Goal: Information Seeking & Learning: Learn about a topic

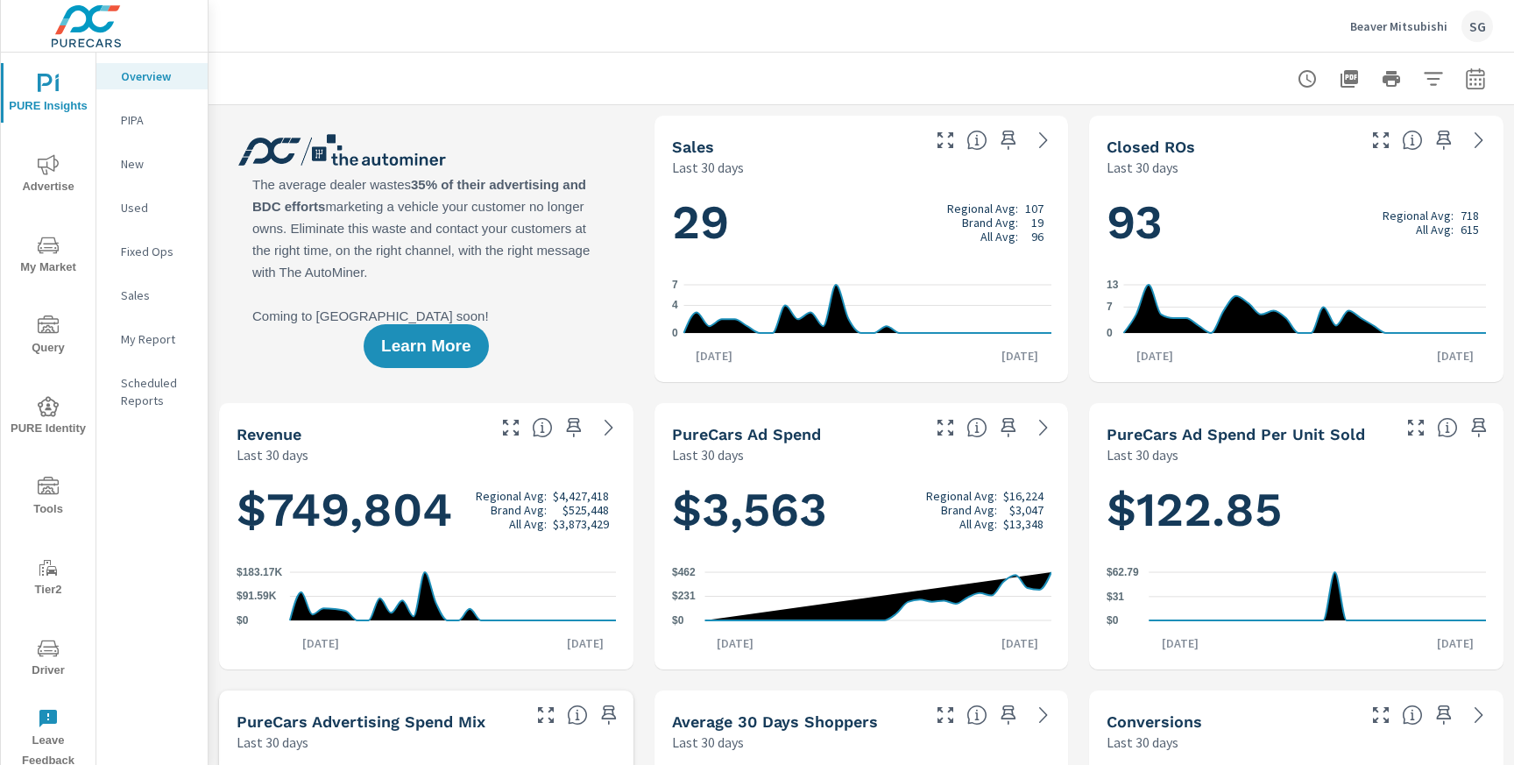
scroll to position [1, 0]
click at [1481, 69] on icon "button" at bounding box center [1475, 77] width 18 height 21
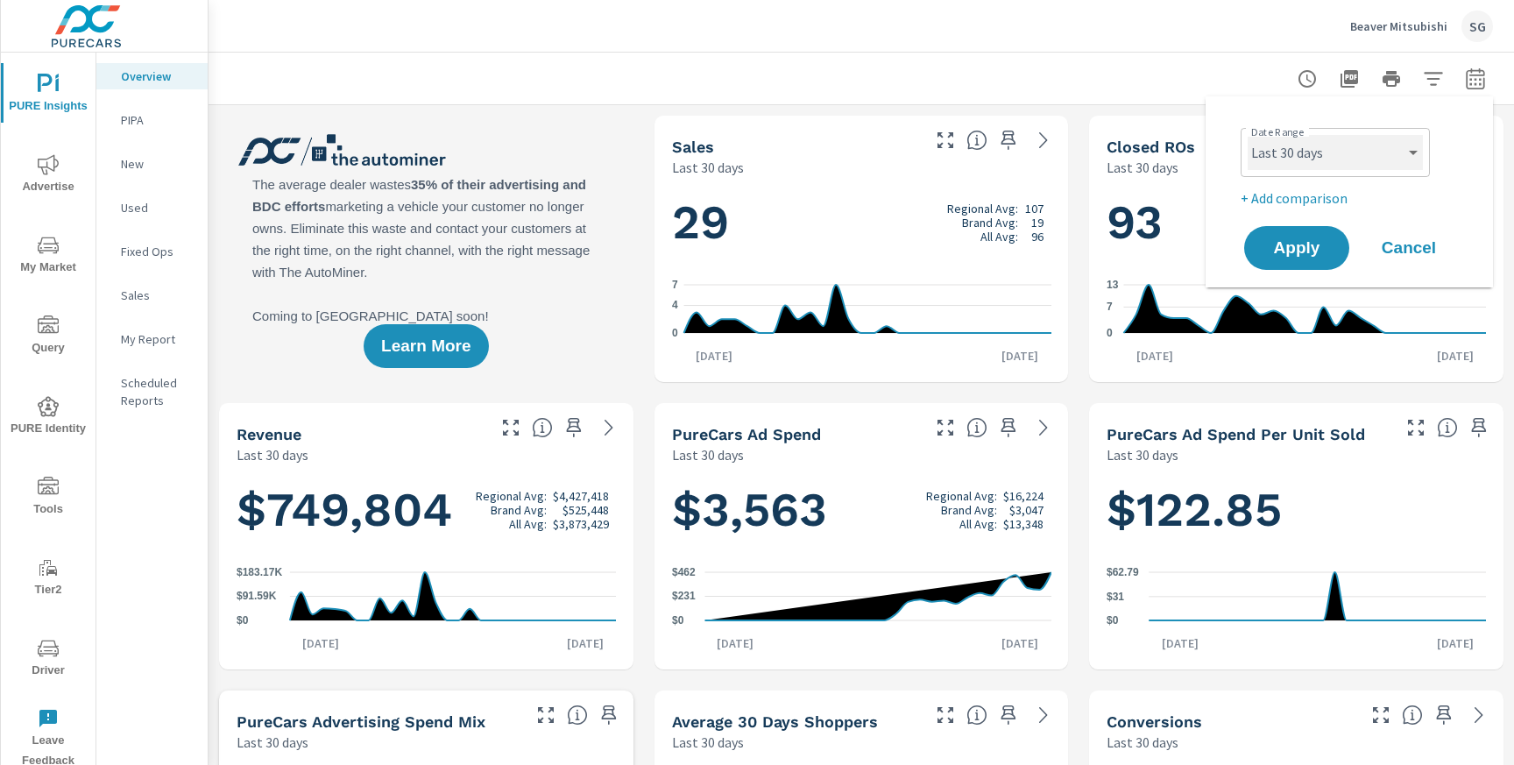
click at [1358, 157] on select "Custom [DATE] Last week Last 7 days Last 14 days Last 30 days Last 45 days Last…" at bounding box center [1335, 152] width 175 height 35
click at [1248, 135] on select "Custom [DATE] Last week Last 7 days Last 14 days Last 30 days Last 45 days Last…" at bounding box center [1335, 152] width 175 height 35
select select "Month to date"
click at [1305, 241] on span "Apply" at bounding box center [1297, 248] width 72 height 17
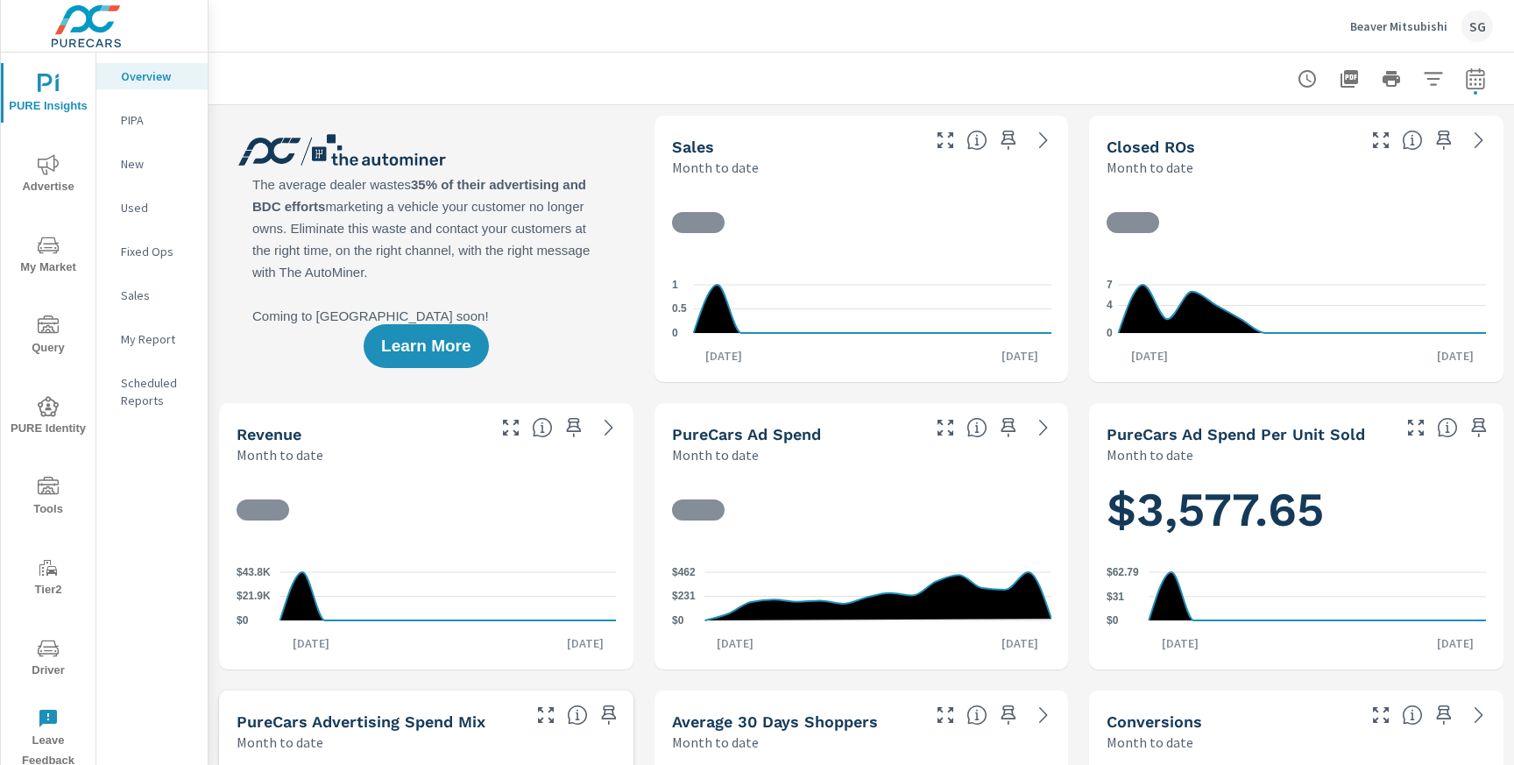
scroll to position [1, 0]
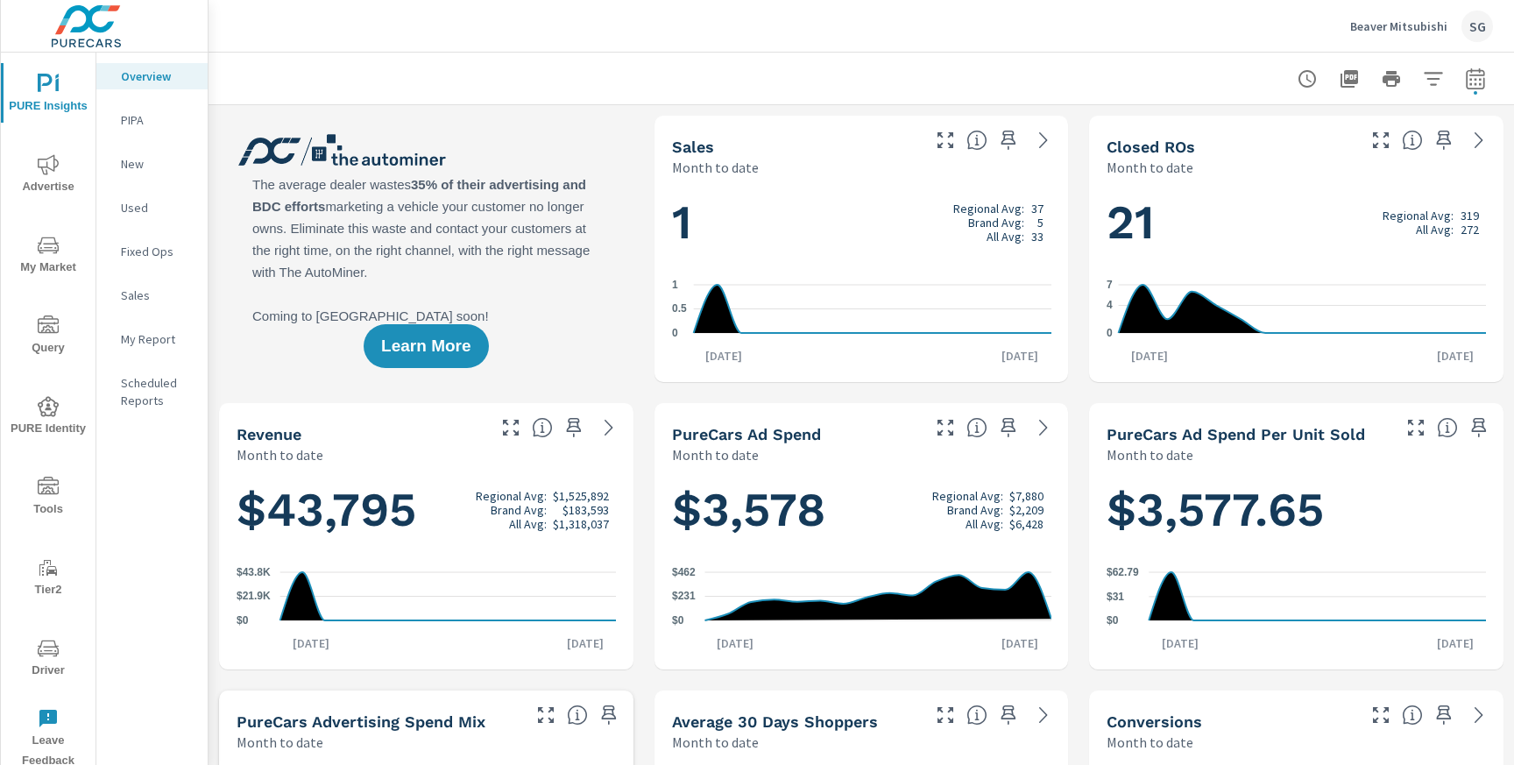
click at [64, 196] on span "Advertise" at bounding box center [48, 175] width 84 height 43
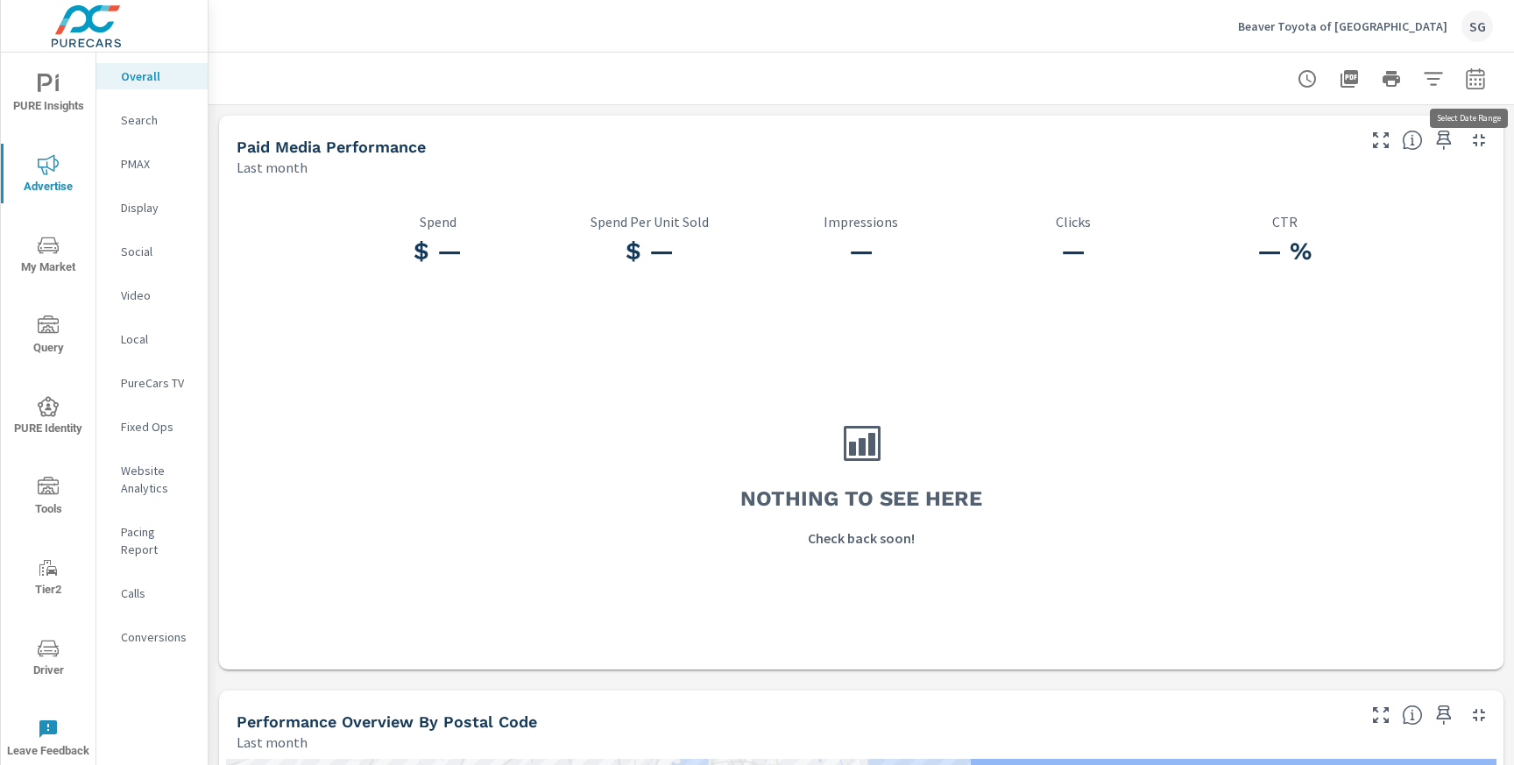
click at [1465, 73] on icon "button" at bounding box center [1475, 78] width 21 height 21
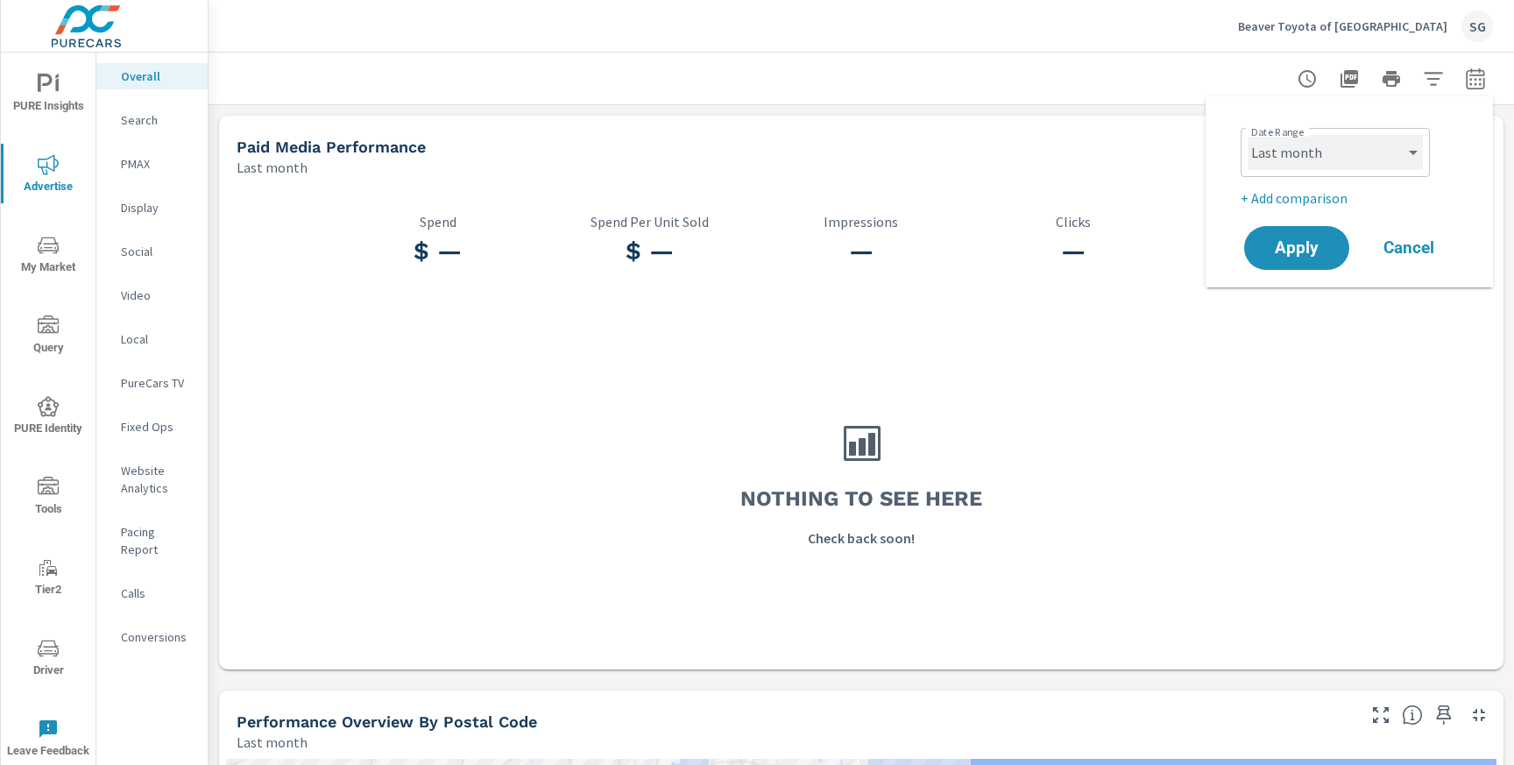
click at [1350, 166] on select "Custom [DATE] Last week Last 7 days Last 14 days Last 30 days Last 45 days Last…" at bounding box center [1335, 152] width 175 height 35
click at [1248, 135] on select "Custom [DATE] Last week Last 7 days Last 14 days Last 30 days Last 45 days Last…" at bounding box center [1335, 152] width 175 height 35
select select "Month to date"
click at [1303, 250] on span "Apply" at bounding box center [1297, 248] width 72 height 17
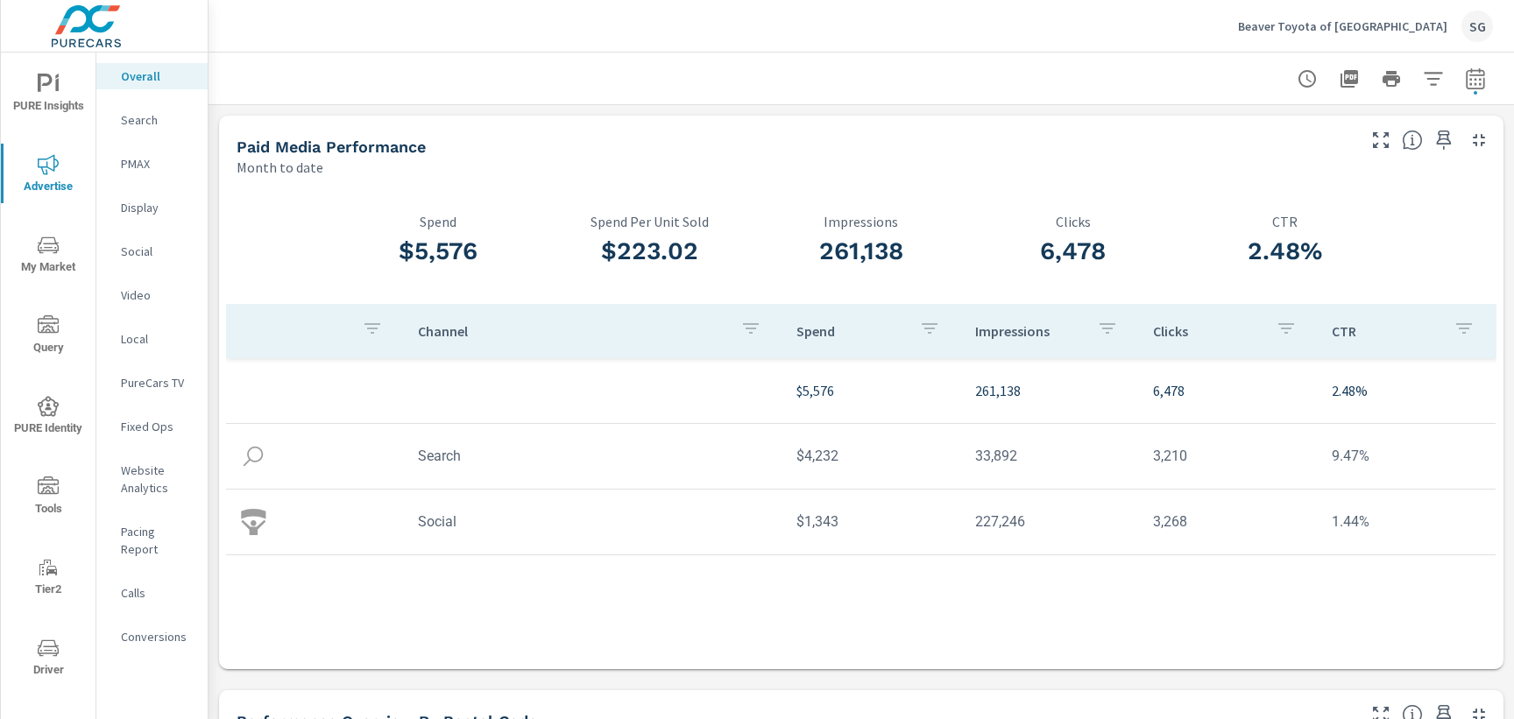
click at [137, 123] on p "Search" at bounding box center [157, 120] width 73 height 18
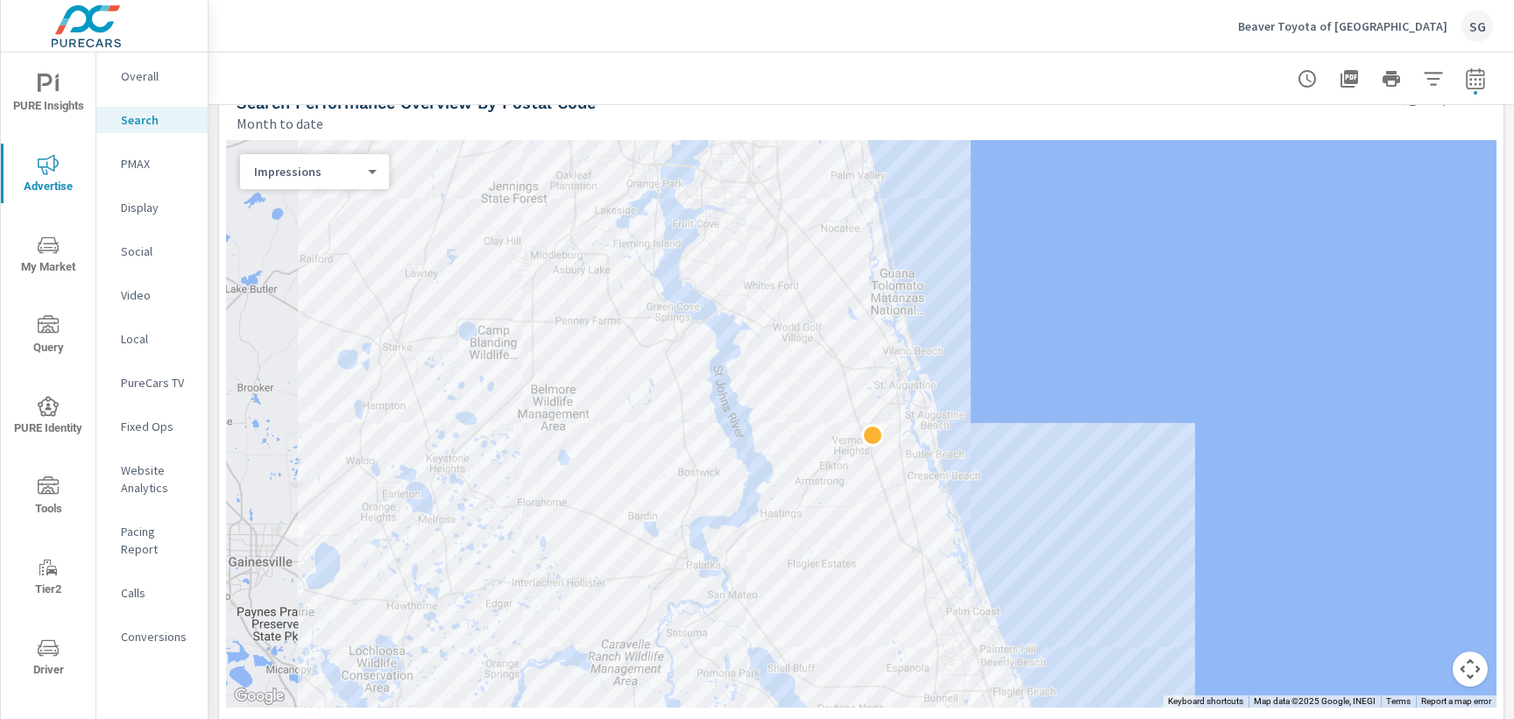
scroll to position [195, 0]
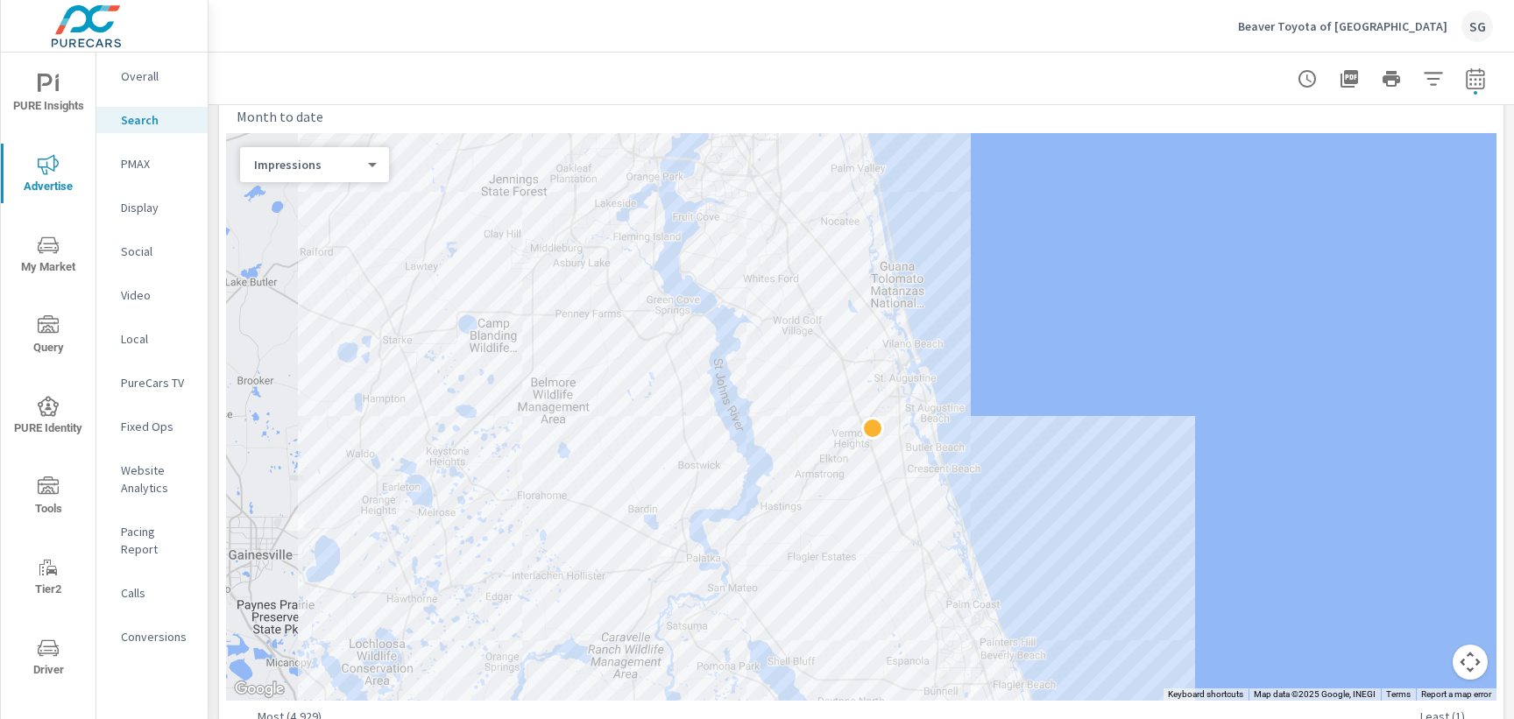
click at [993, 195] on div at bounding box center [861, 417] width 1271 height 568
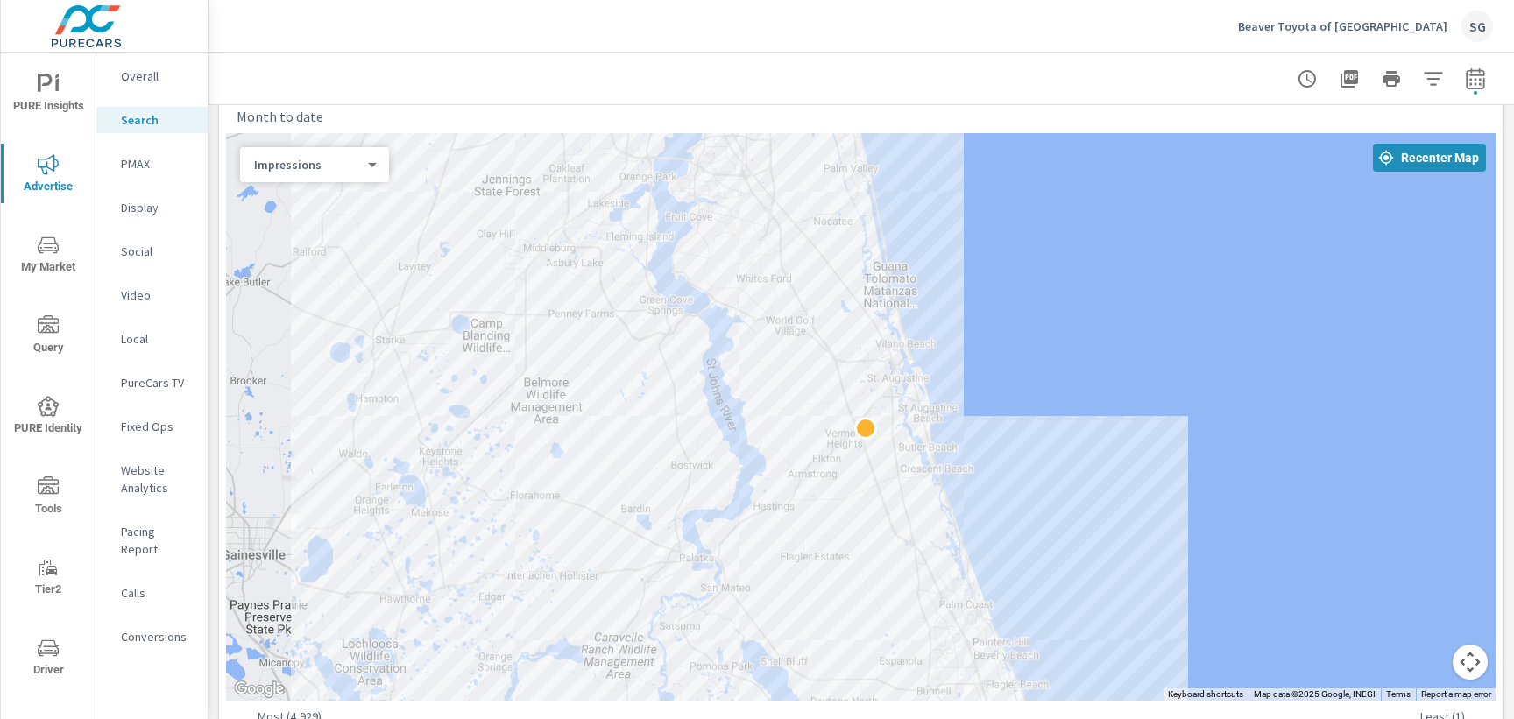
drag, startPoint x: 993, startPoint y: 195, endPoint x: 982, endPoint y: 195, distance: 11.4
click at [982, 195] on div at bounding box center [861, 417] width 1271 height 568
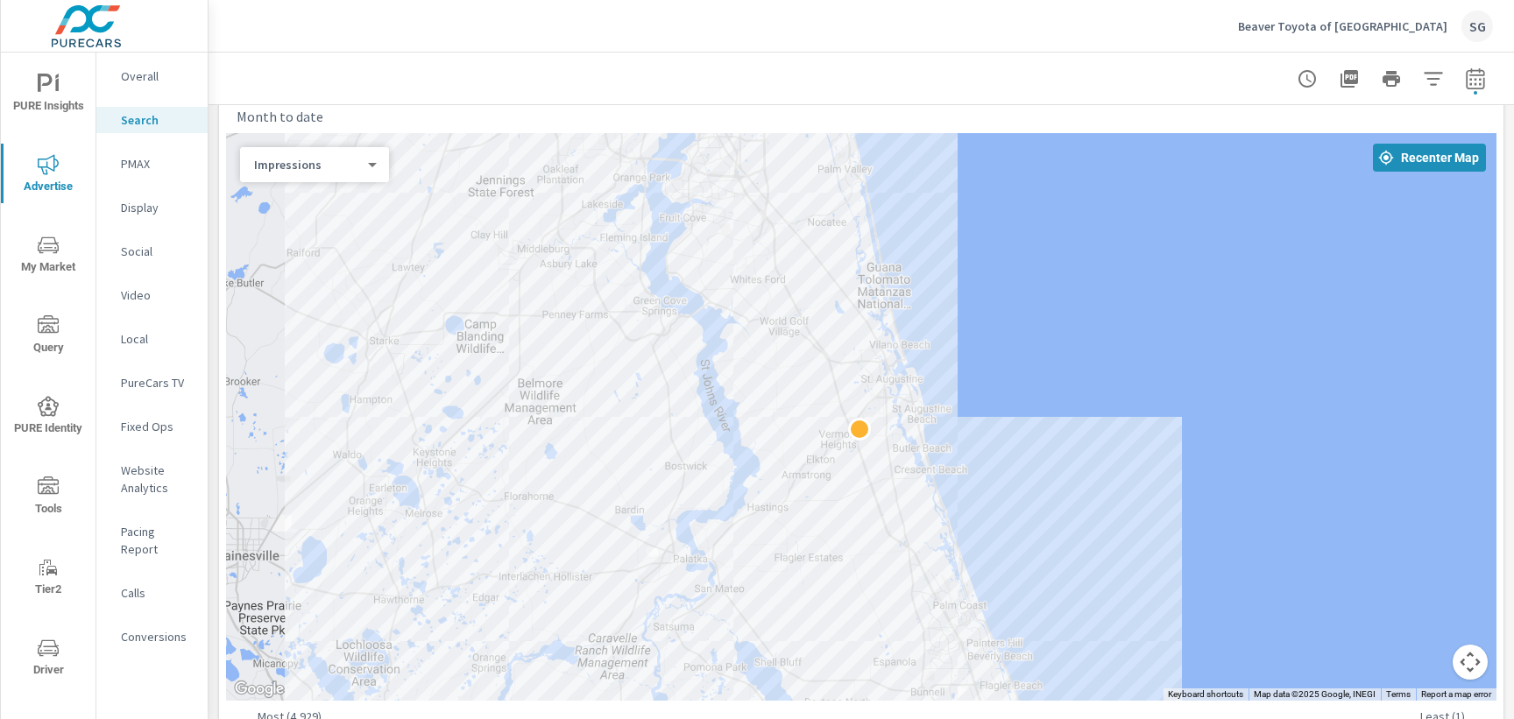
drag, startPoint x: 982, startPoint y: 195, endPoint x: 968, endPoint y: 202, distance: 15.3
click at [968, 202] on div at bounding box center [861, 417] width 1271 height 568
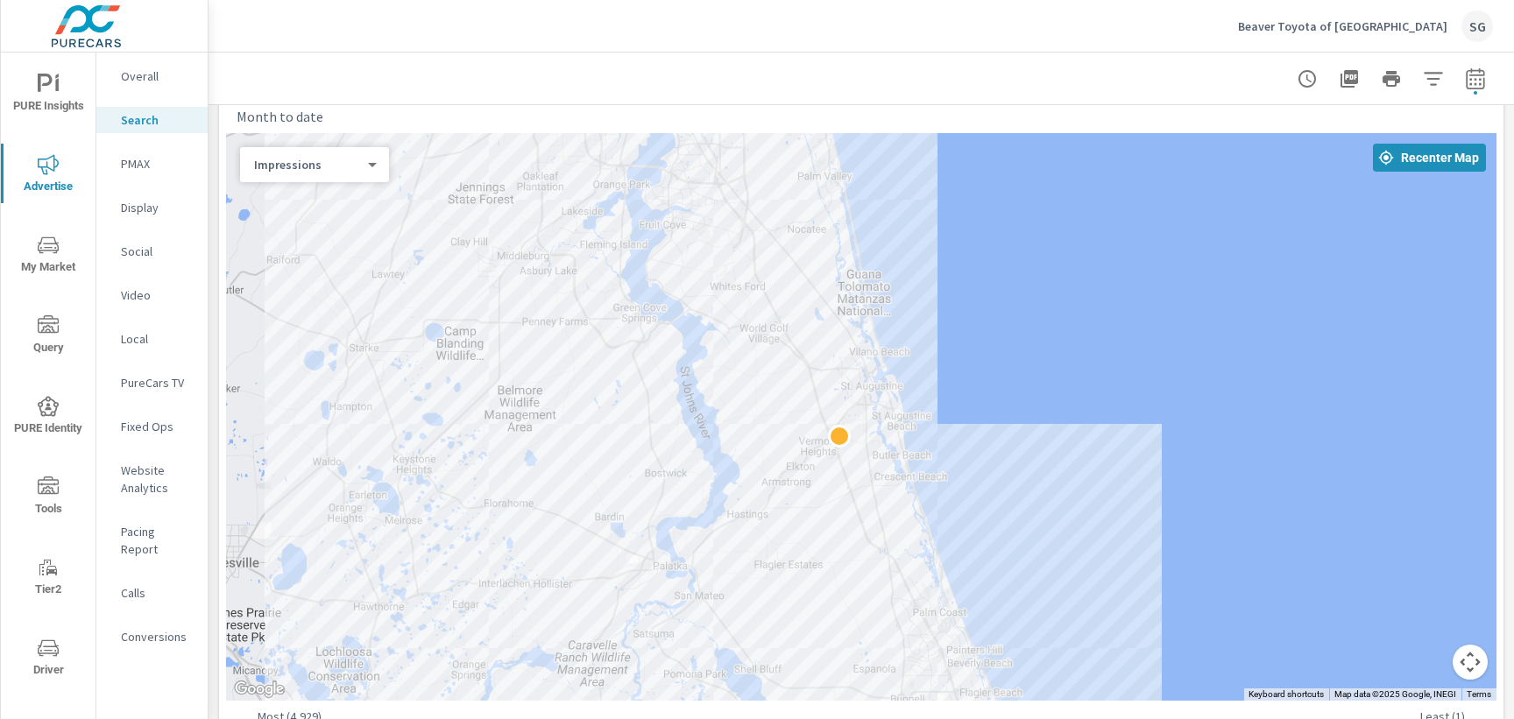
drag, startPoint x: 968, startPoint y: 202, endPoint x: 953, endPoint y: 204, distance: 15.1
click at [953, 204] on div at bounding box center [861, 417] width 1271 height 568
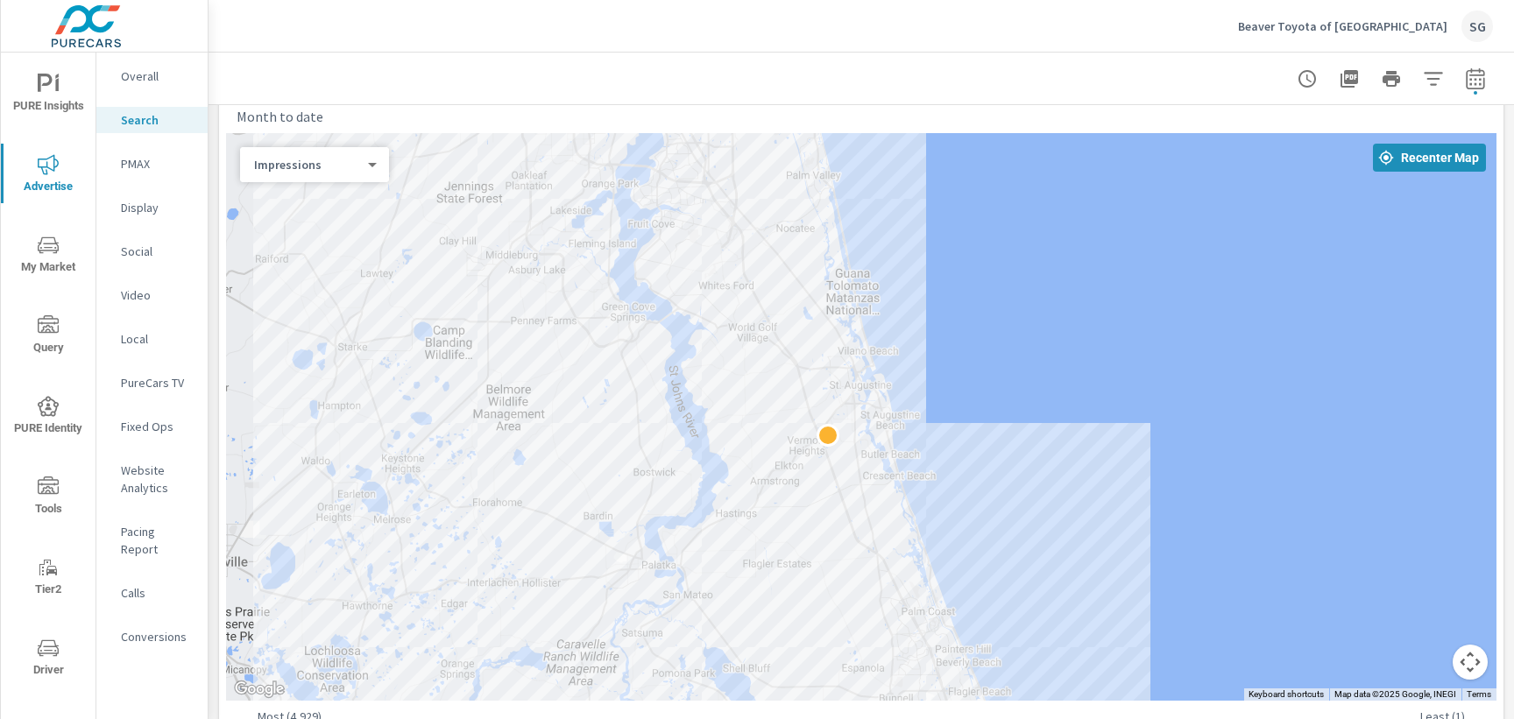
drag, startPoint x: 1072, startPoint y: 374, endPoint x: 1060, endPoint y: 372, distance: 11.7
click at [1060, 372] on div at bounding box center [861, 417] width 1271 height 568
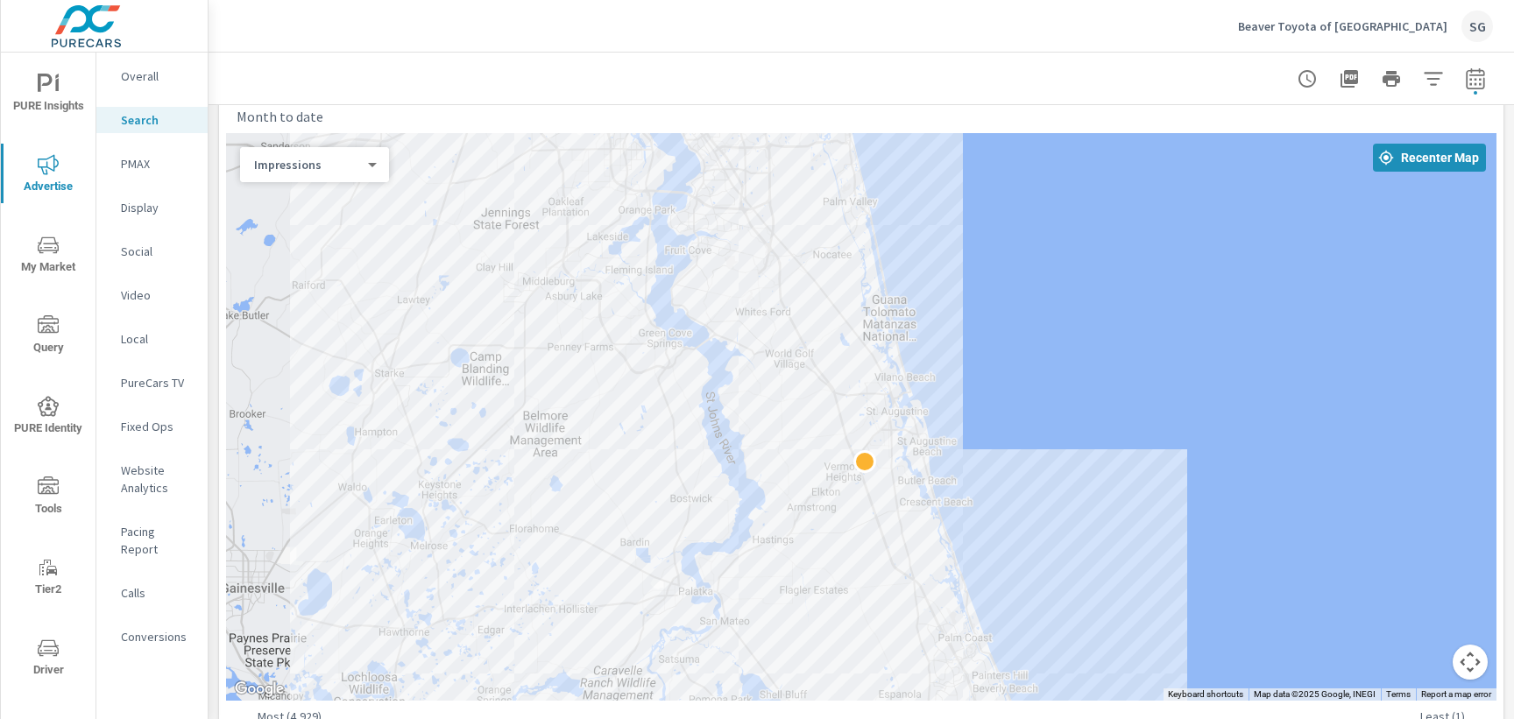
drag, startPoint x: 1060, startPoint y: 372, endPoint x: 1102, endPoint y: 394, distance: 47.1
click at [1102, 396] on div at bounding box center [861, 417] width 1271 height 568
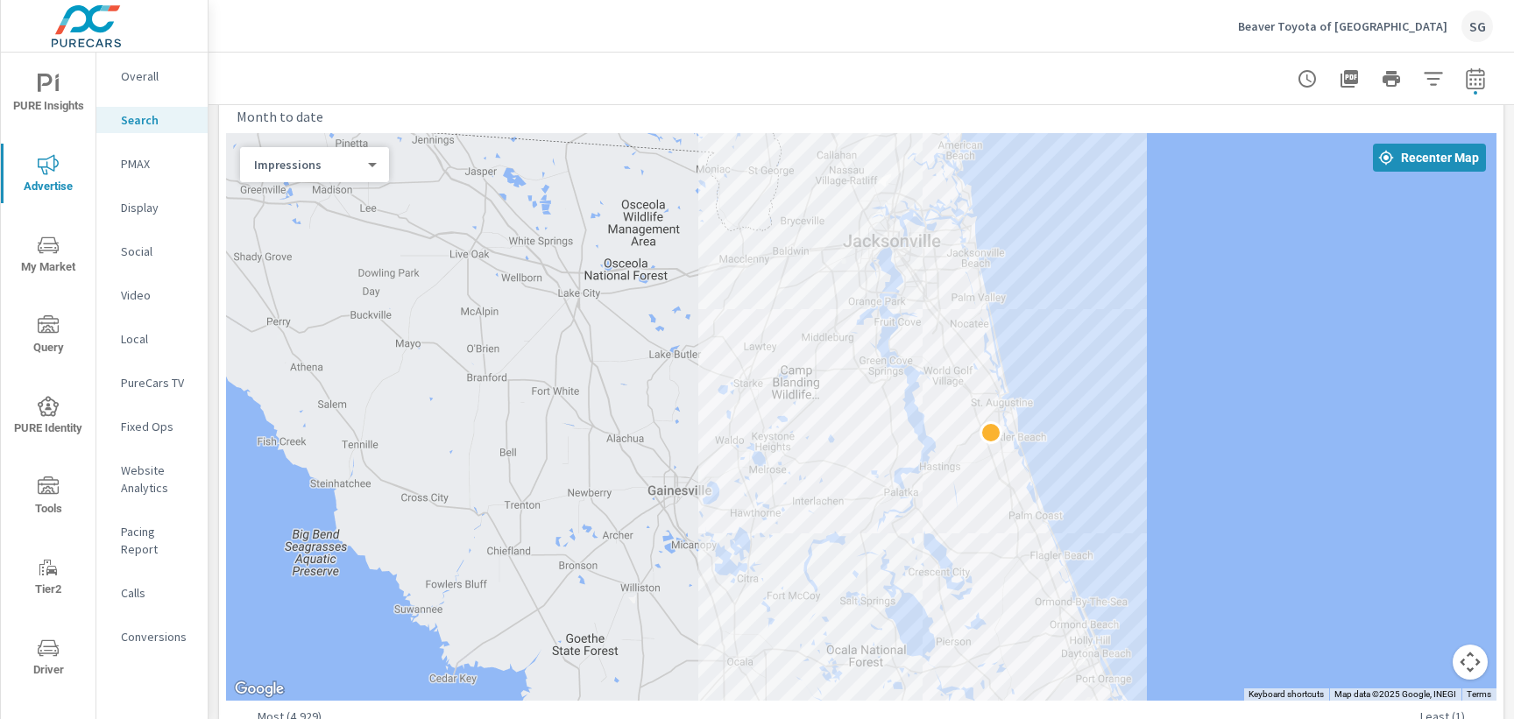
click at [368, 177] on div "Impressions 0 ​" at bounding box center [314, 164] width 149 height 35
click at [368, 167] on body "PURE Insights Advertise My Market Query PURE Identity Tools Tier2 Driver Leave …" at bounding box center [757, 359] width 1514 height 719
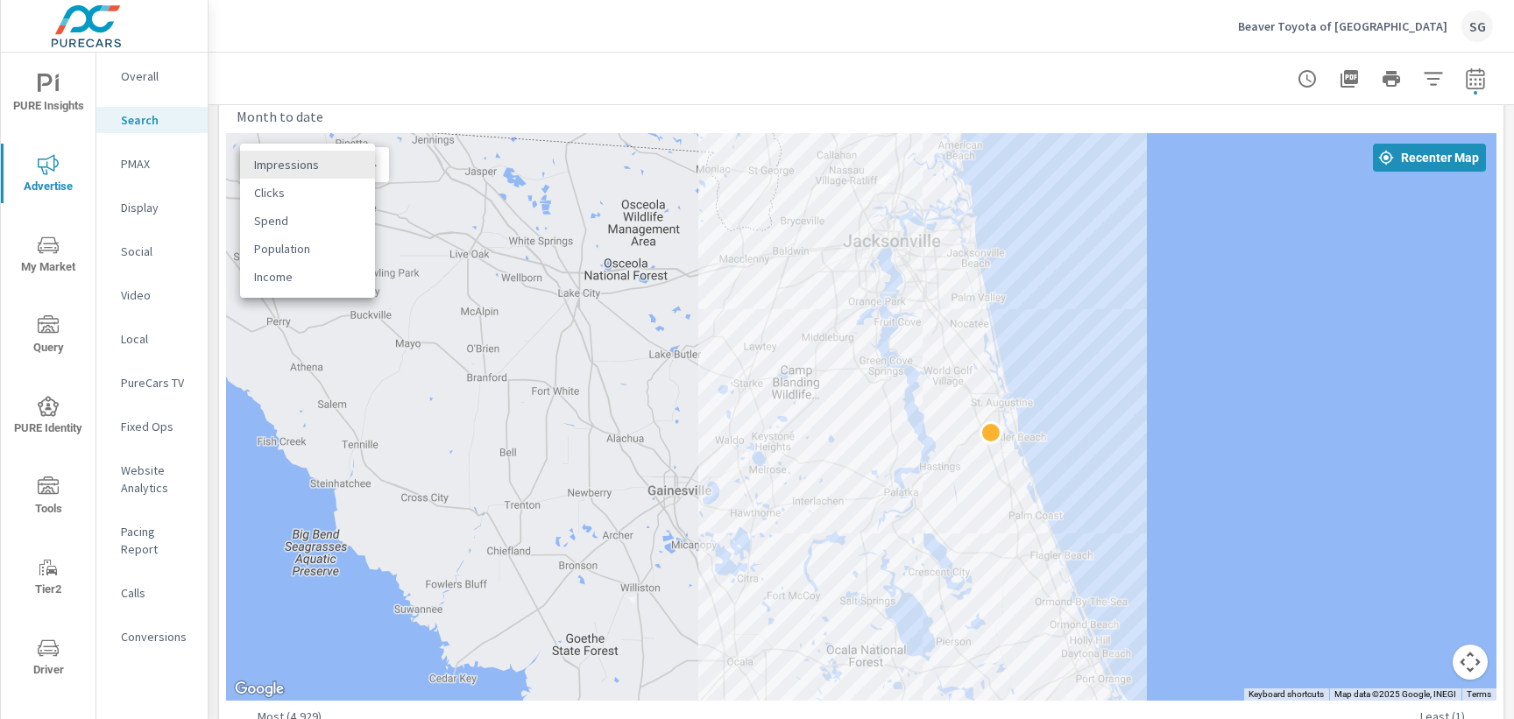
click at [344, 195] on li "Clicks" at bounding box center [307, 193] width 135 height 28
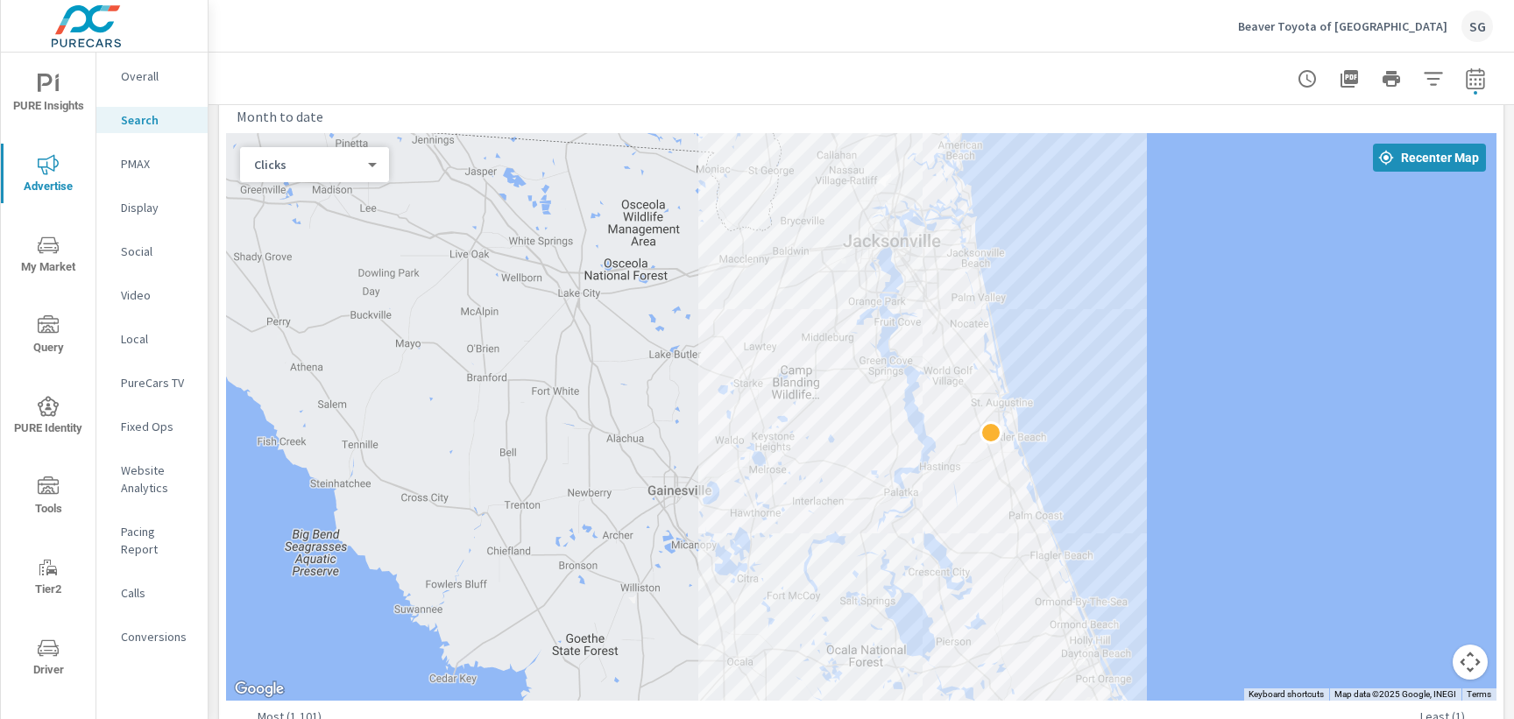
click at [372, 165] on body "PURE Insights Advertise My Market Query PURE Identity Tools Tier2 Driver Leave …" at bounding box center [757, 359] width 1514 height 719
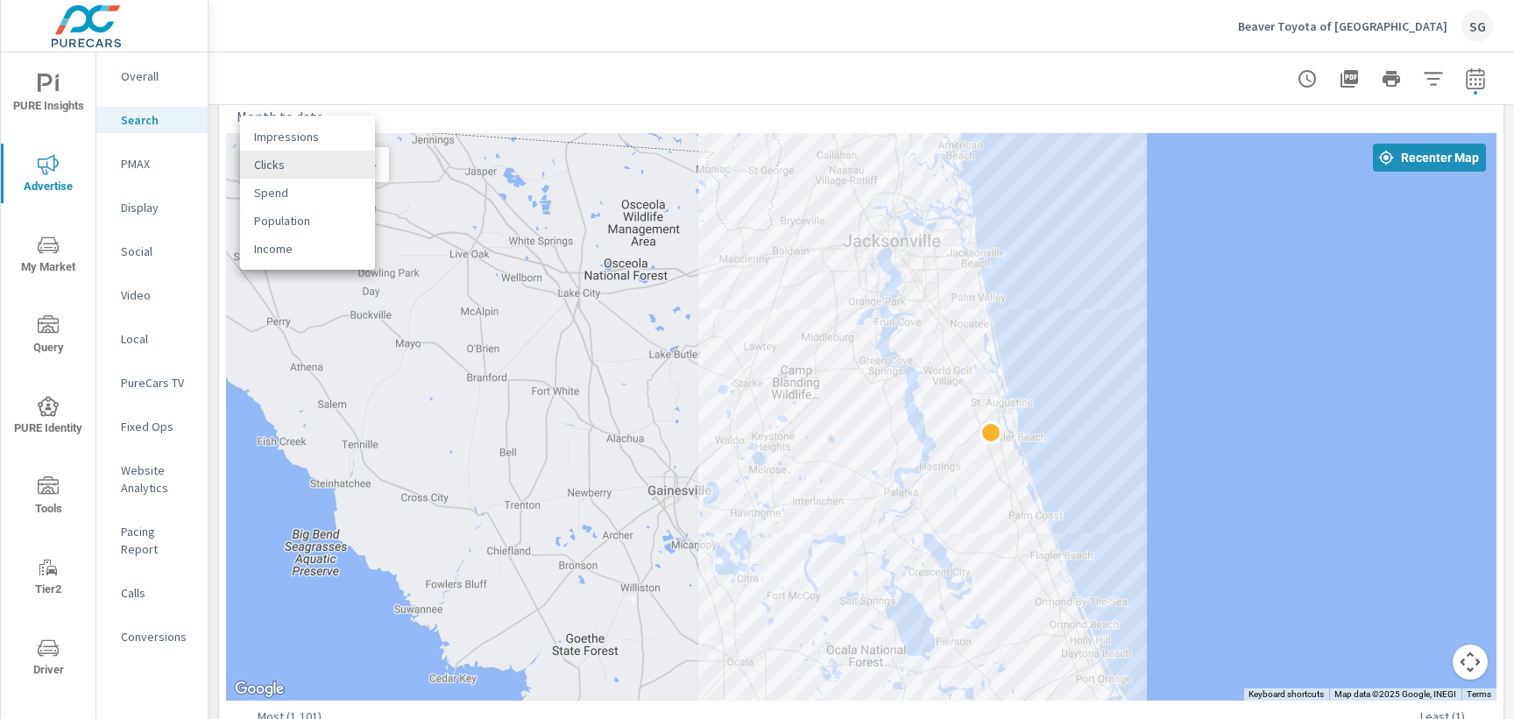
click at [351, 195] on li "Spend" at bounding box center [307, 193] width 135 height 28
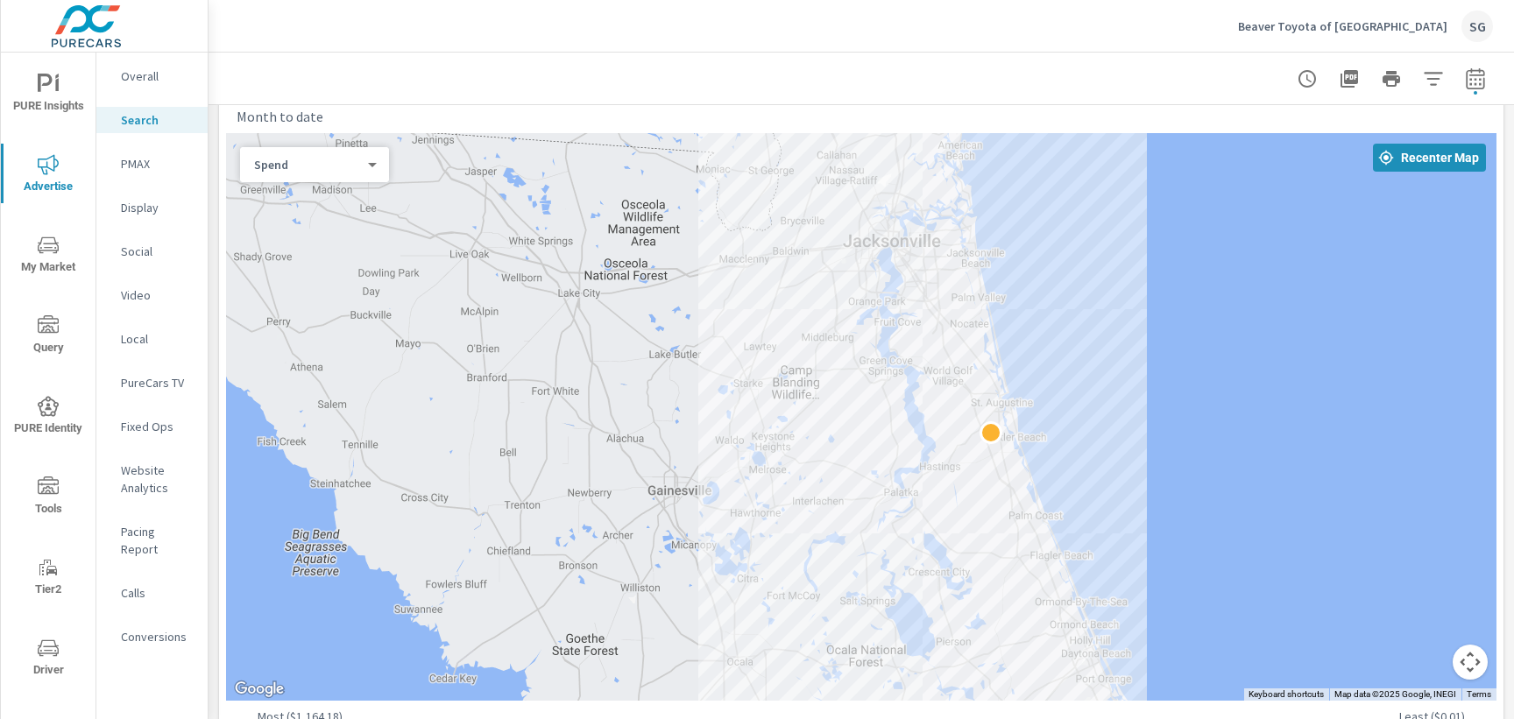
click at [372, 171] on body "PURE Insights Advertise My Market Query PURE Identity Tools Tier2 Driver Leave …" at bounding box center [757, 359] width 1514 height 719
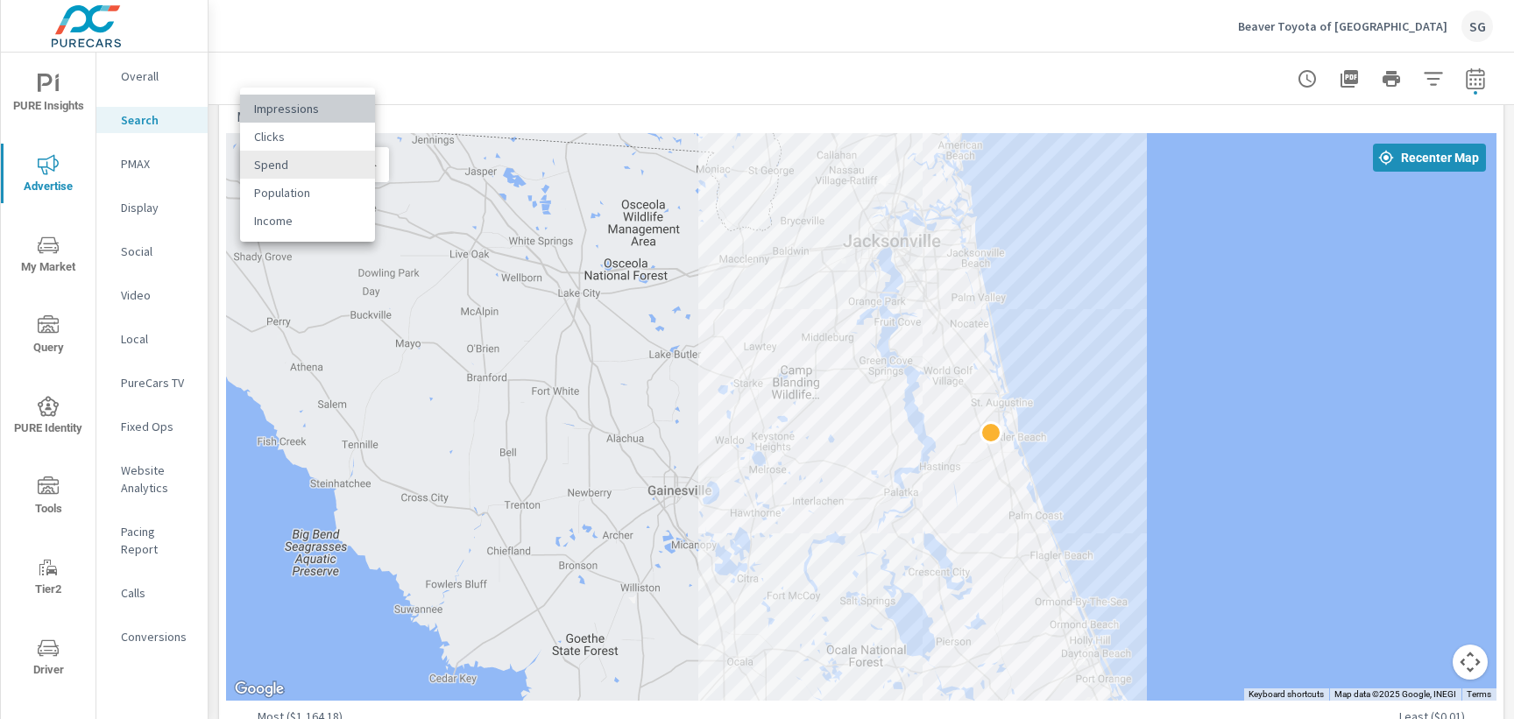
click at [314, 107] on li "Impressions" at bounding box center [307, 109] width 135 height 28
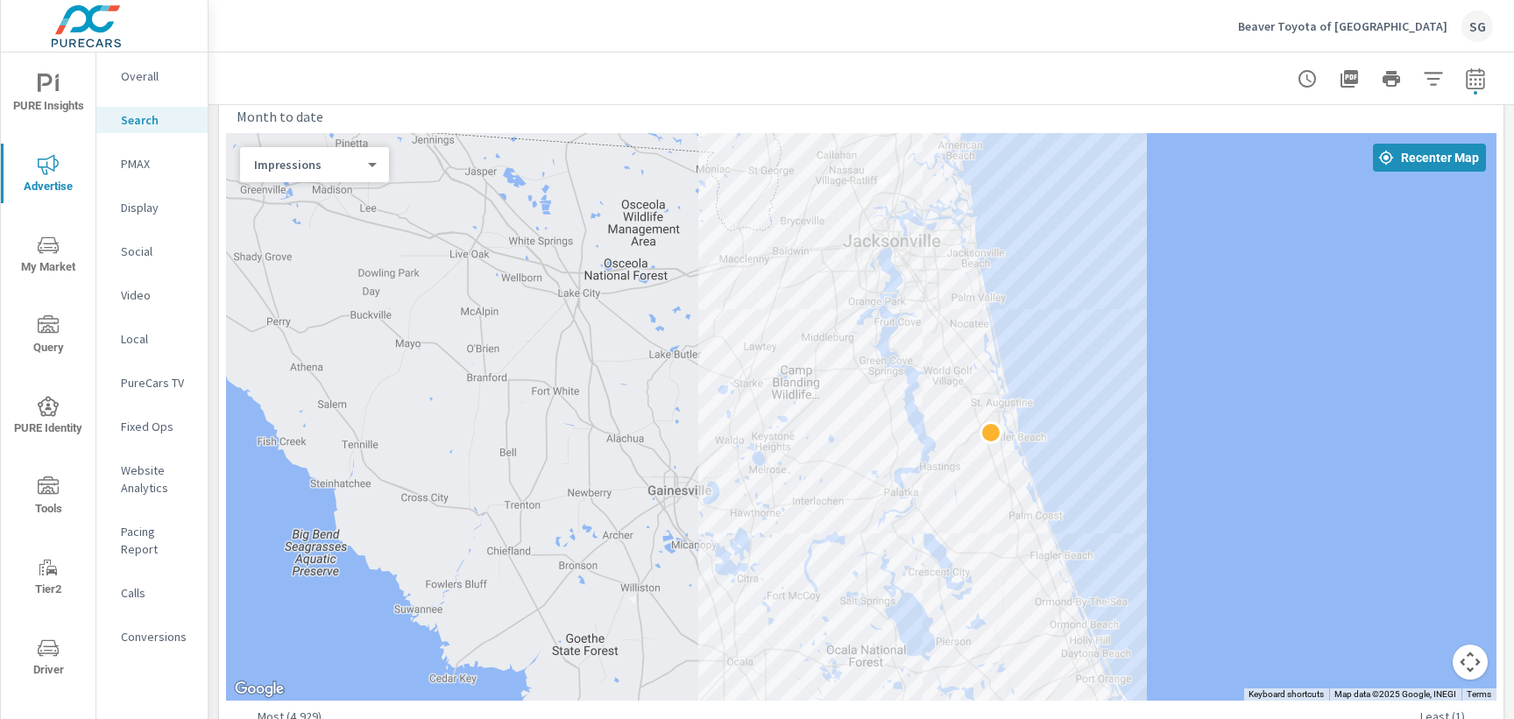
click at [342, 174] on div "Impressions 0 ​" at bounding box center [314, 164] width 149 height 35
click at [356, 163] on body "PURE Insights Advertise My Market Query PURE Identity Tools Tier2 Driver Leave …" at bounding box center [757, 359] width 1514 height 719
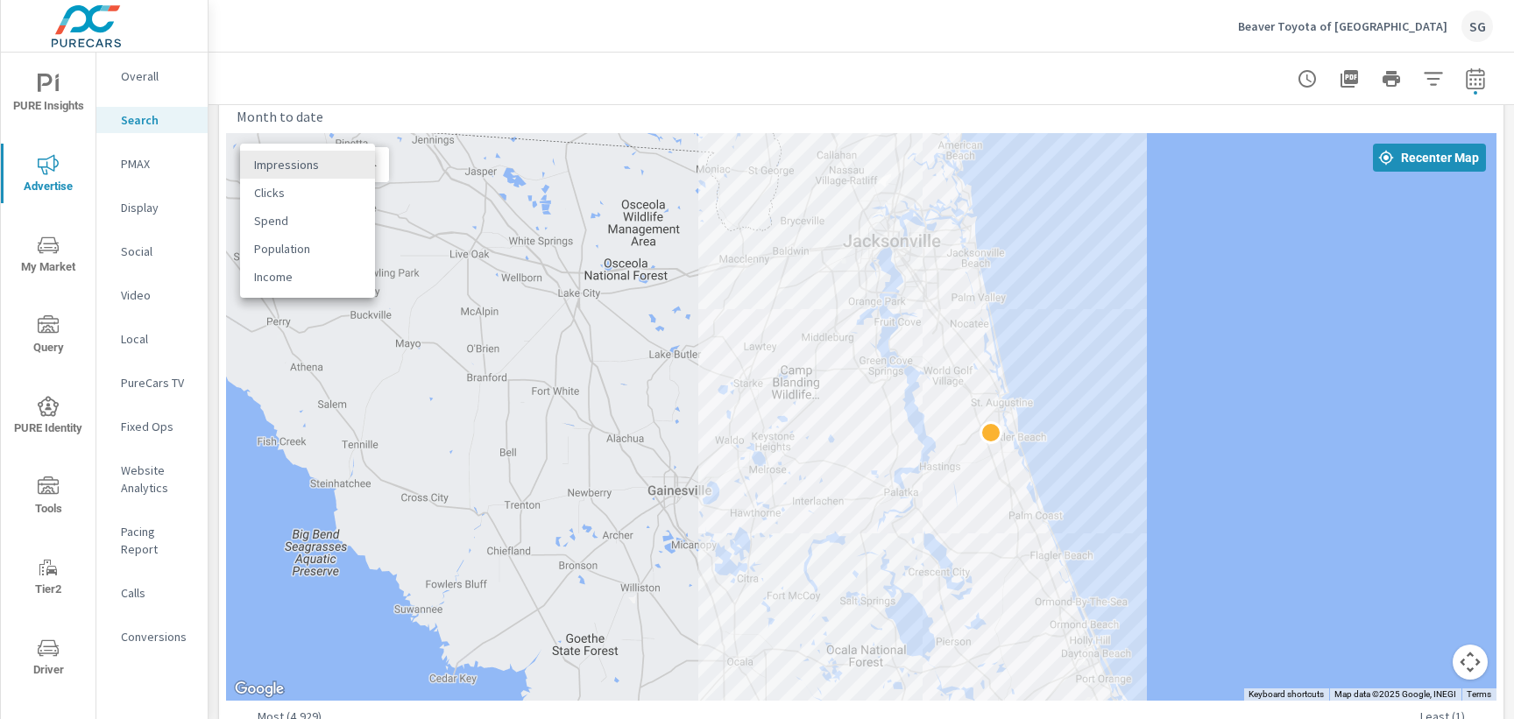
click at [331, 216] on li "Spend" at bounding box center [307, 221] width 135 height 28
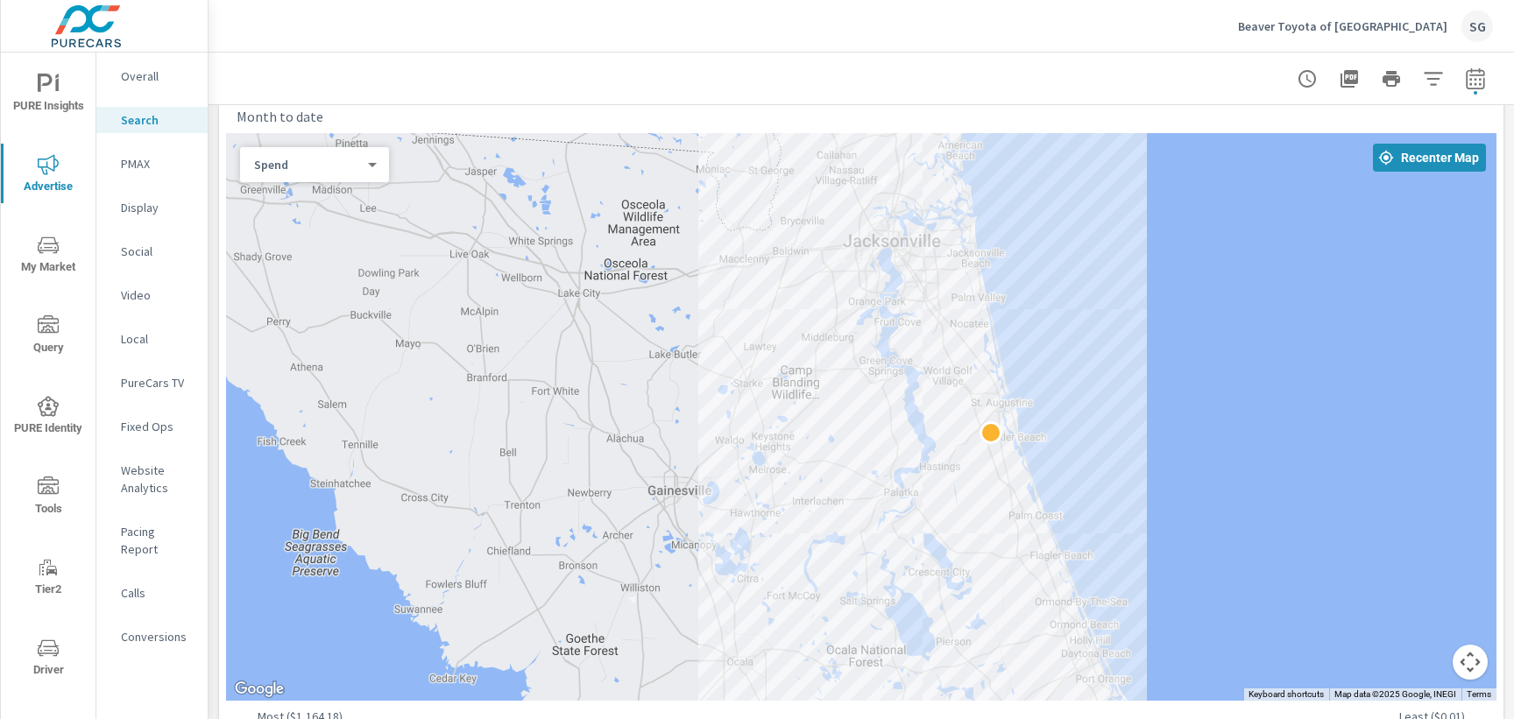
click at [371, 174] on div "Spend 2 ​" at bounding box center [314, 164] width 149 height 35
click at [371, 167] on body "PURE Insights Advertise My Market Query PURE Identity Tools Tier2 Driver Leave …" at bounding box center [757, 359] width 1514 height 719
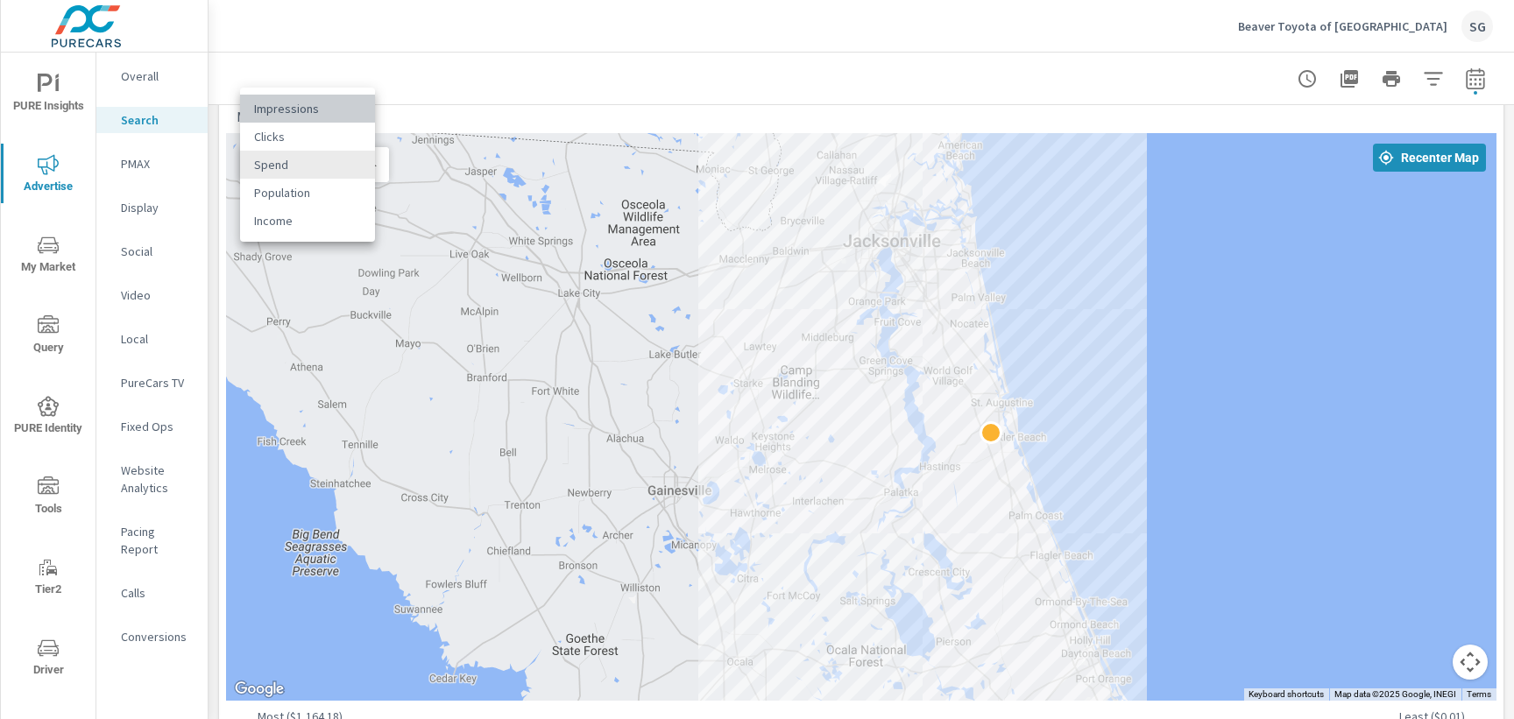
click at [332, 103] on li "Impressions" at bounding box center [307, 109] width 135 height 28
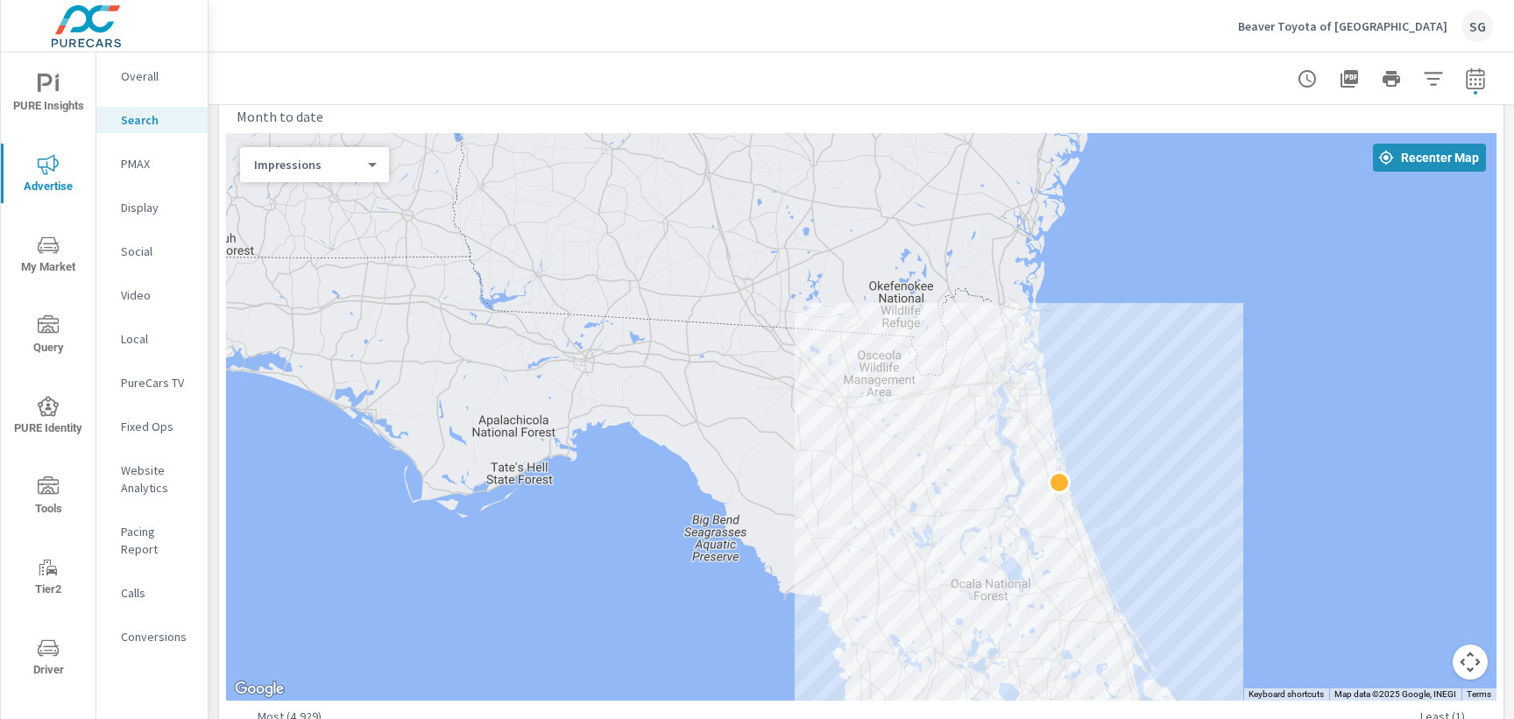
click at [1059, 89] on div at bounding box center [862, 79] width 1264 height 52
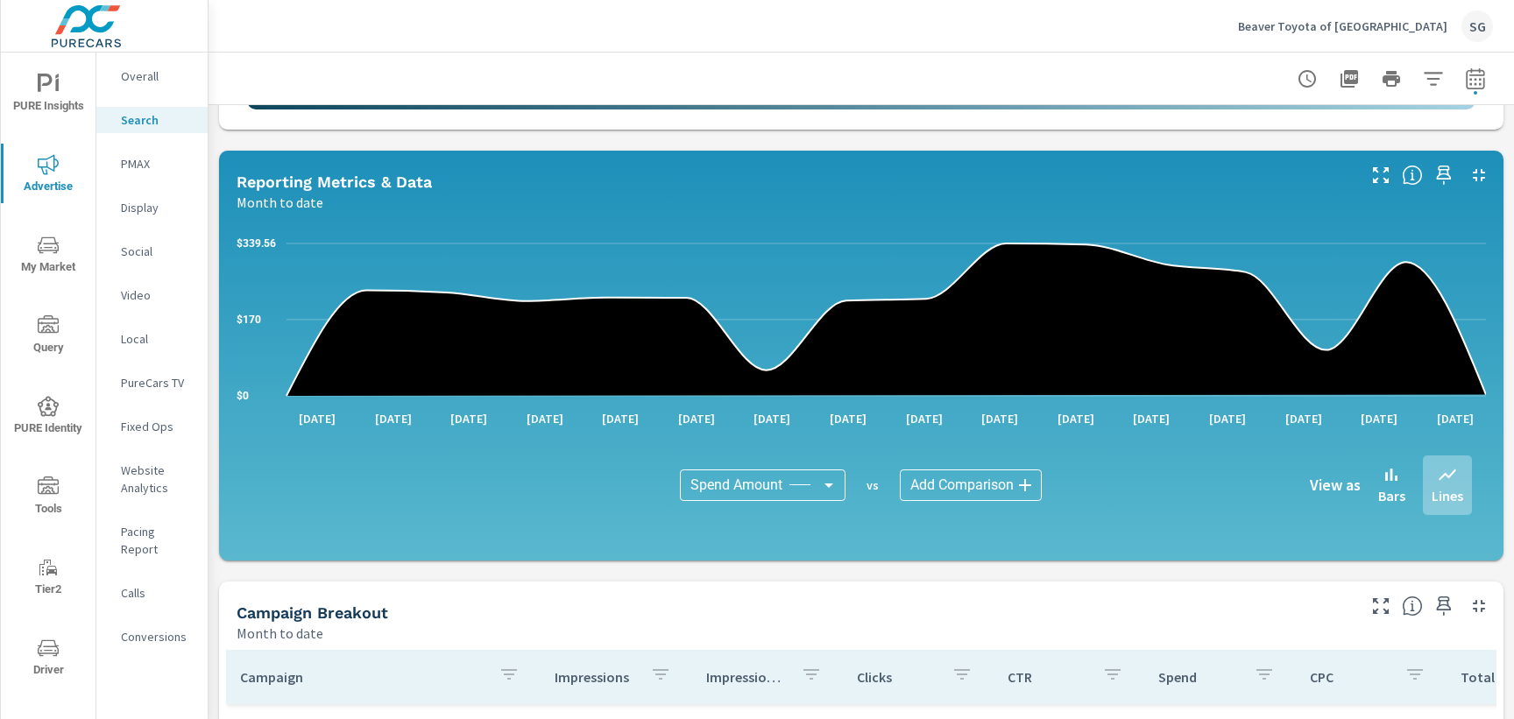
scroll to position [831, 0]
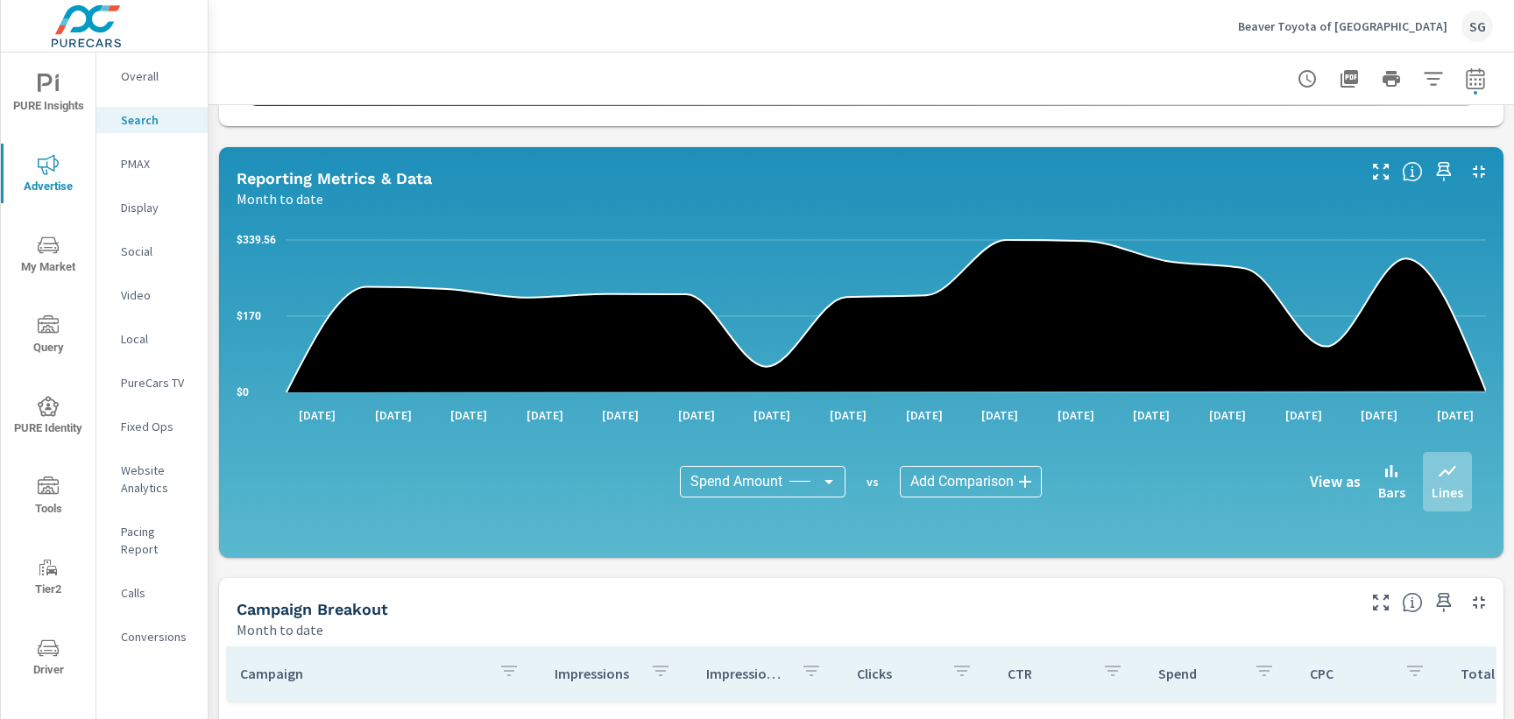
click at [1068, 577] on div "Impressions Month to date 23,668 Clicks Month to date 2,291 Spend Month to date…" at bounding box center [862, 208] width 1306 height 1868
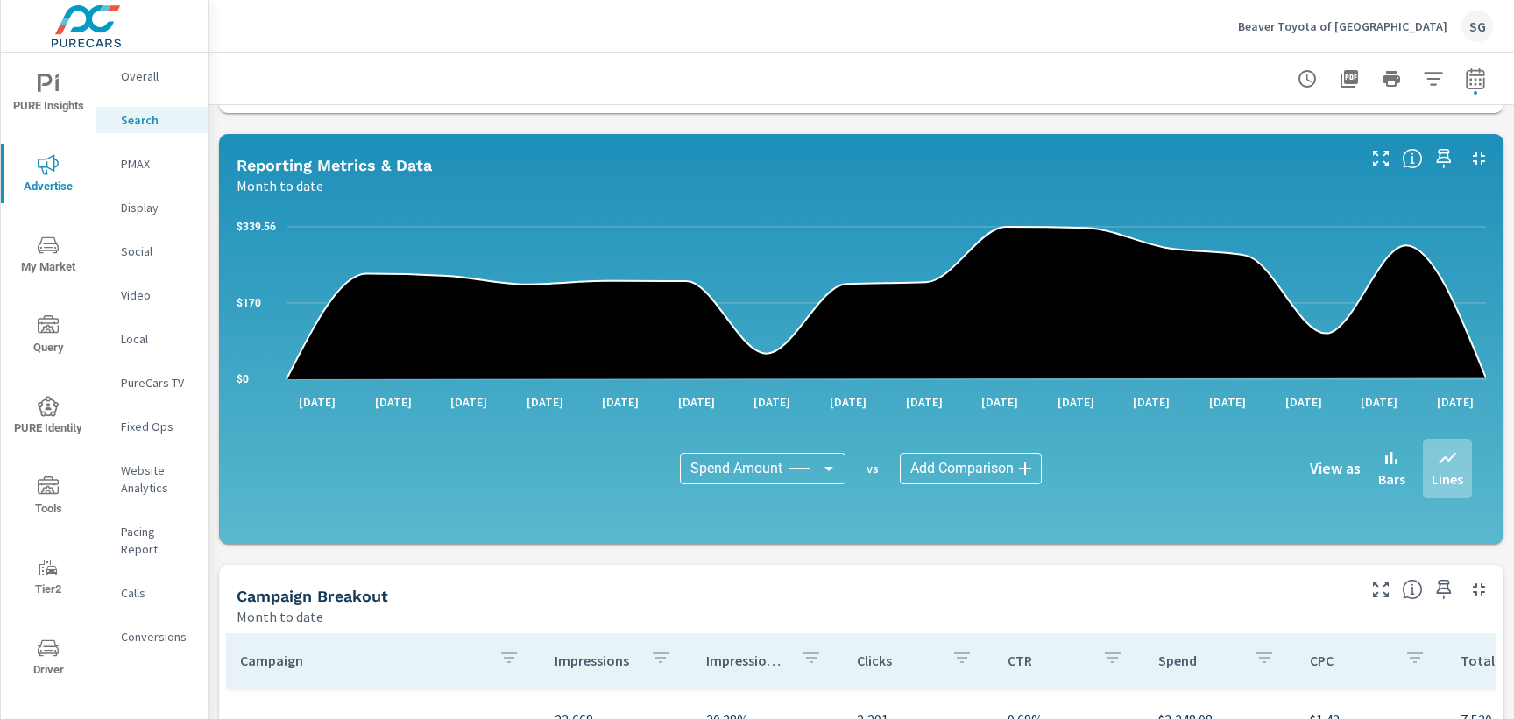
scroll to position [837, 0]
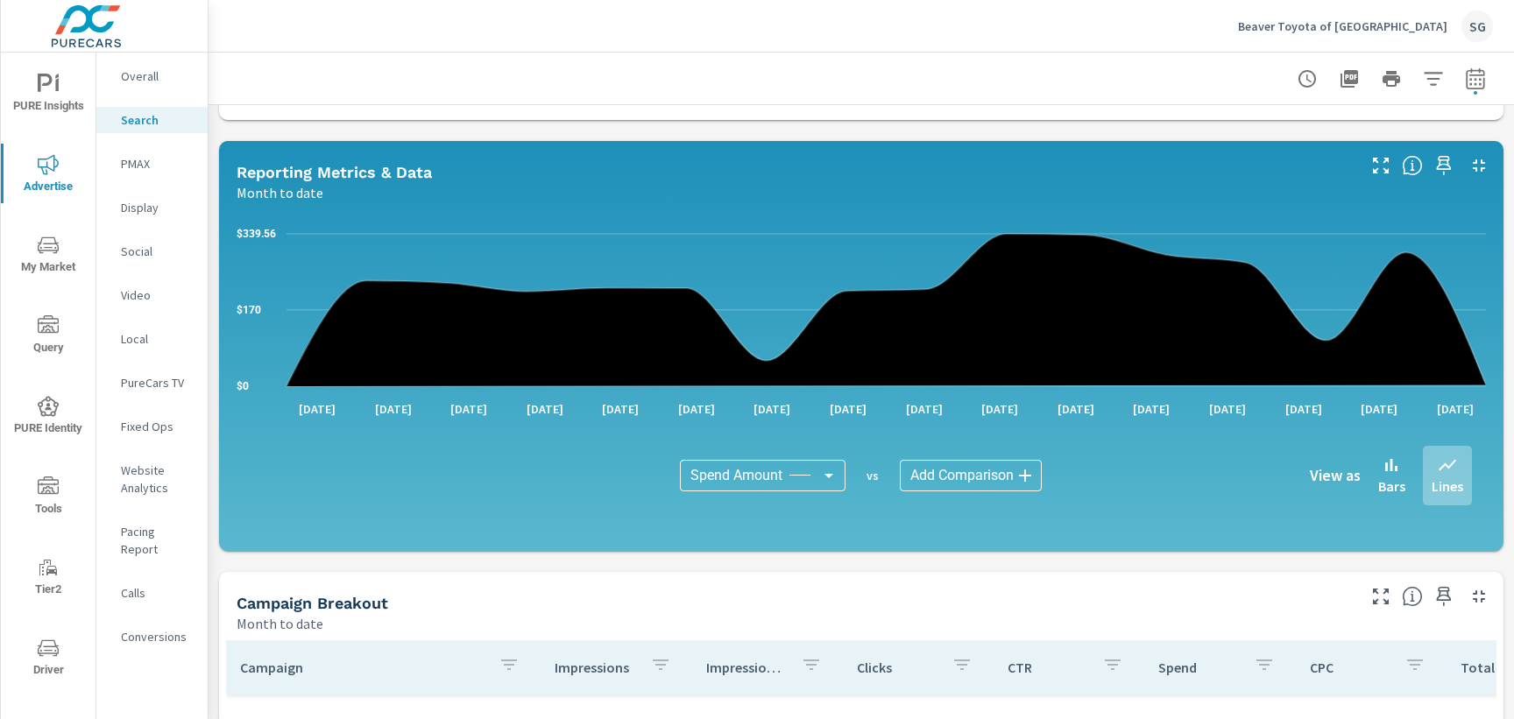
click at [949, 469] on body "PURE Insights Advertise My Market Query PURE Identity Tools Tier2 Driver Leave …" at bounding box center [757, 359] width 1514 height 719
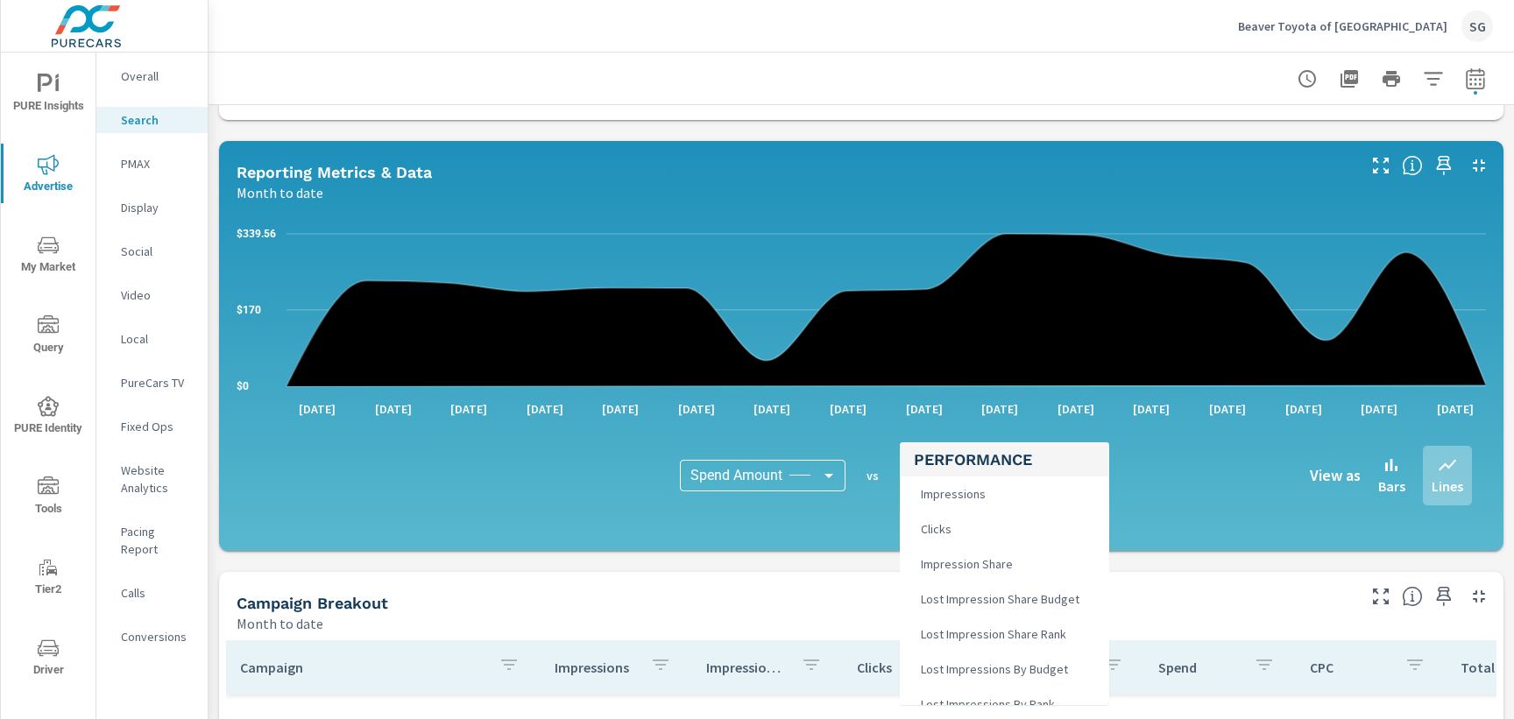
click at [949, 498] on span "Impressions" at bounding box center [951, 494] width 75 height 25
type input "Impressions"
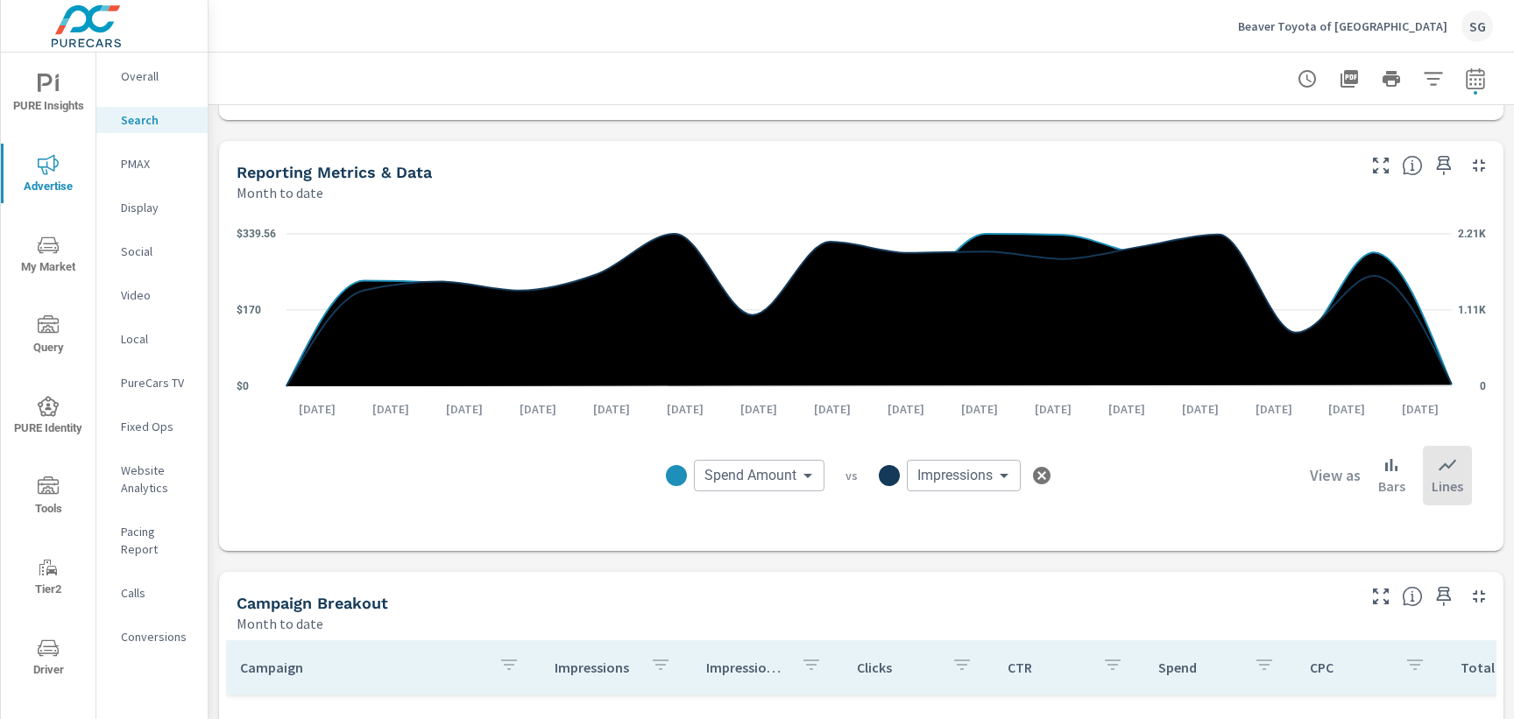
click at [473, 562] on div "Impressions Month to date 23,668 Clicks Month to date 2,291 Spend Month to date…" at bounding box center [862, 202] width 1306 height 1868
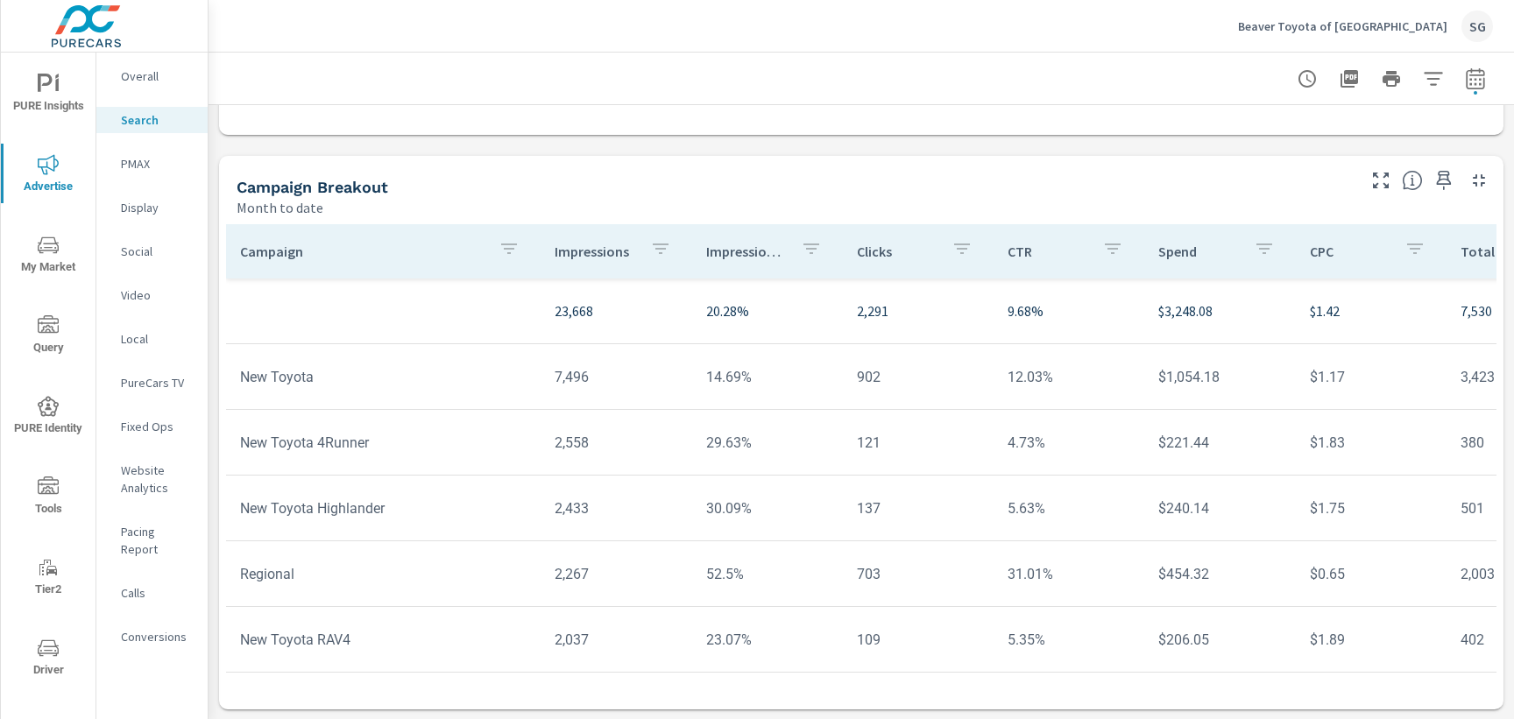
scroll to position [1254, 0]
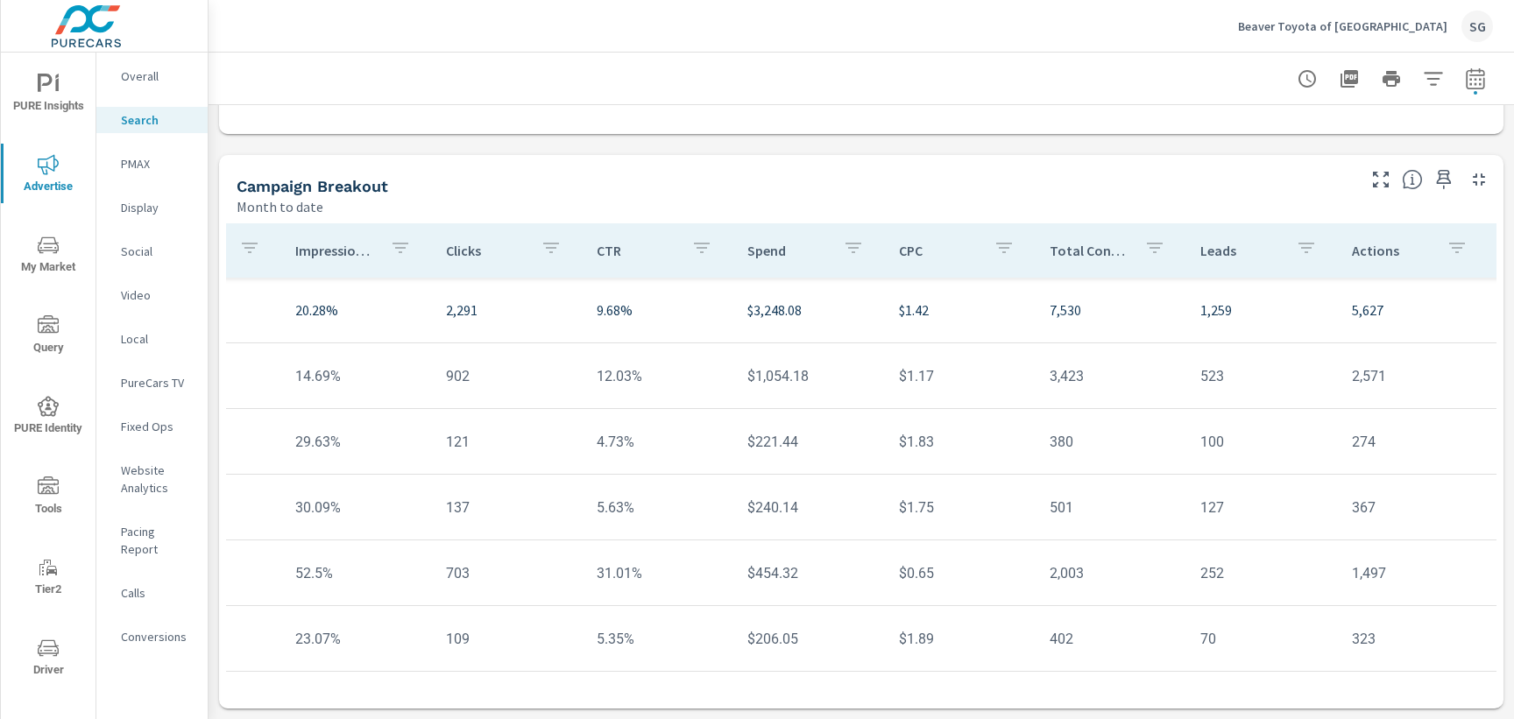
scroll to position [0, 0]
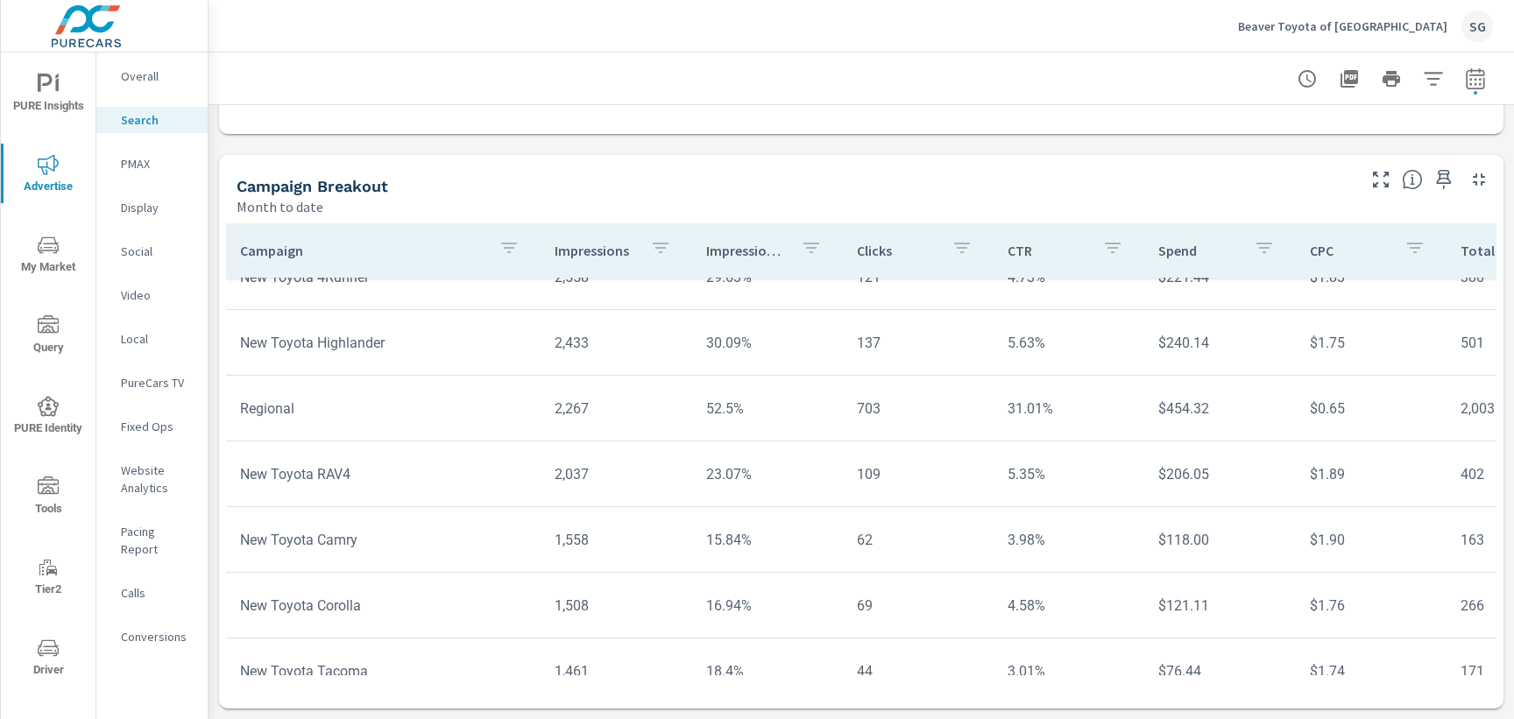
scroll to position [185, 0]
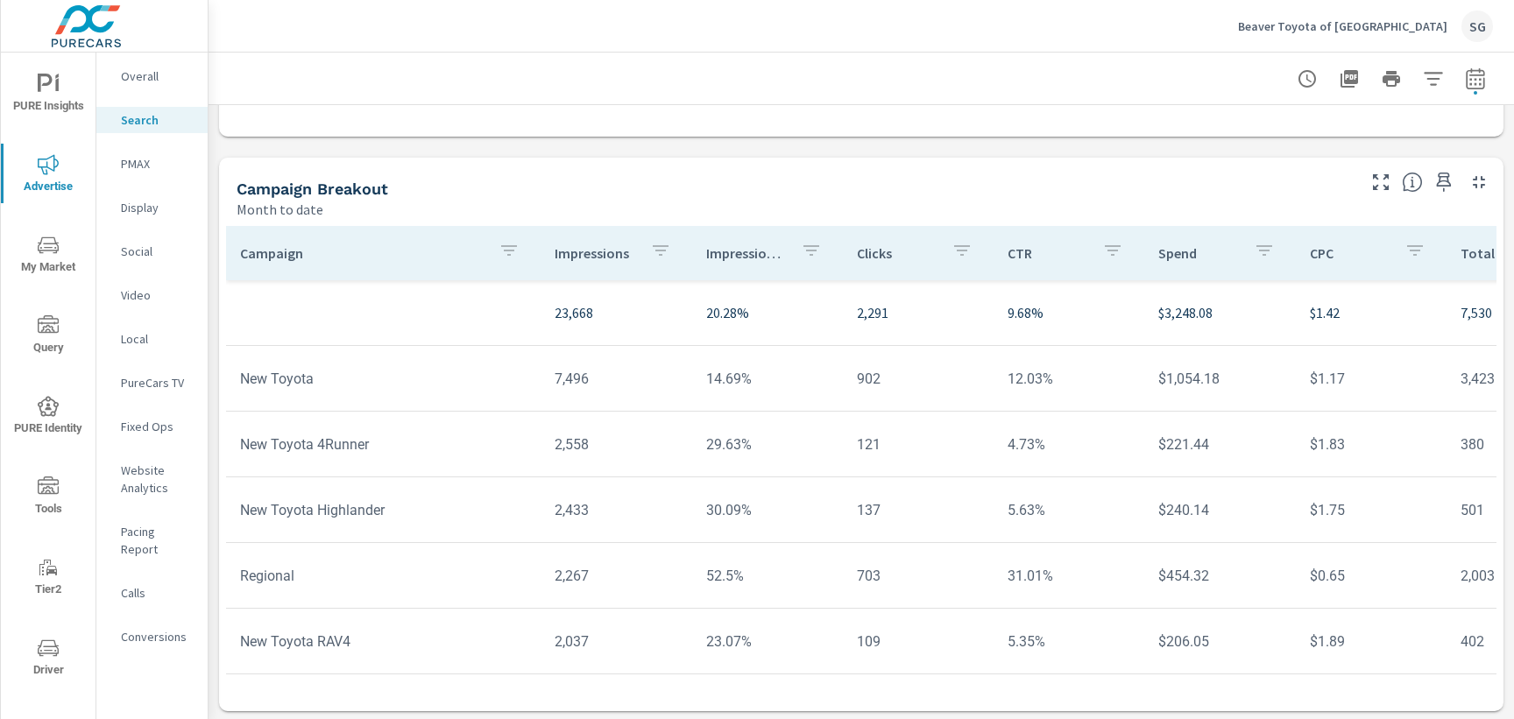
scroll to position [1254, 0]
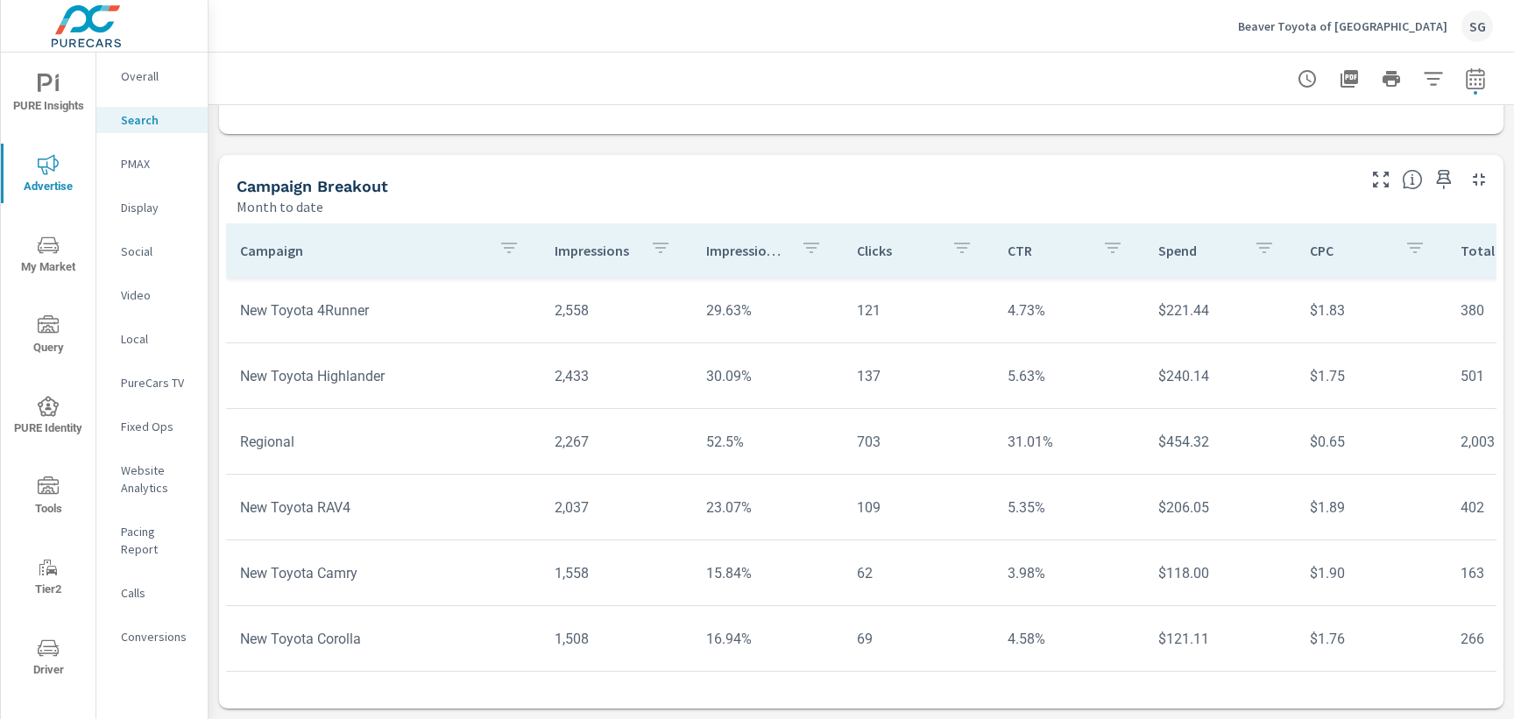
scroll to position [145, 0]
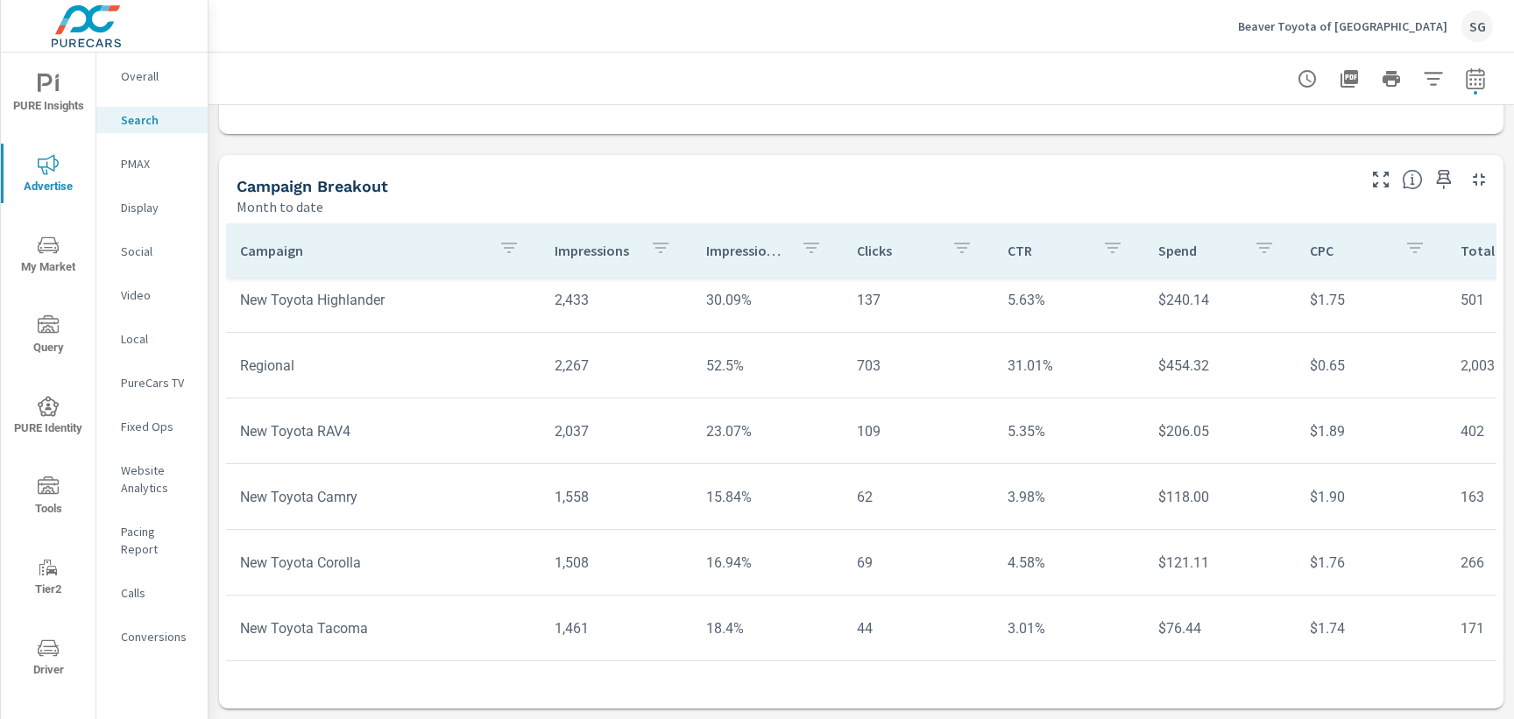
scroll to position [219, 0]
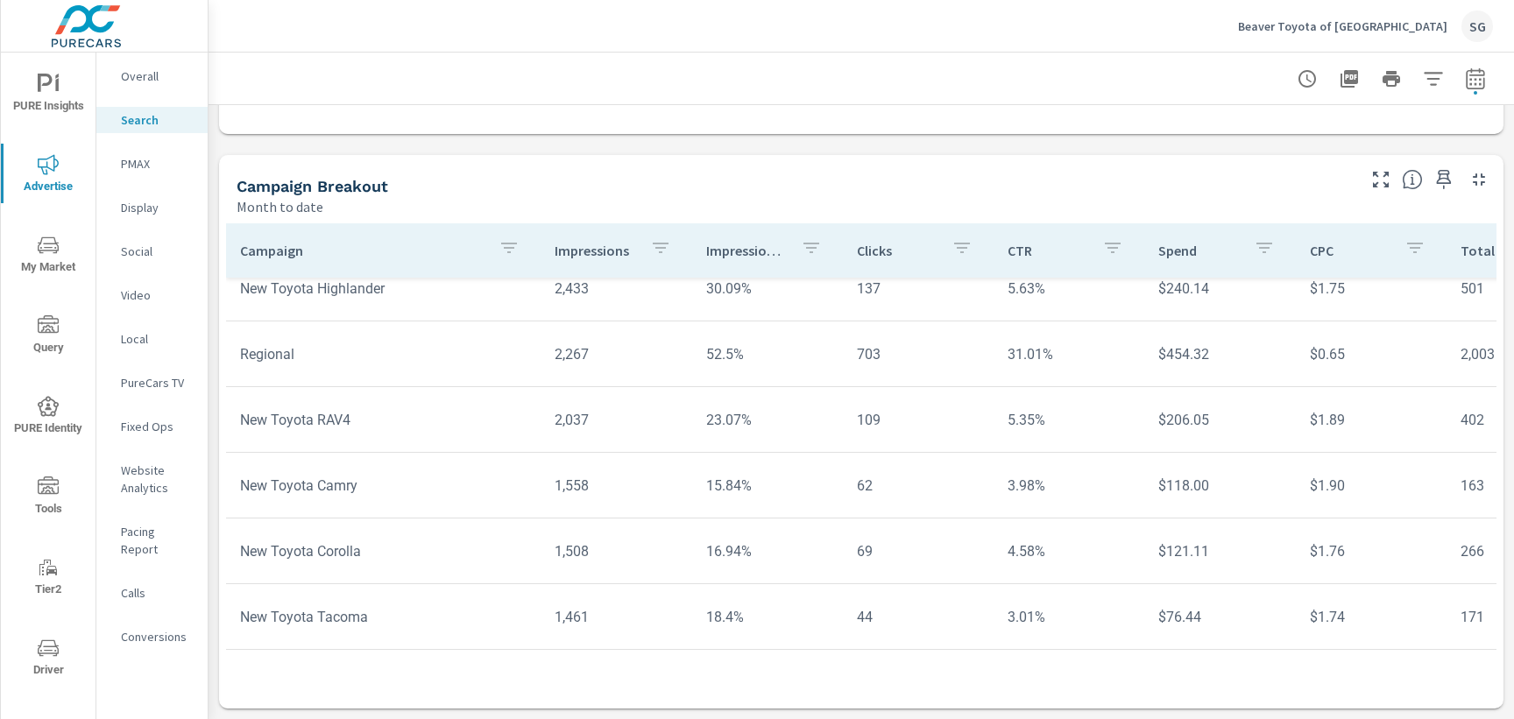
click at [159, 167] on p "PMAX" at bounding box center [157, 164] width 73 height 18
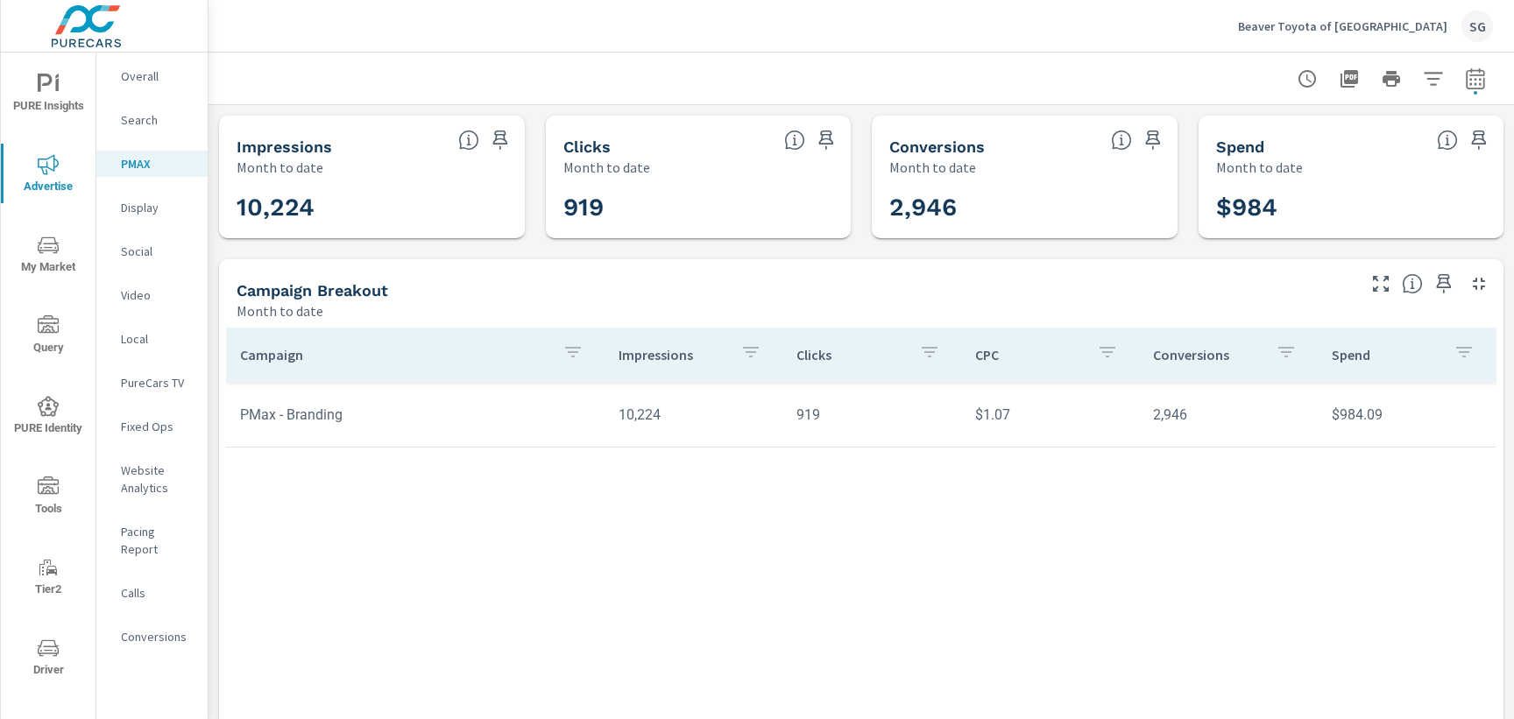
click at [148, 252] on p "Social" at bounding box center [157, 252] width 73 height 18
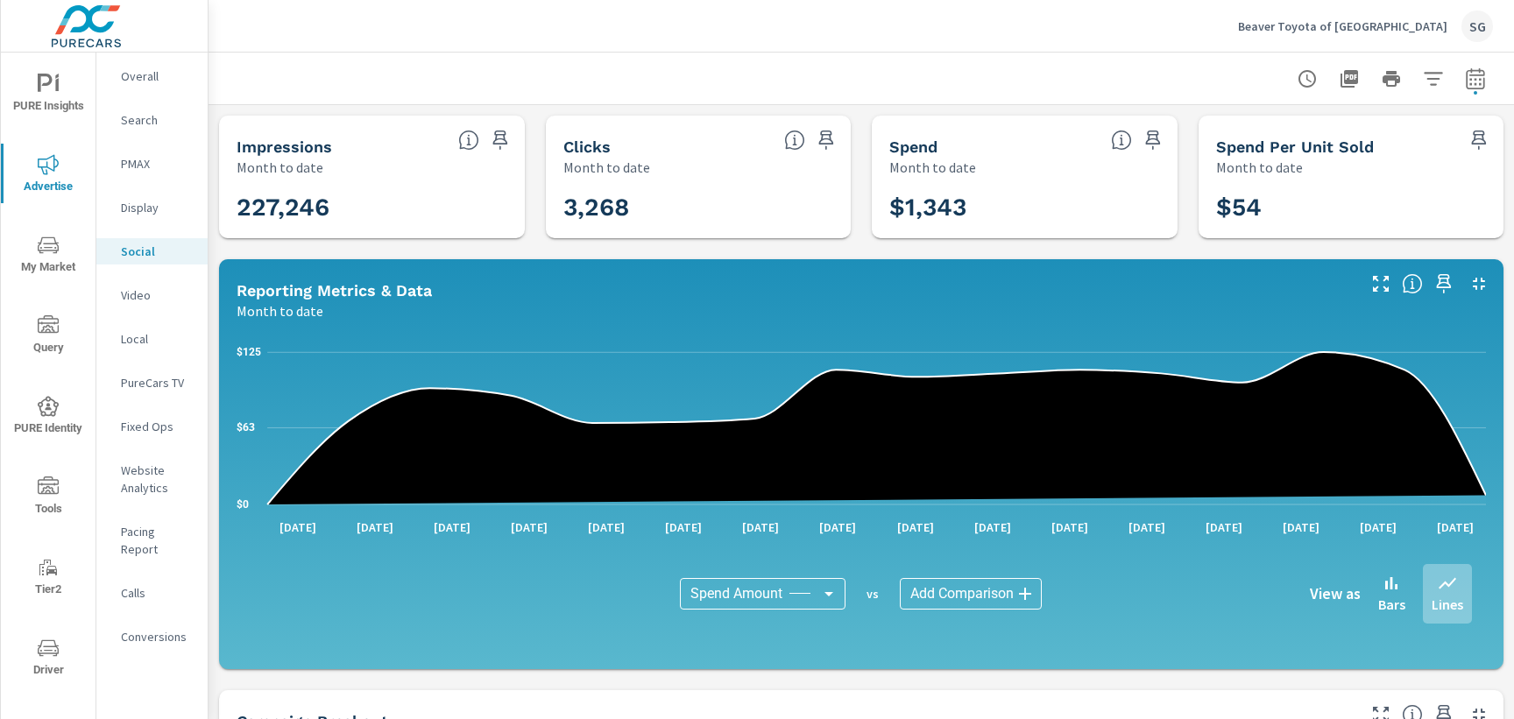
click at [430, 245] on div "Impressions Month to date 227,246 Clicks Month to date 3,268 Spend Month to dat…" at bounding box center [862, 680] width 1306 height 1150
click at [448, 246] on div "Impressions Month to date 227,246 Clicks Month to date 3,268 Spend Month to dat…" at bounding box center [862, 680] width 1306 height 1150
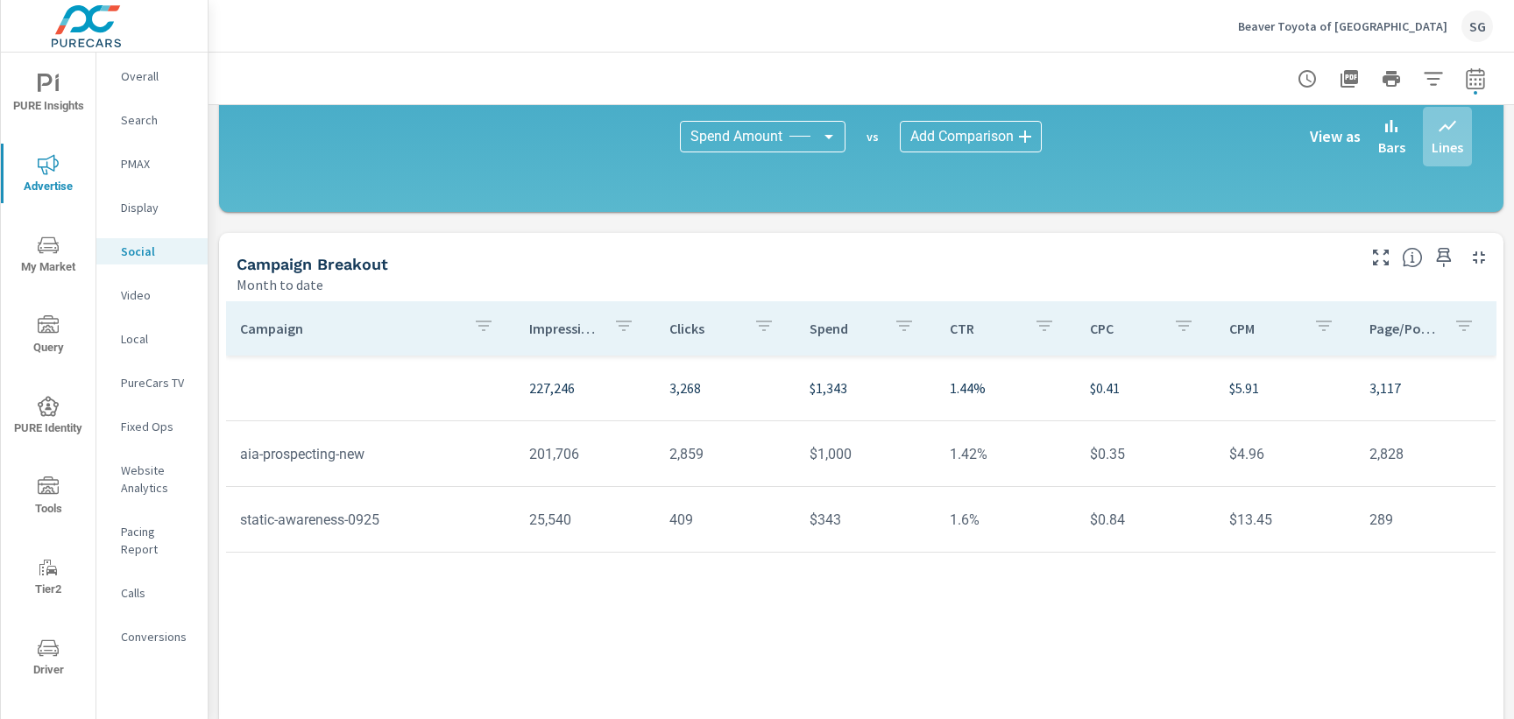
scroll to position [535, 0]
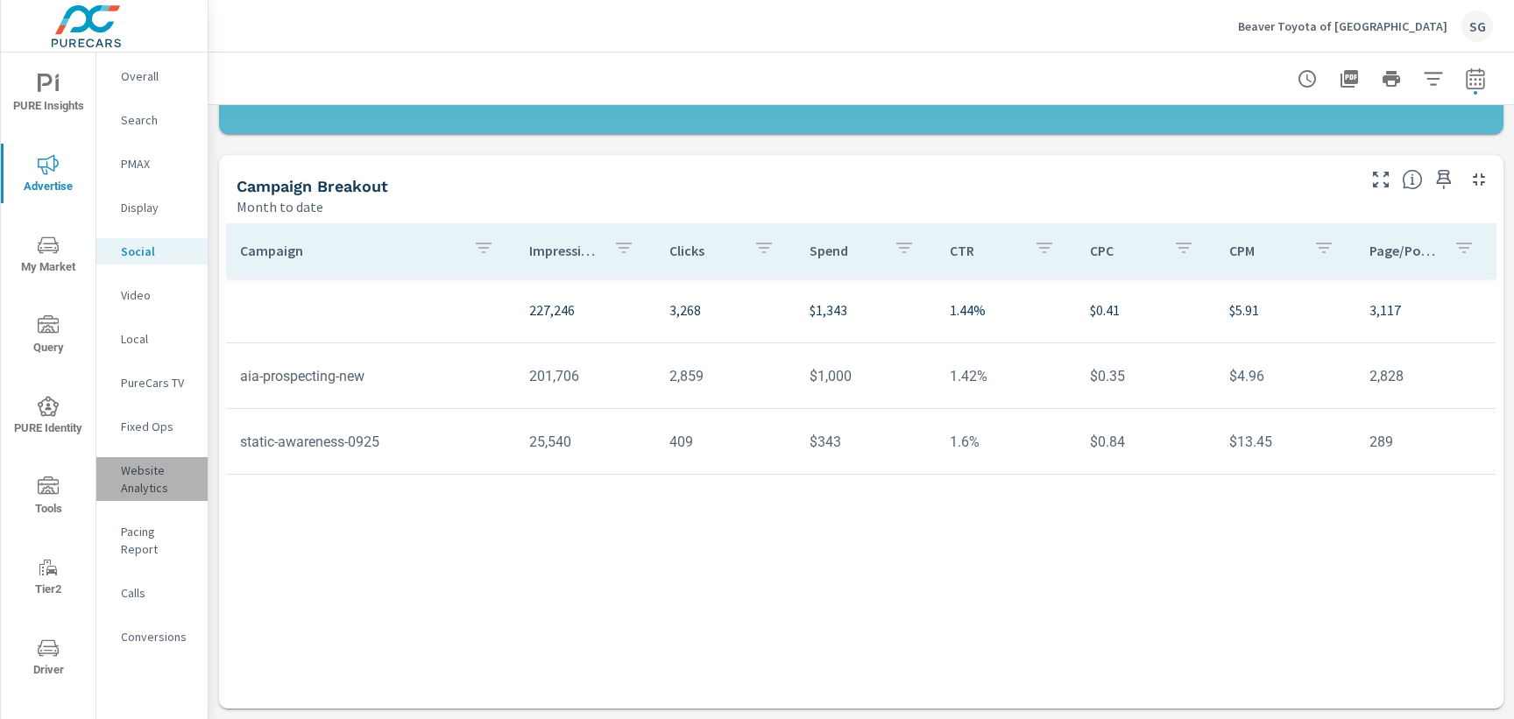
click at [142, 480] on p "Website Analytics" at bounding box center [157, 479] width 73 height 35
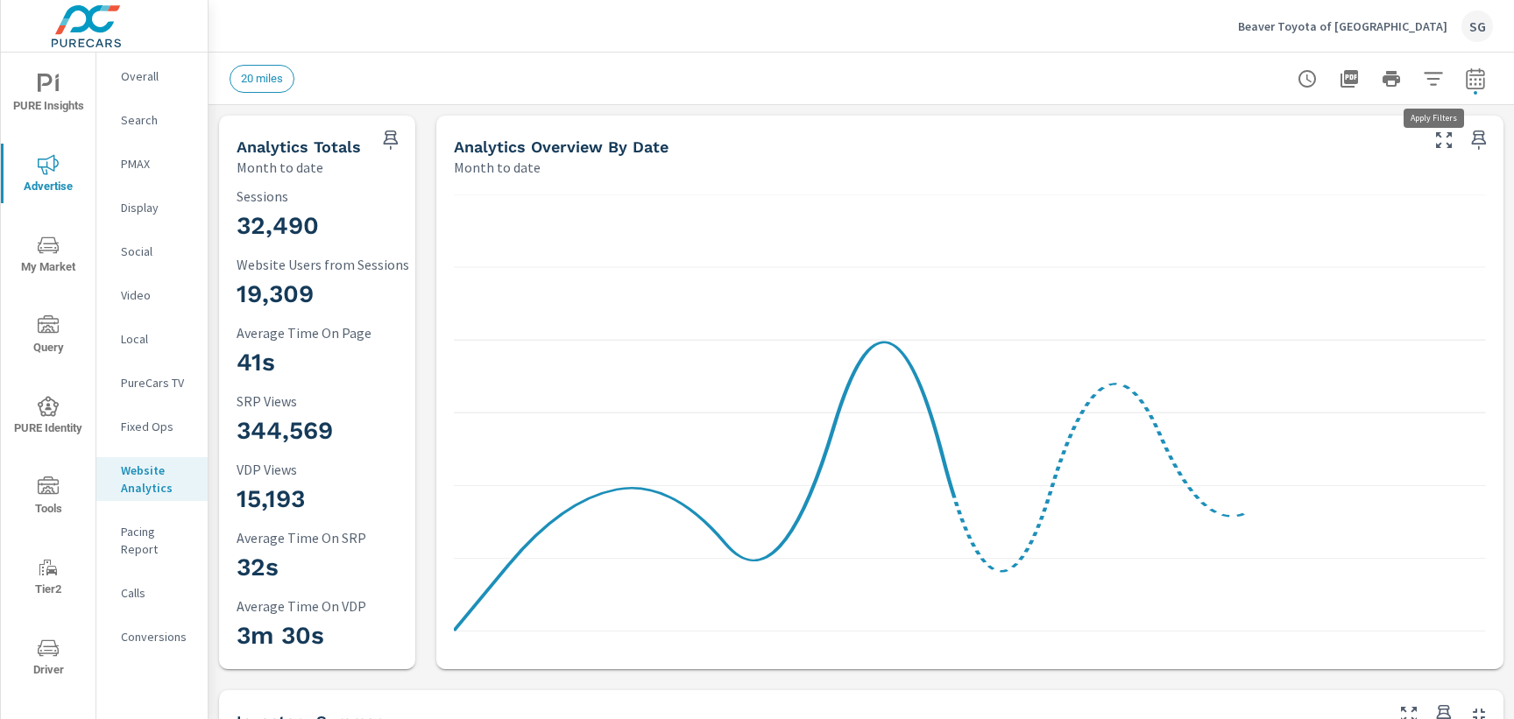
click at [1434, 82] on icon "button" at bounding box center [1433, 78] width 21 height 21
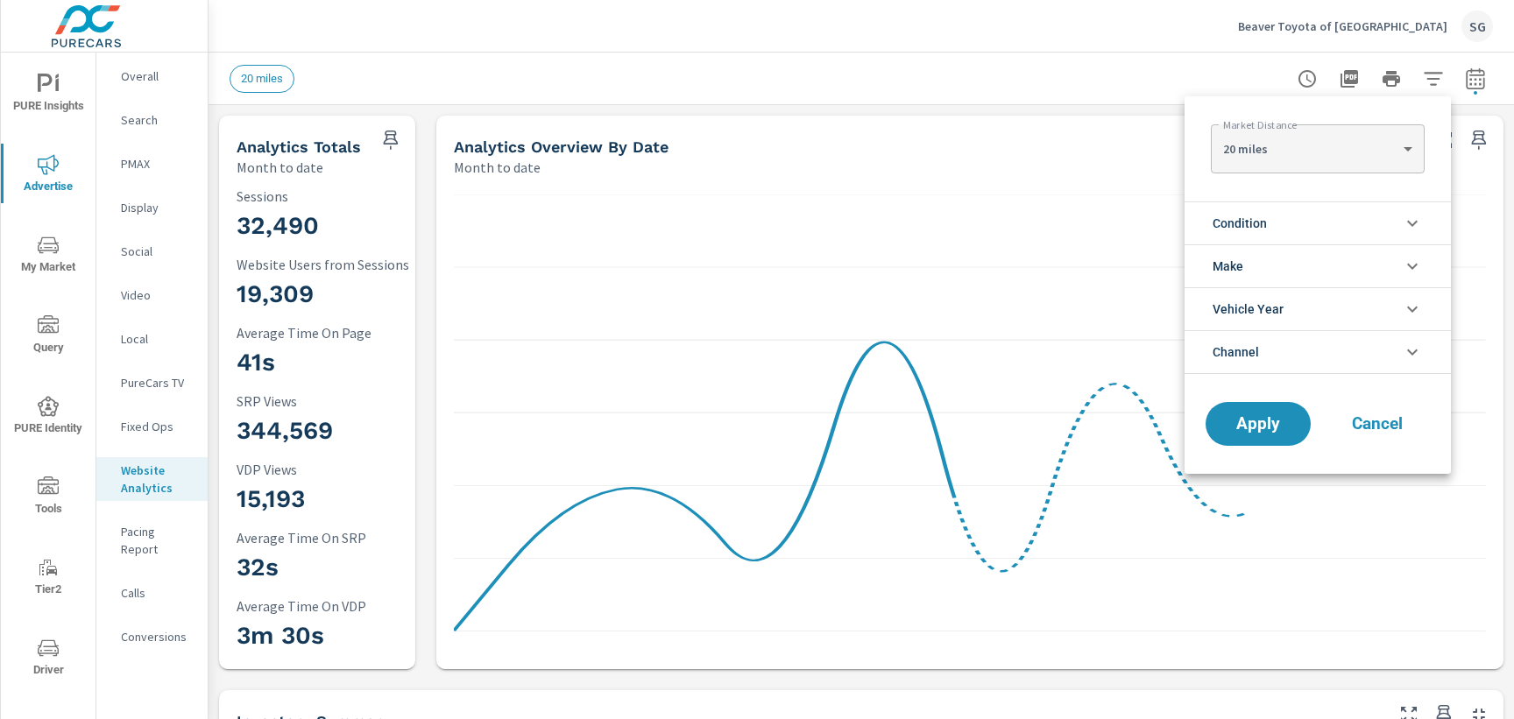
scroll to position [1, 0]
click at [1336, 227] on li "Condition" at bounding box center [1318, 223] width 266 height 43
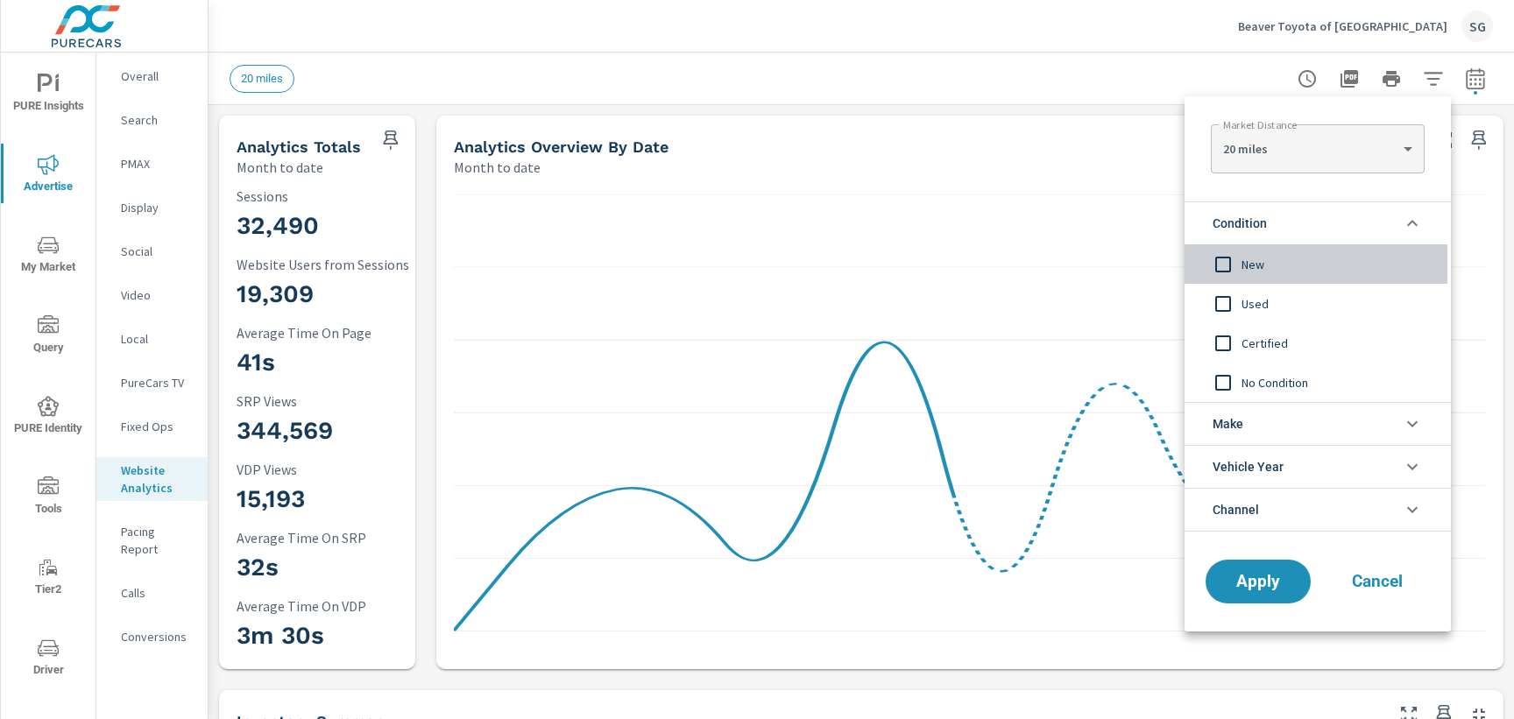
click at [1264, 257] on span "New" at bounding box center [1338, 264] width 192 height 21
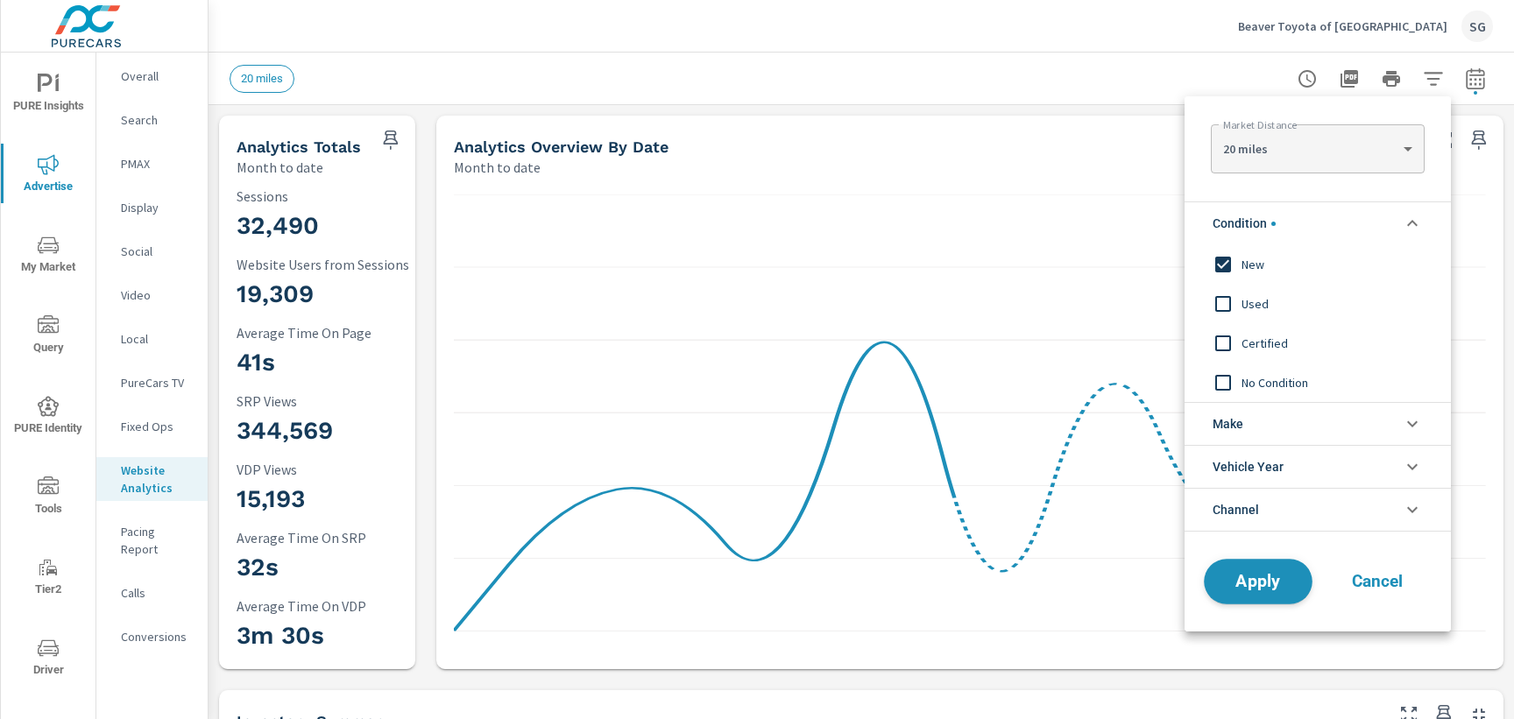
click at [1277, 589] on span "Apply" at bounding box center [1259, 582] width 72 height 17
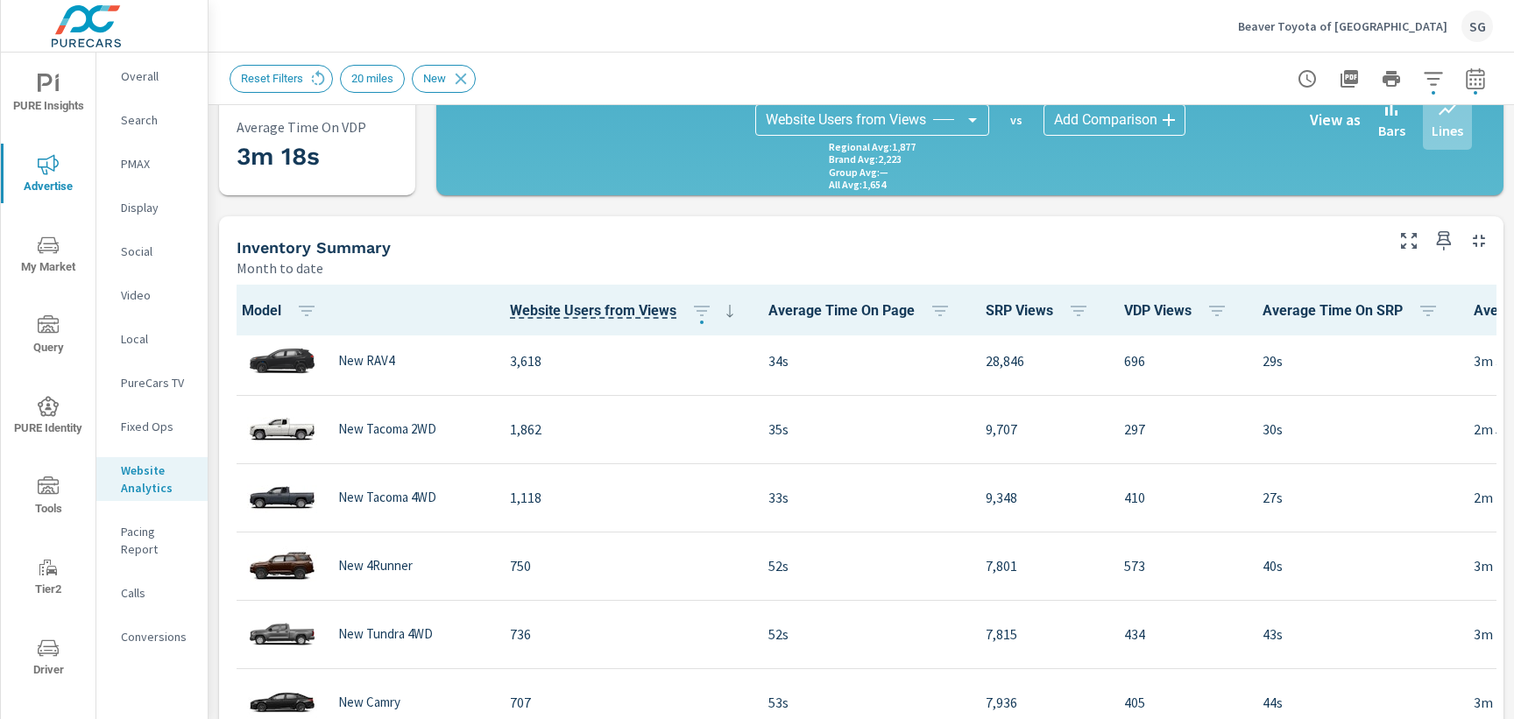
scroll to position [82, 0]
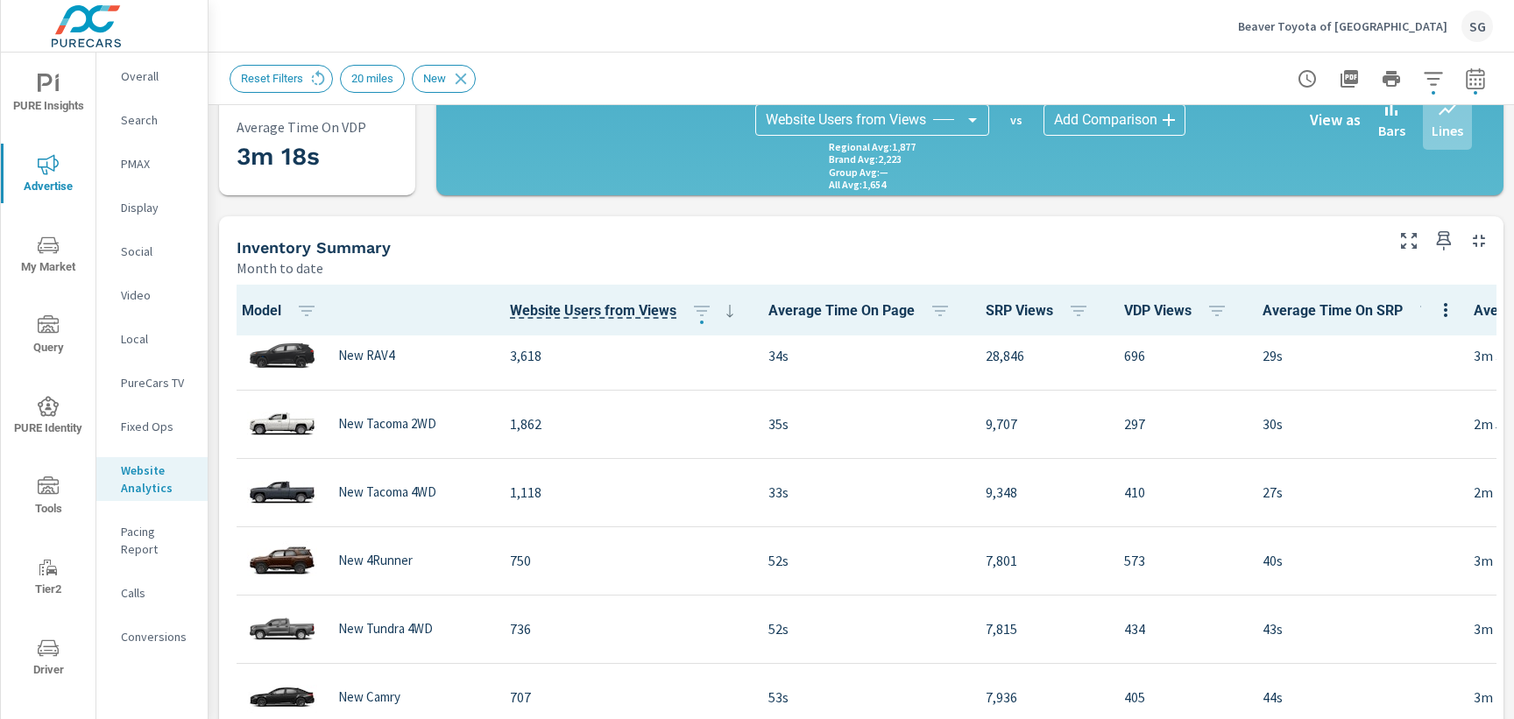
click at [151, 585] on p "Calls" at bounding box center [157, 594] width 73 height 18
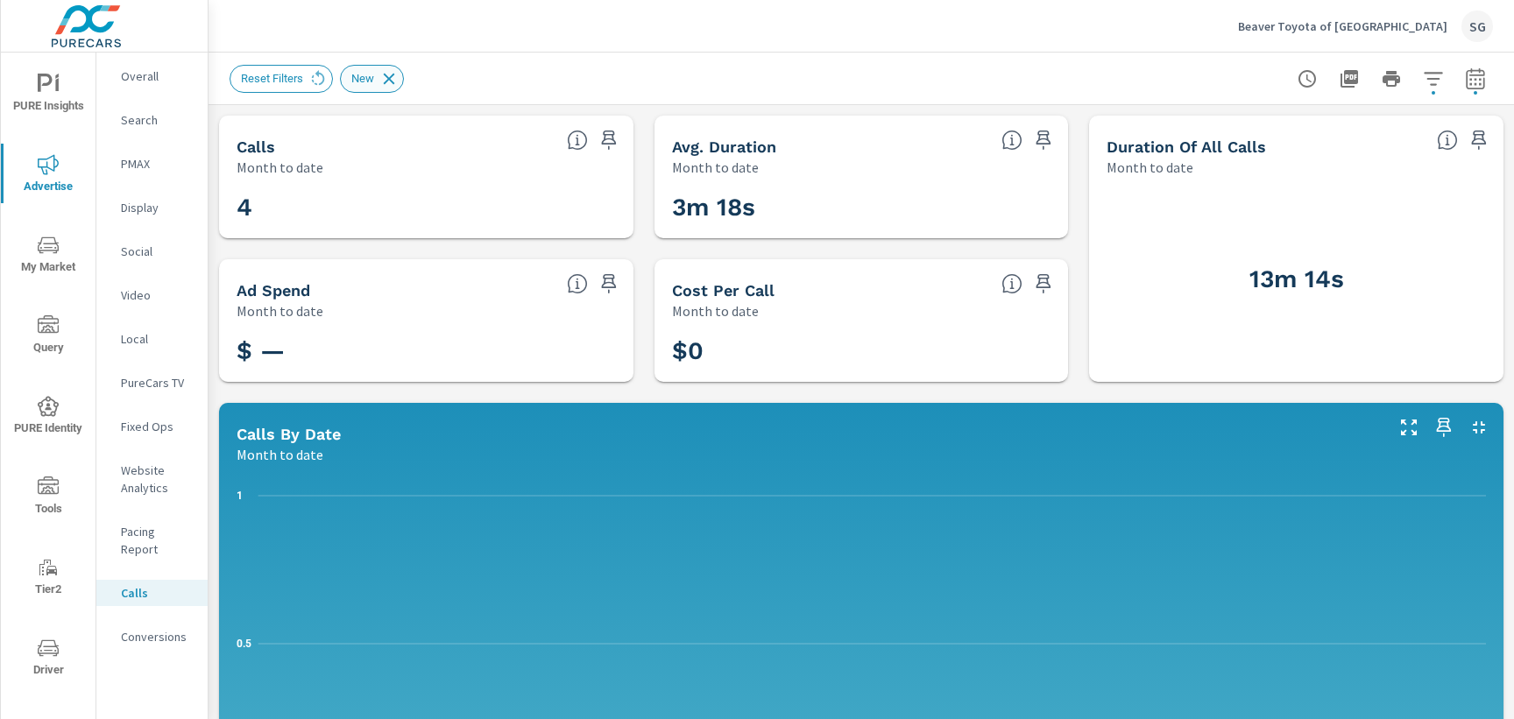
click at [396, 84] on icon at bounding box center [388, 78] width 19 height 19
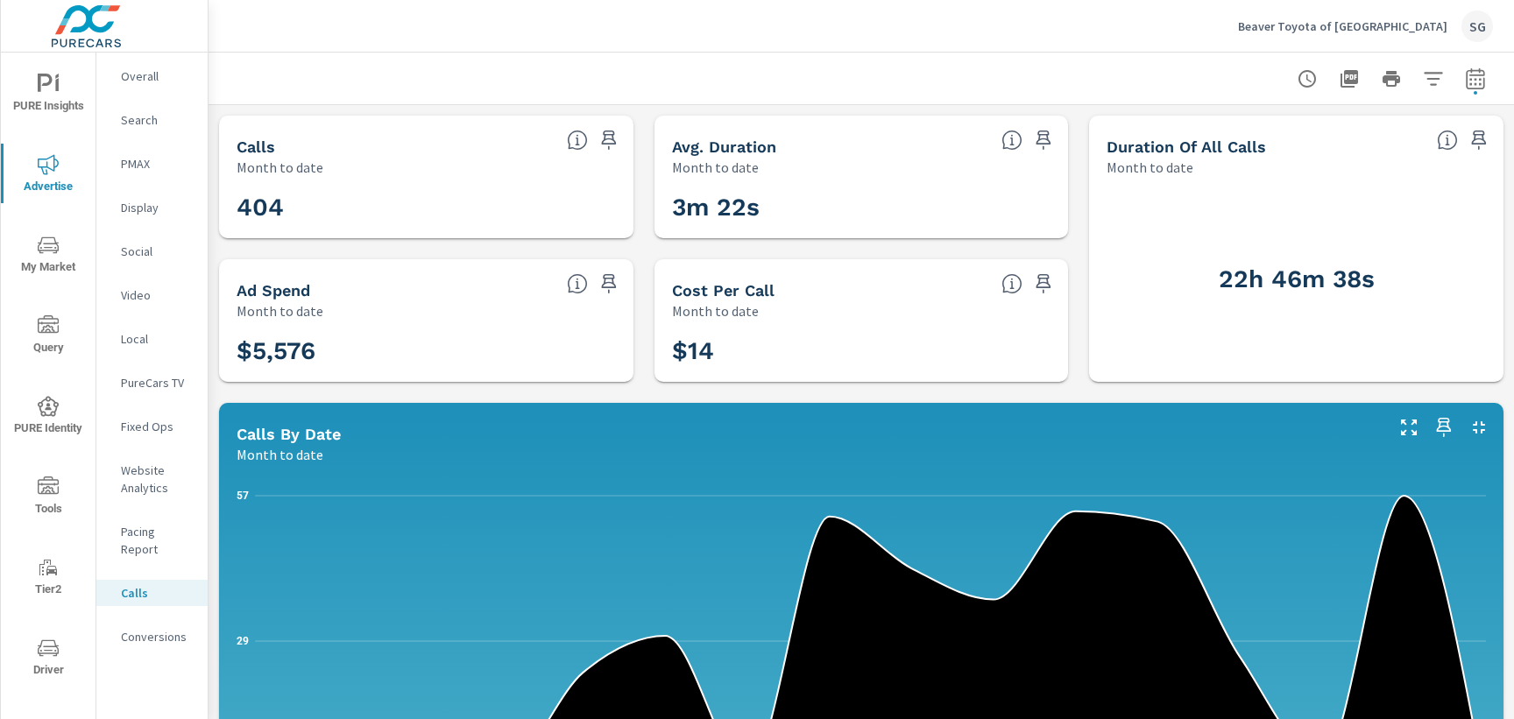
click at [165, 628] on p "Conversions" at bounding box center [157, 637] width 73 height 18
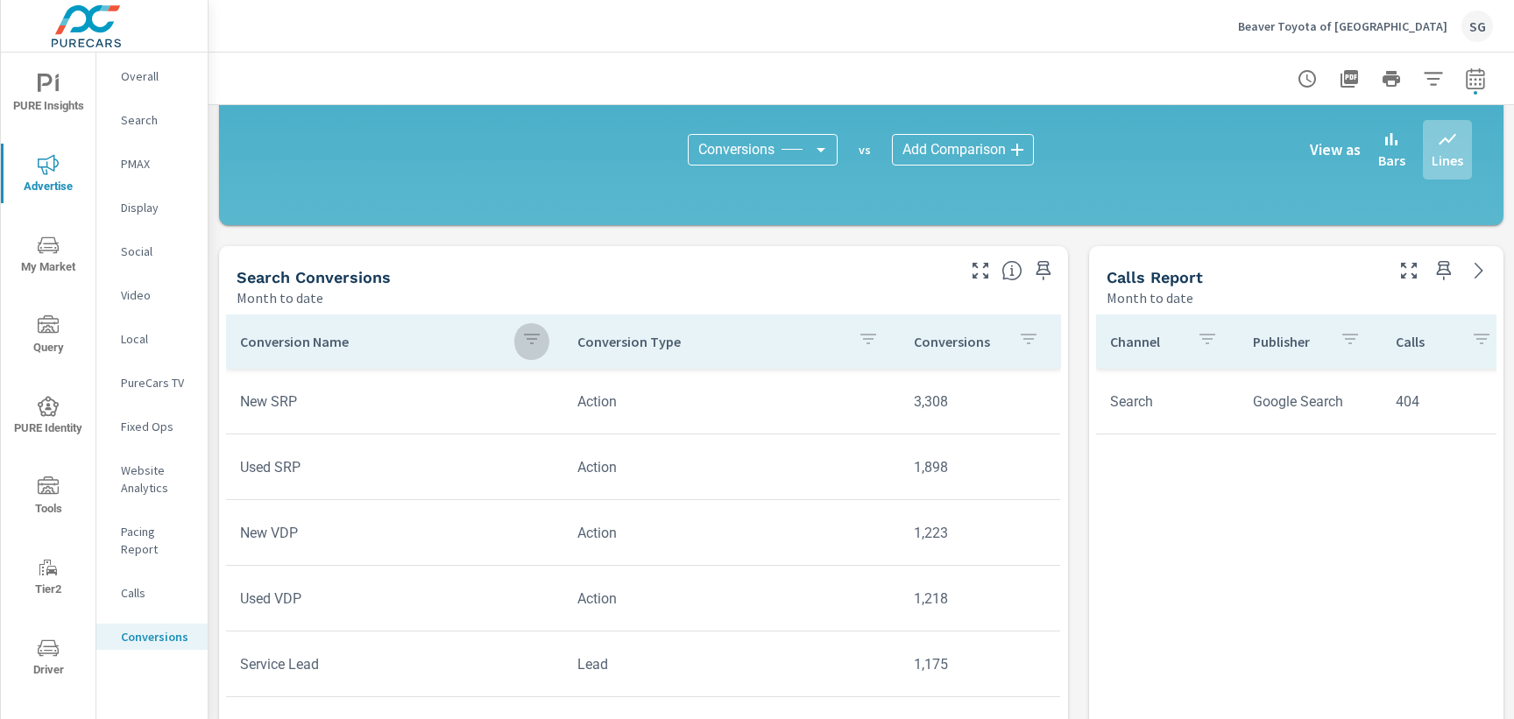
click at [530, 344] on icon "button" at bounding box center [532, 339] width 16 height 11
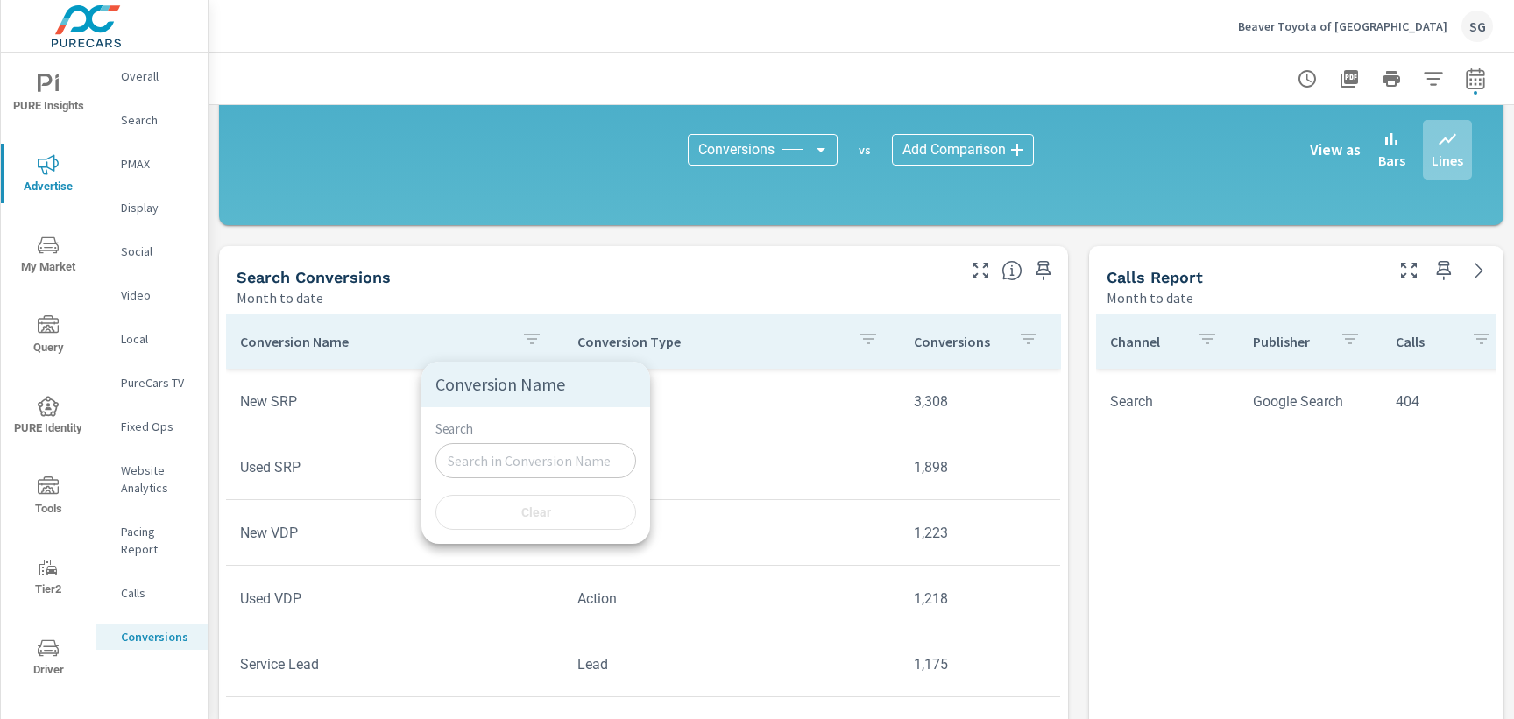
click at [529, 471] on input "Search" at bounding box center [536, 460] width 201 height 35
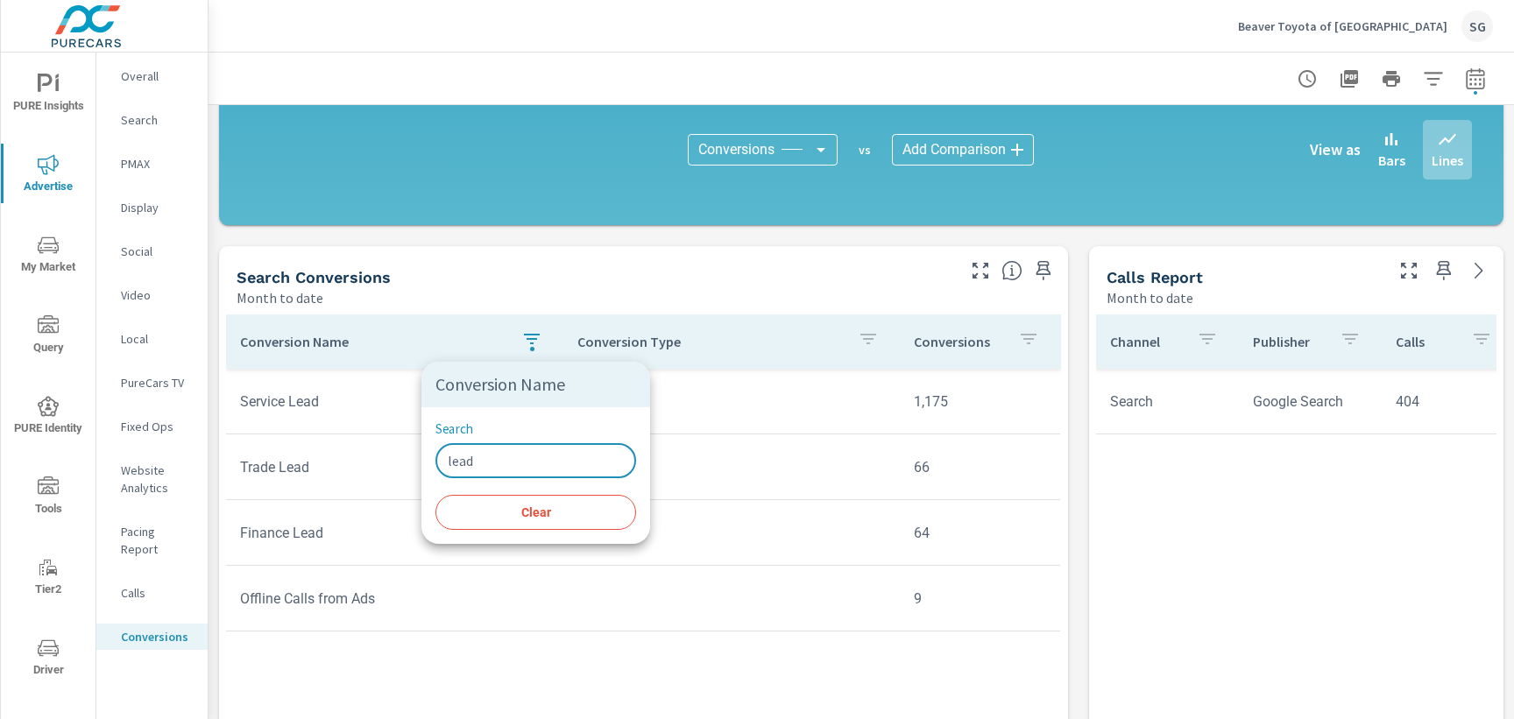
type input "lead"
click at [664, 424] on div at bounding box center [757, 359] width 1514 height 719
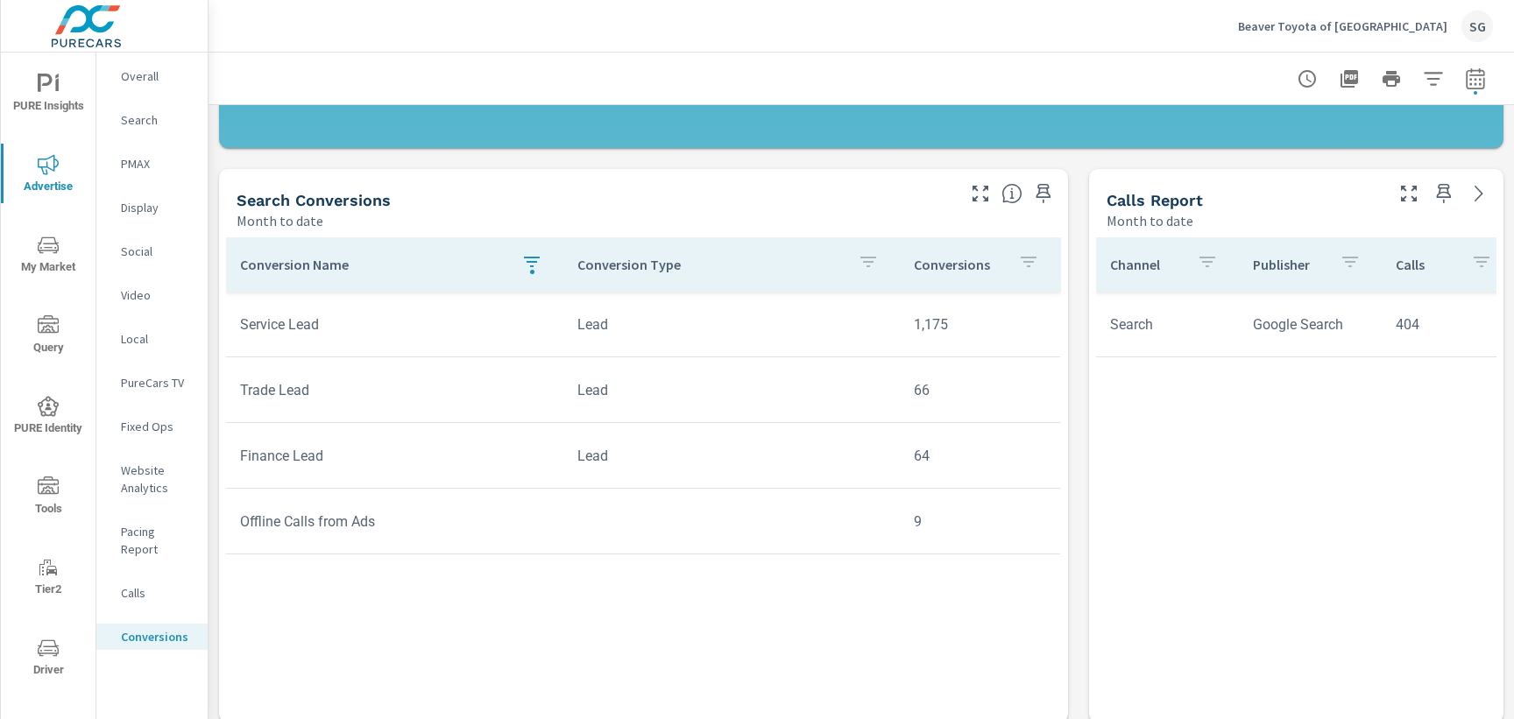
scroll to position [667, 0]
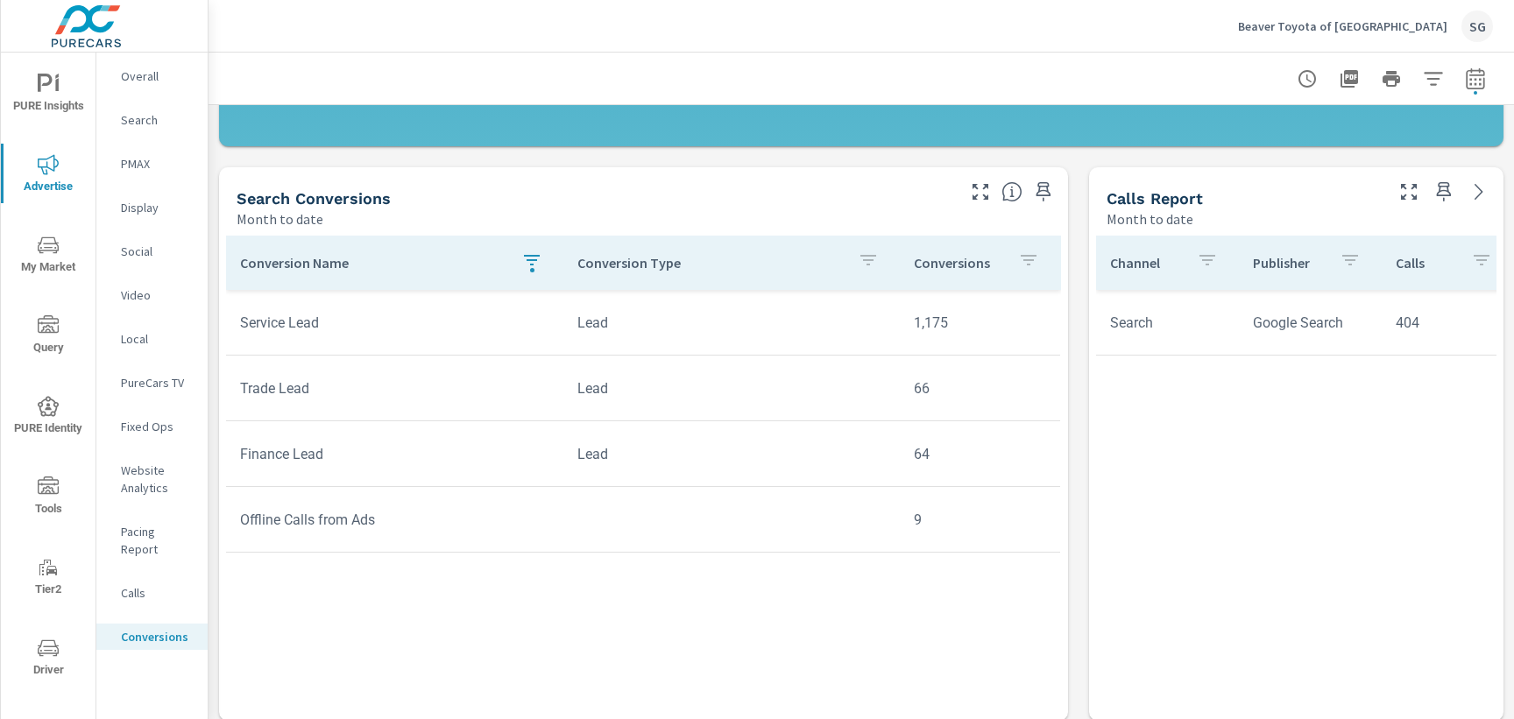
click at [533, 268] on div "button" at bounding box center [532, 270] width 4 height 4
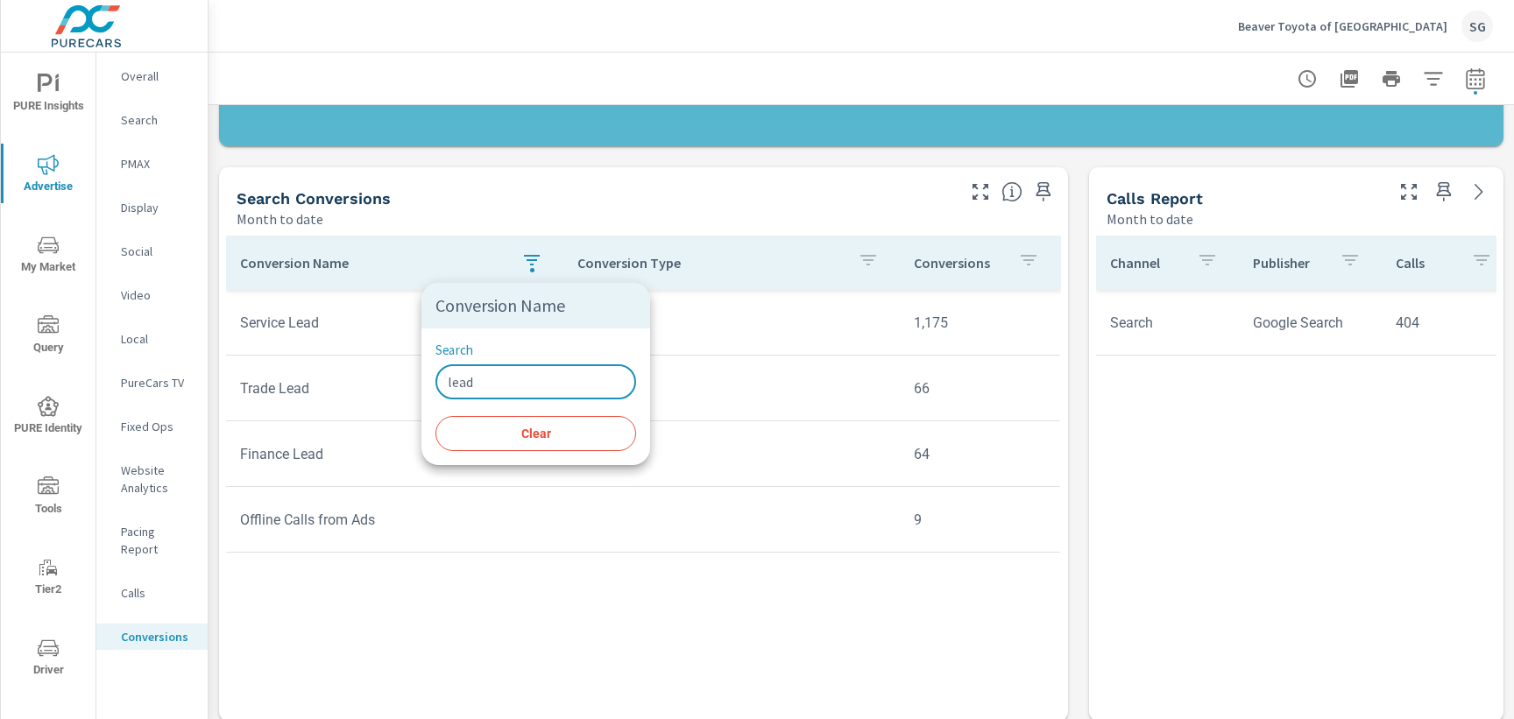
click at [521, 398] on input "lead" at bounding box center [536, 382] width 201 height 35
type input "x"
type input "c"
type input "st"
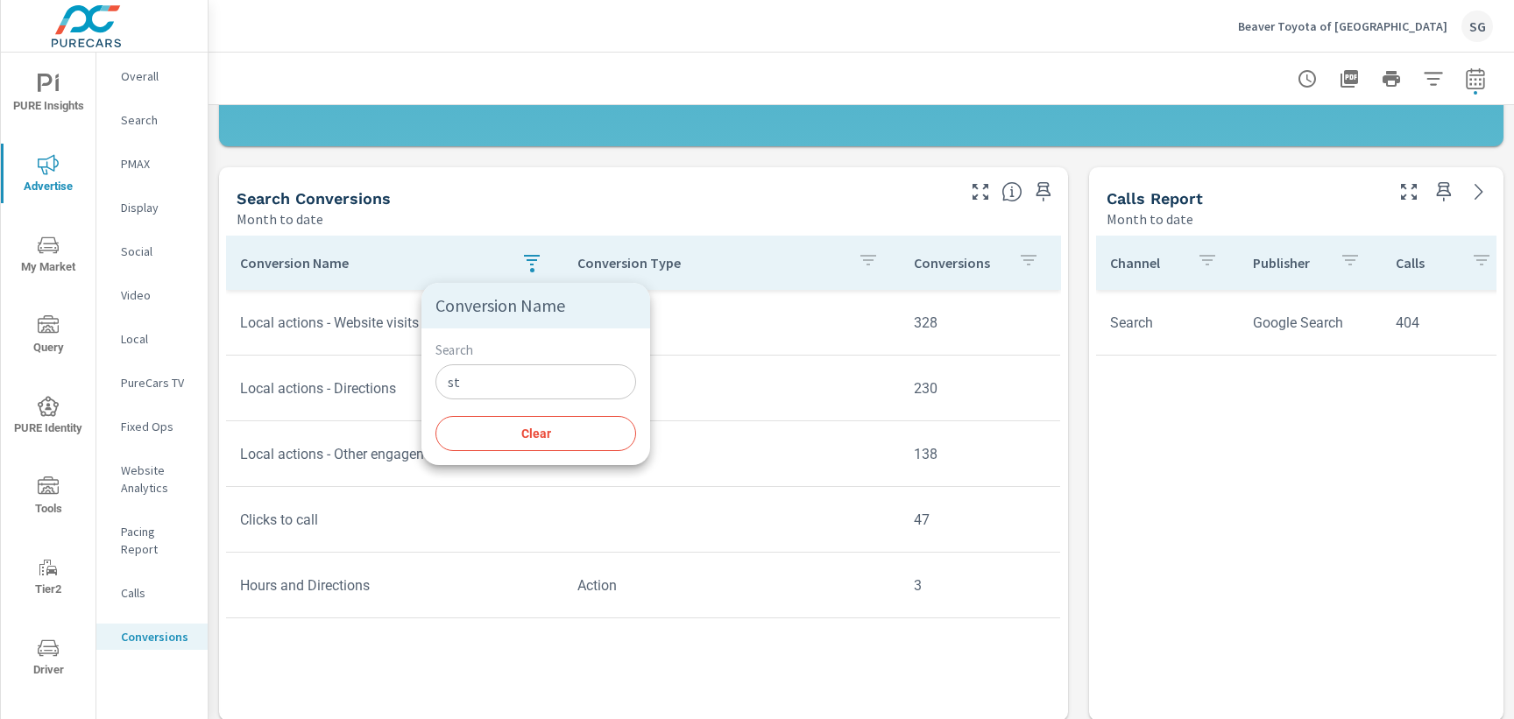
click at [493, 209] on div at bounding box center [757, 359] width 1514 height 719
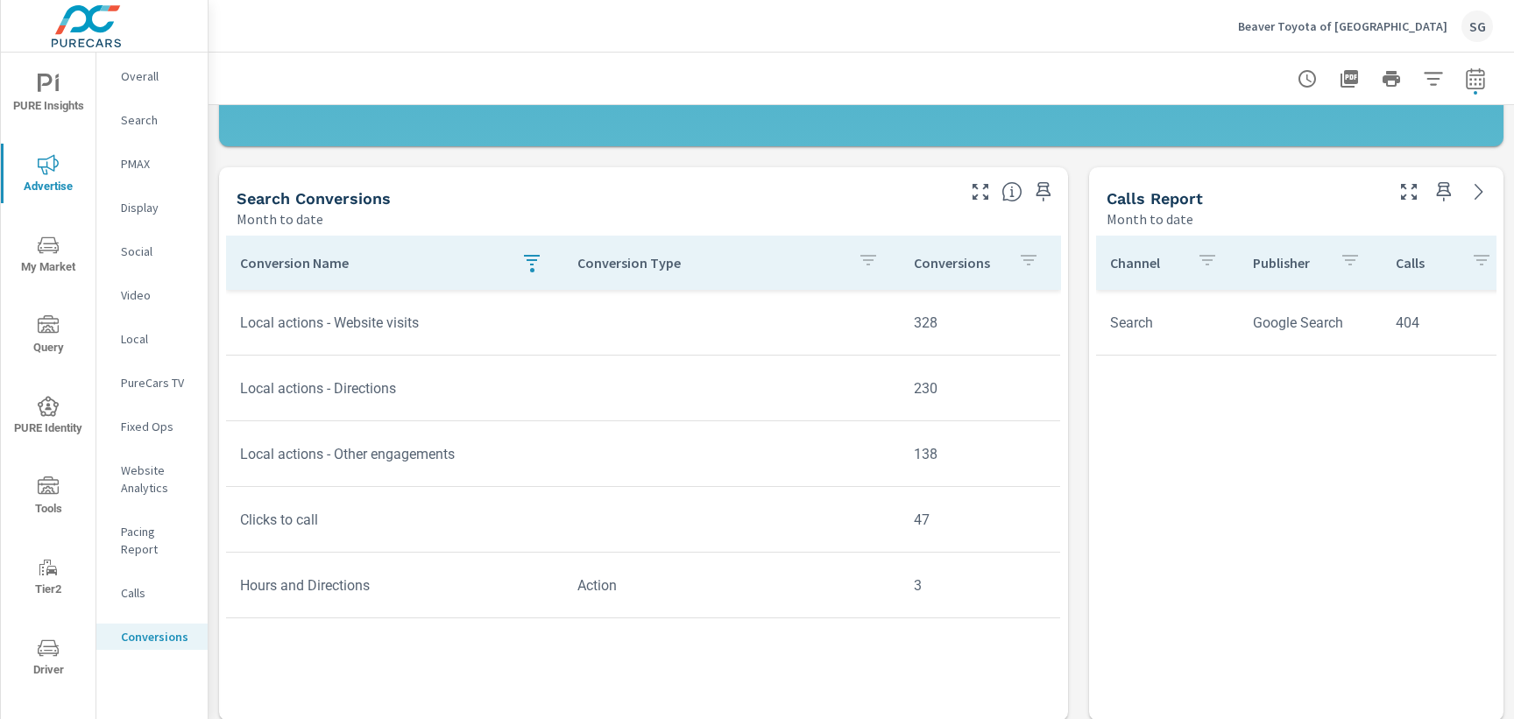
click at [45, 252] on icon "nav menu" at bounding box center [48, 245] width 21 height 21
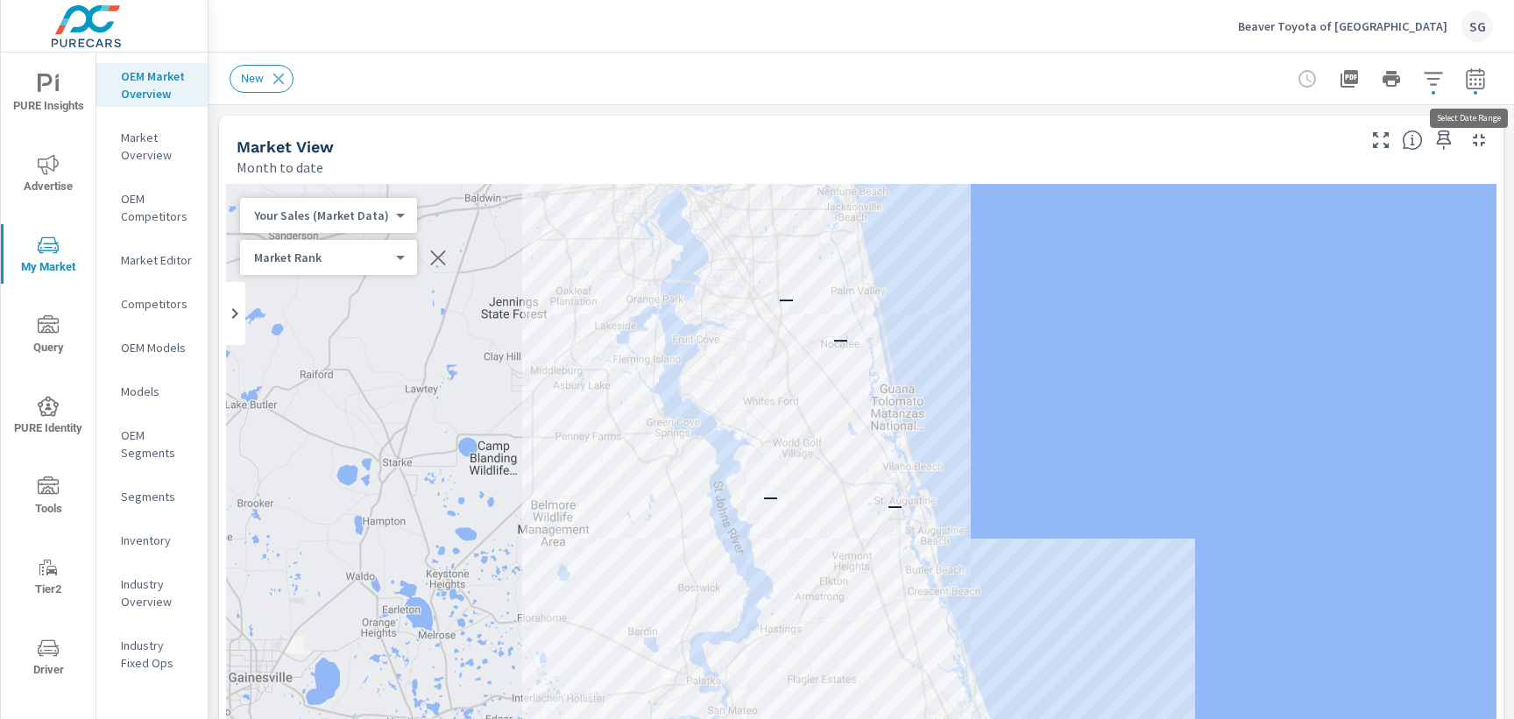
click at [1477, 89] on button "button" at bounding box center [1475, 78] width 35 height 35
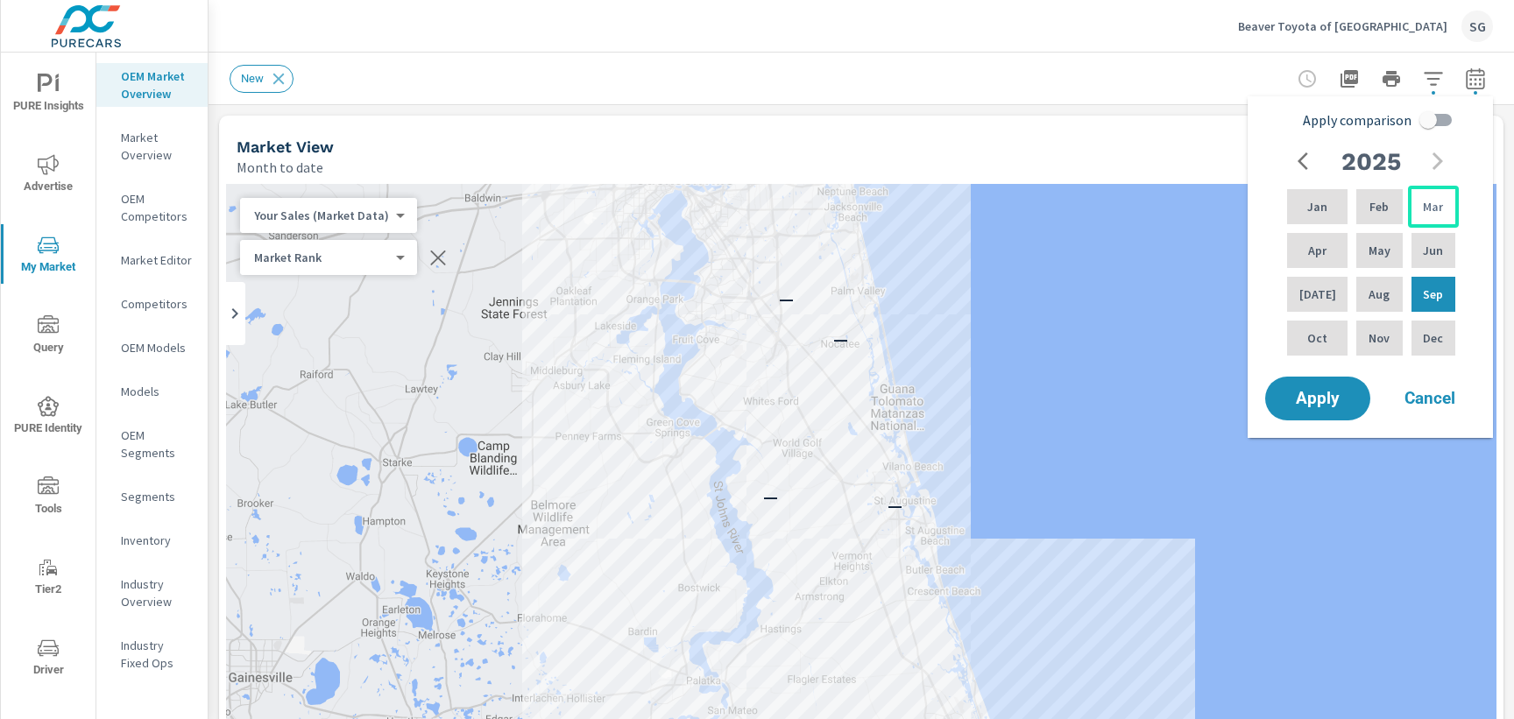
click at [1423, 212] on p "Mar" at bounding box center [1433, 207] width 20 height 18
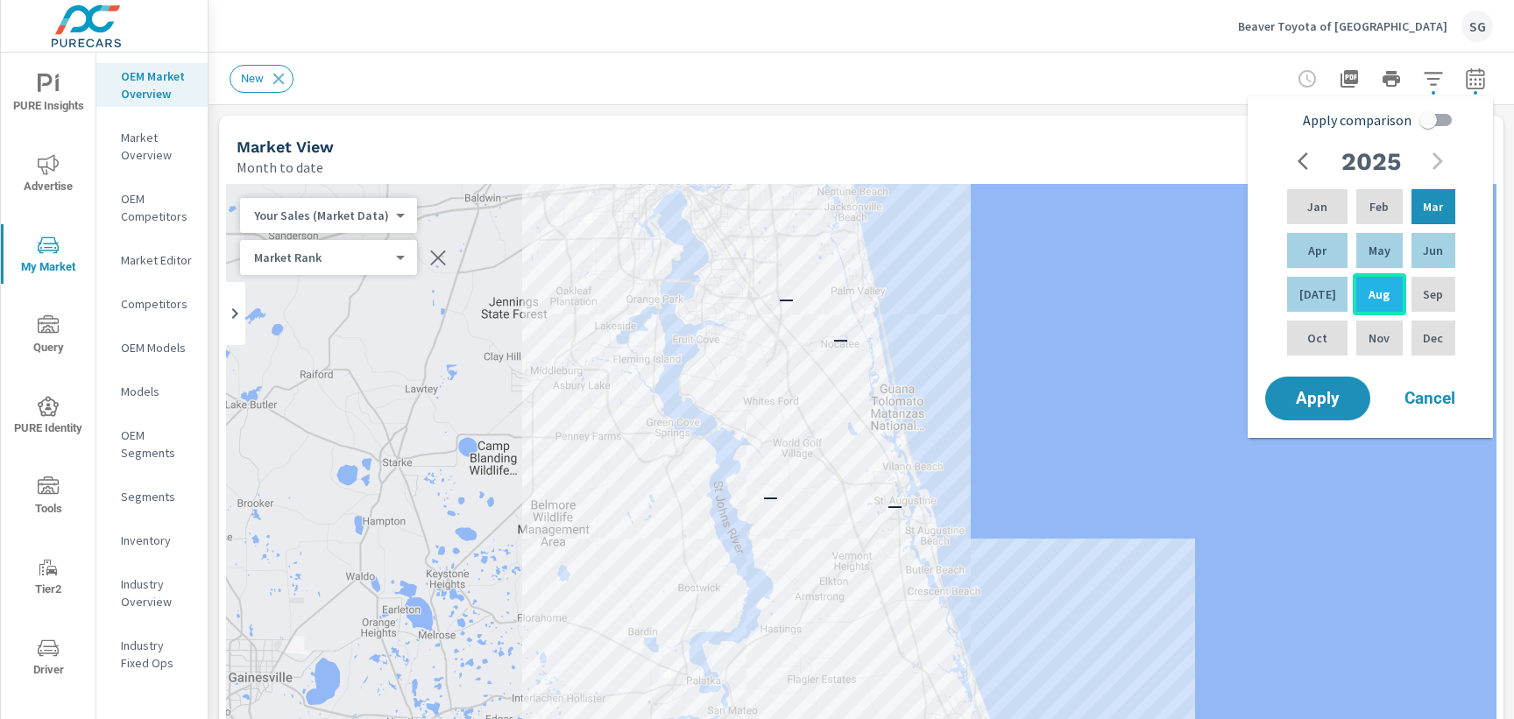
click at [1378, 288] on p "Aug" at bounding box center [1379, 295] width 21 height 18
click at [1444, 118] on input "Apply comparison" at bounding box center [1429, 119] width 100 height 33
checkbox input "true"
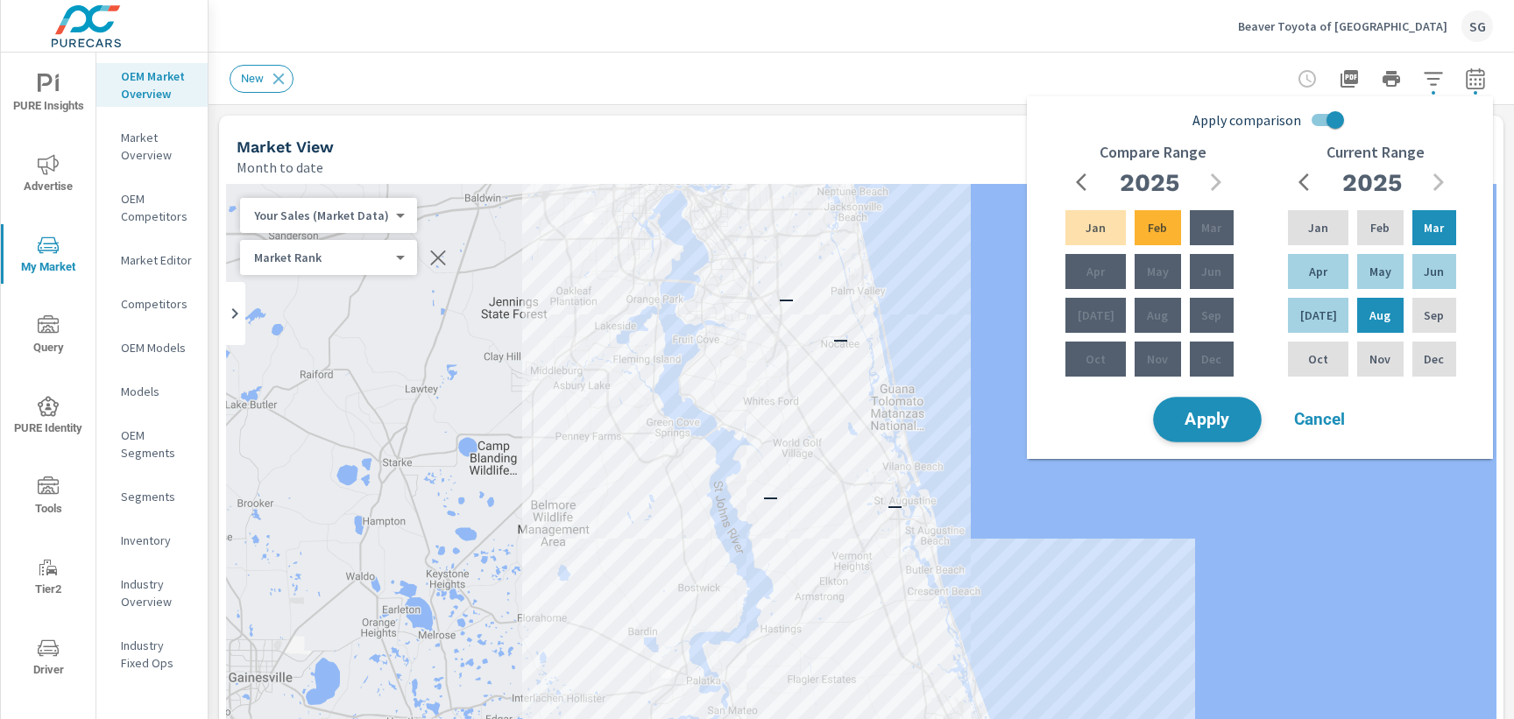
click at [1209, 431] on button "Apply" at bounding box center [1207, 420] width 109 height 46
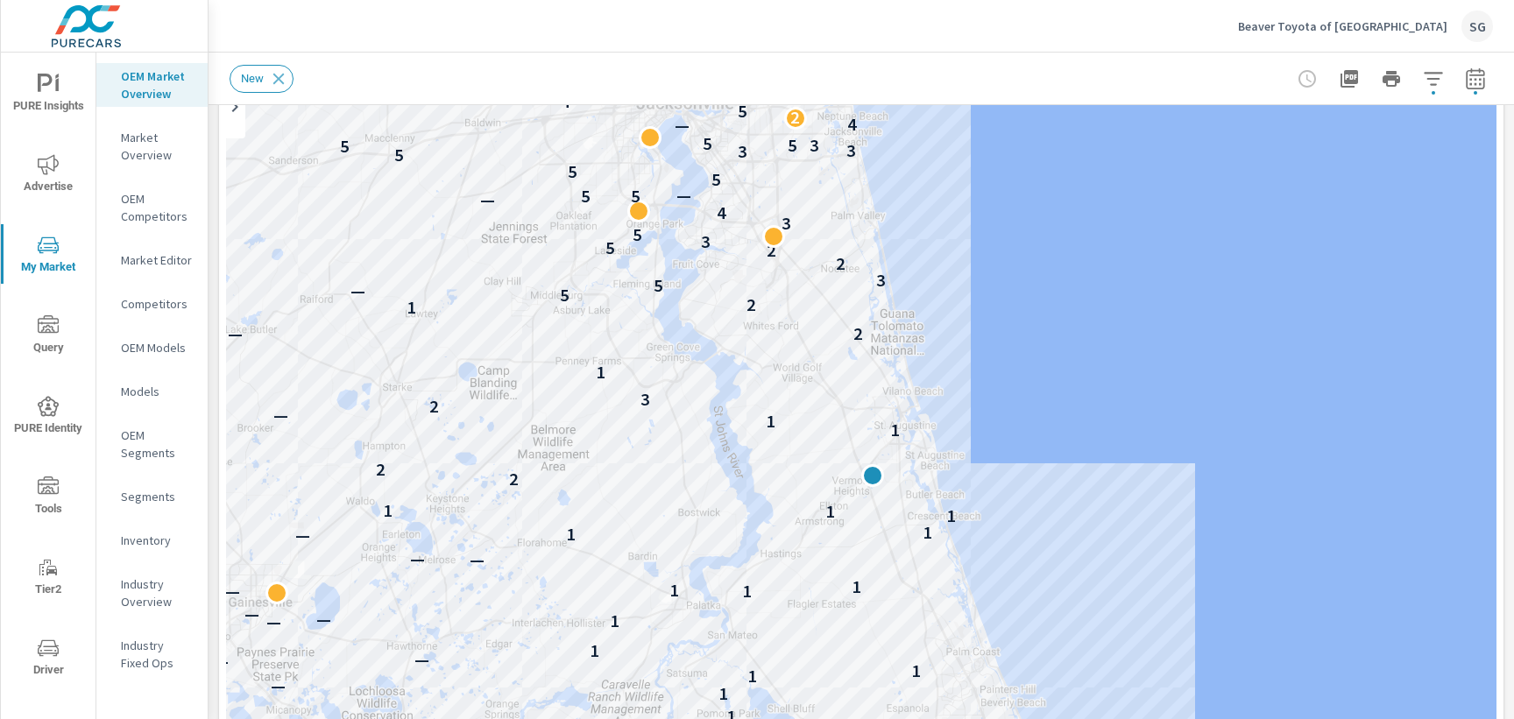
scroll to position [202, 0]
click at [772, 241] on div at bounding box center [773, 241] width 23 height 23
click at [1057, 259] on div "— — — — — — — — — — — — — — — — — — — — — — — — — — — — — — — — — 6 — 5 — — — —…" at bounding box center [861, 469] width 1271 height 975
click at [885, 77] on div "New" at bounding box center [739, 79] width 1018 height 28
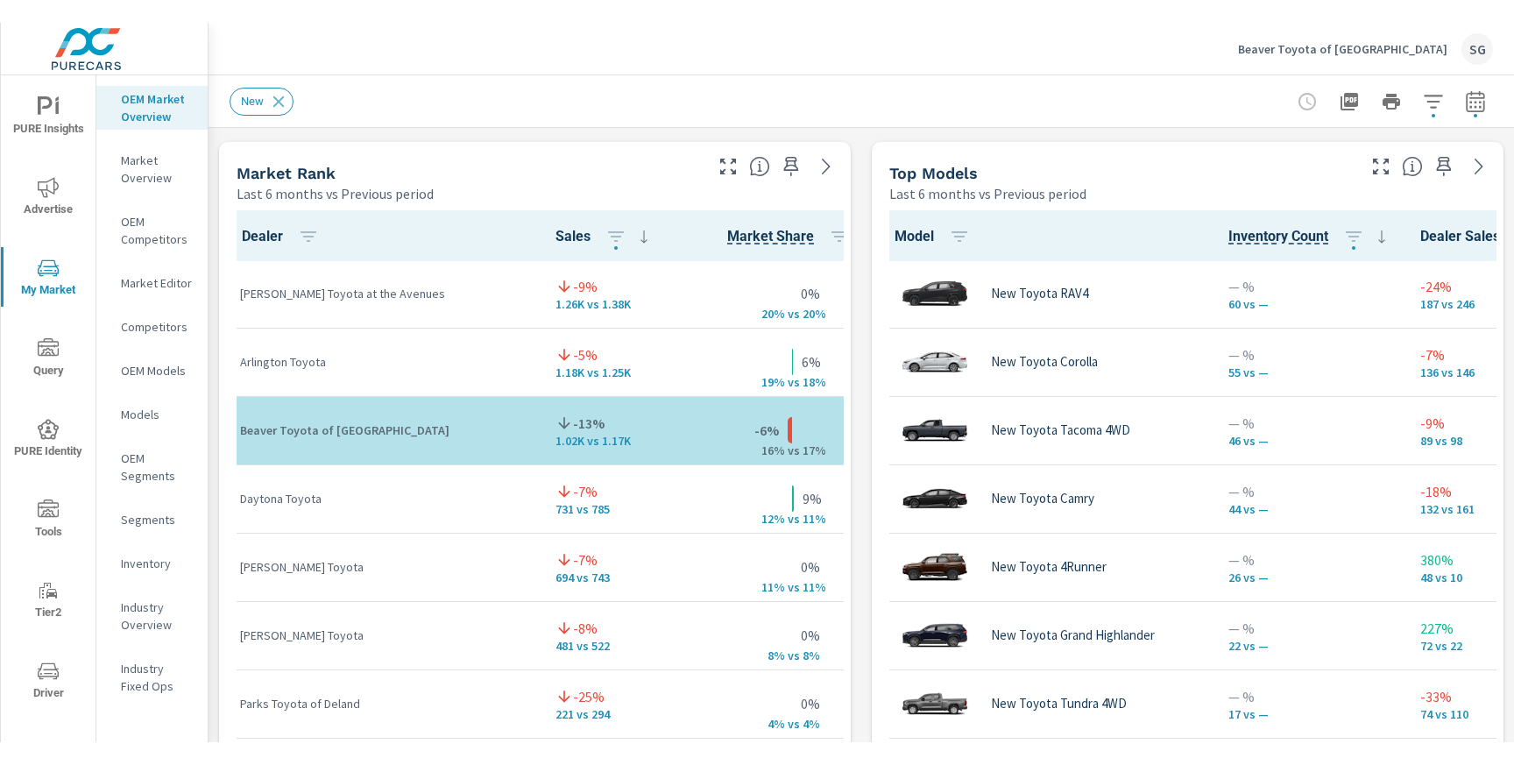
scroll to position [1116, 0]
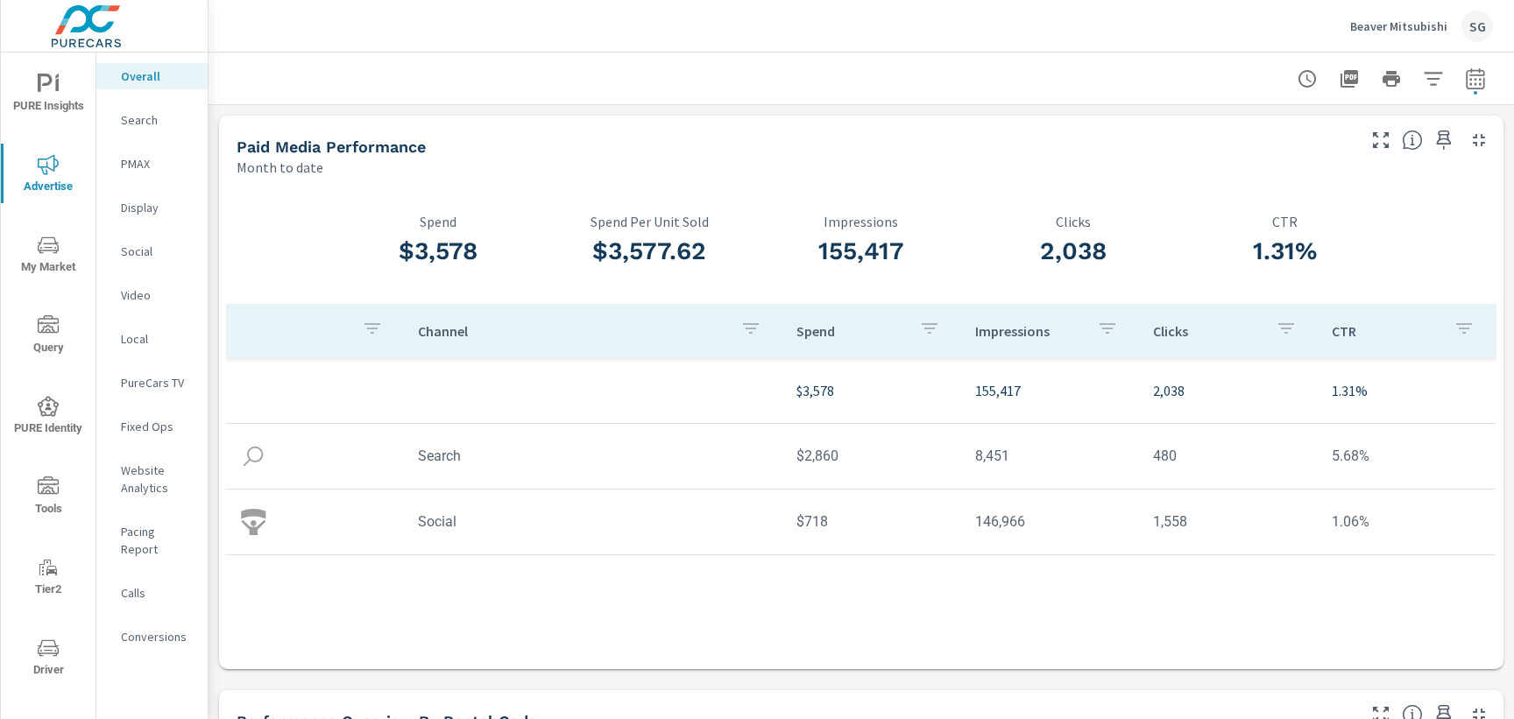
click at [134, 117] on p "Search" at bounding box center [157, 120] width 73 height 18
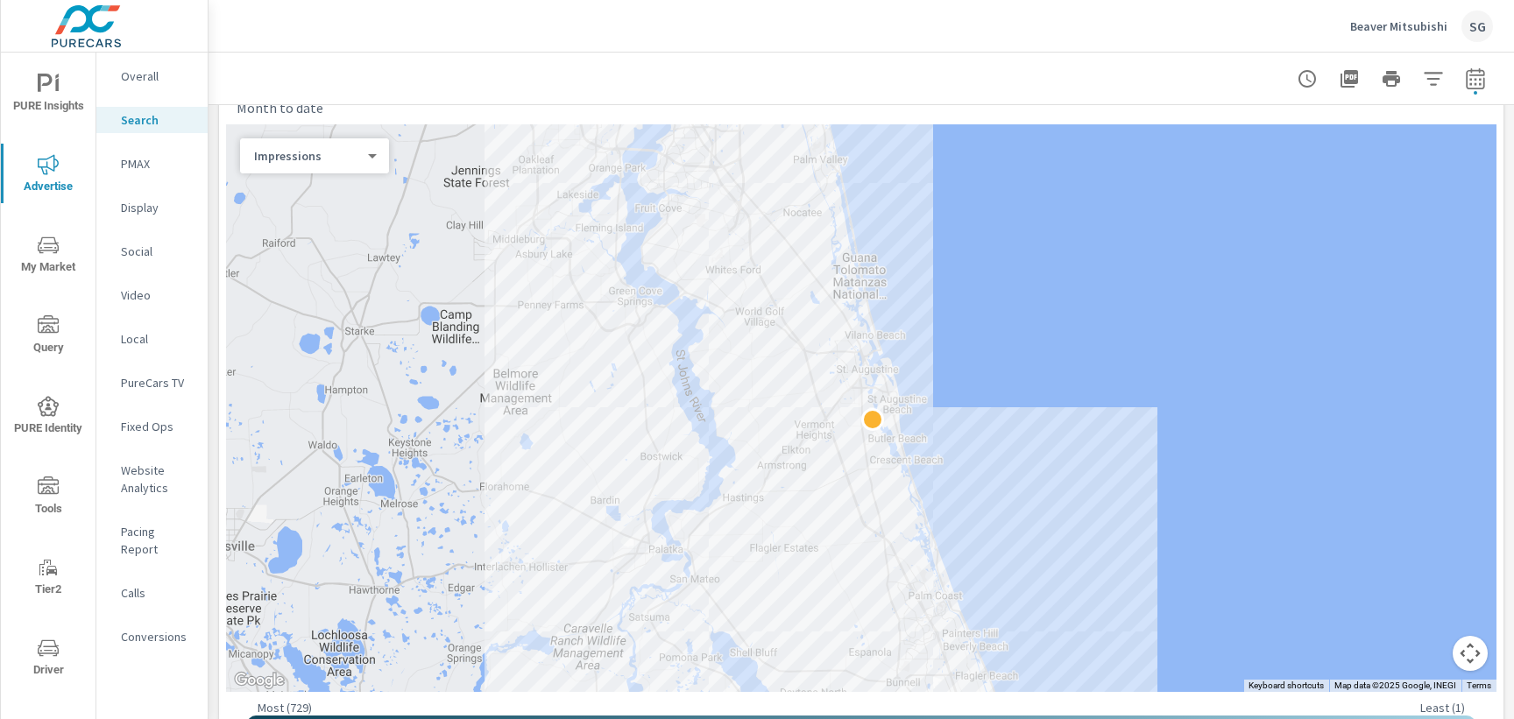
scroll to position [220, 0]
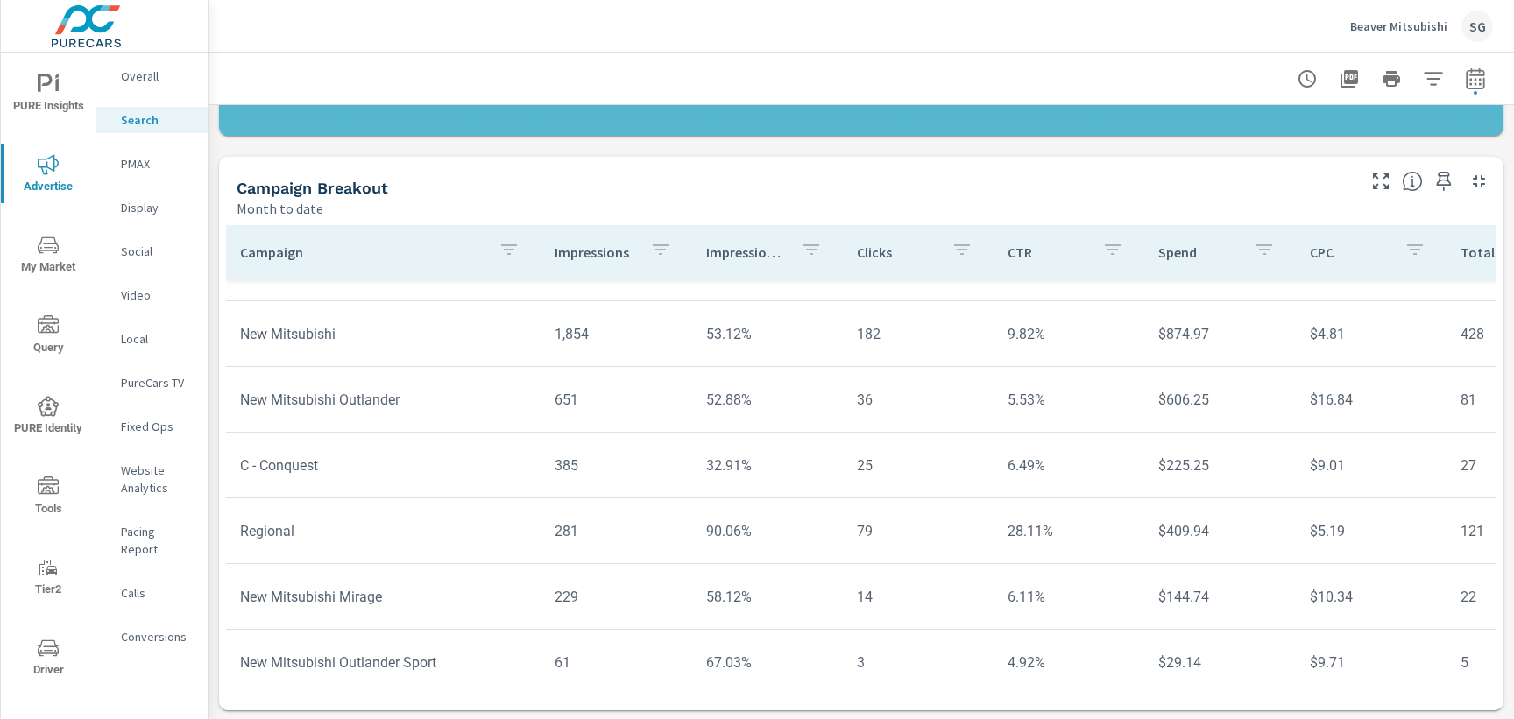
scroll to position [69, 0]
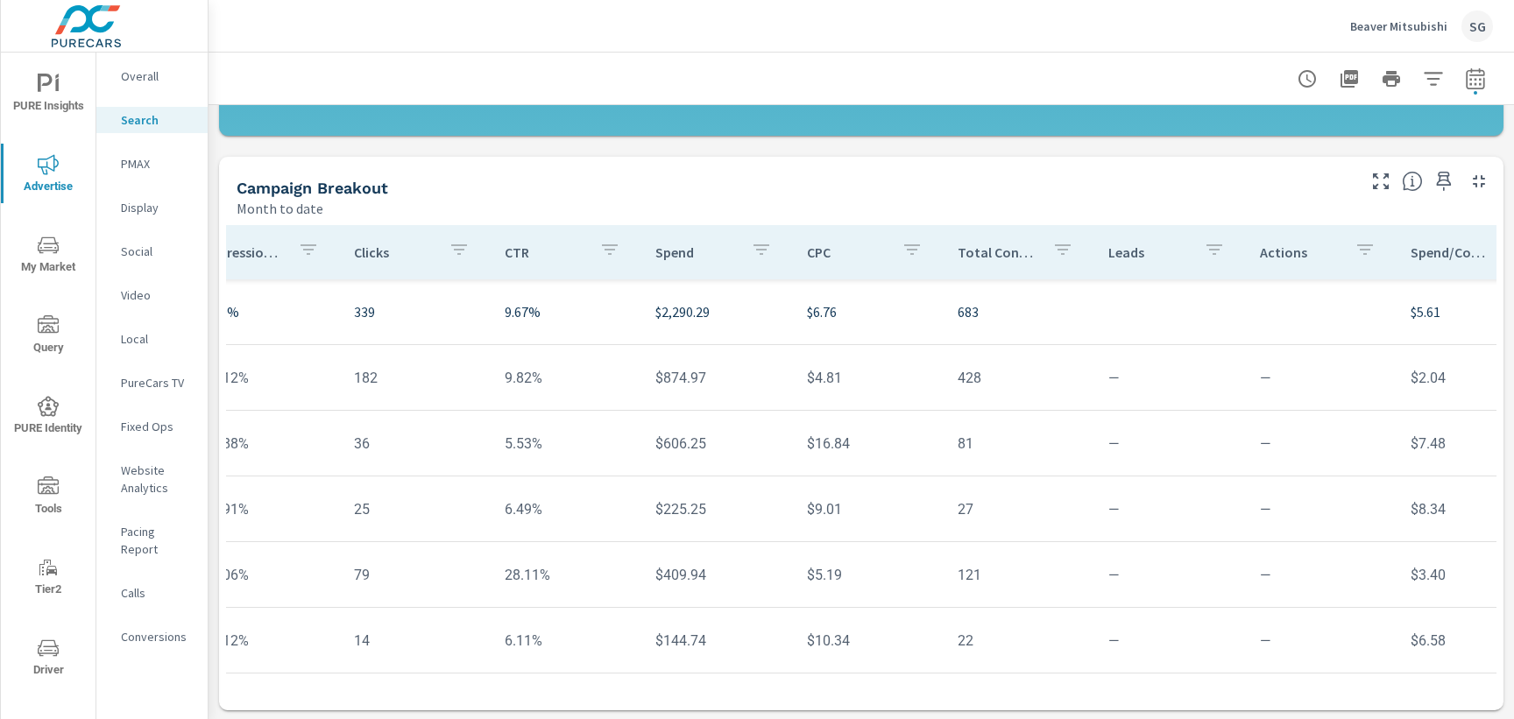
scroll to position [0, 504]
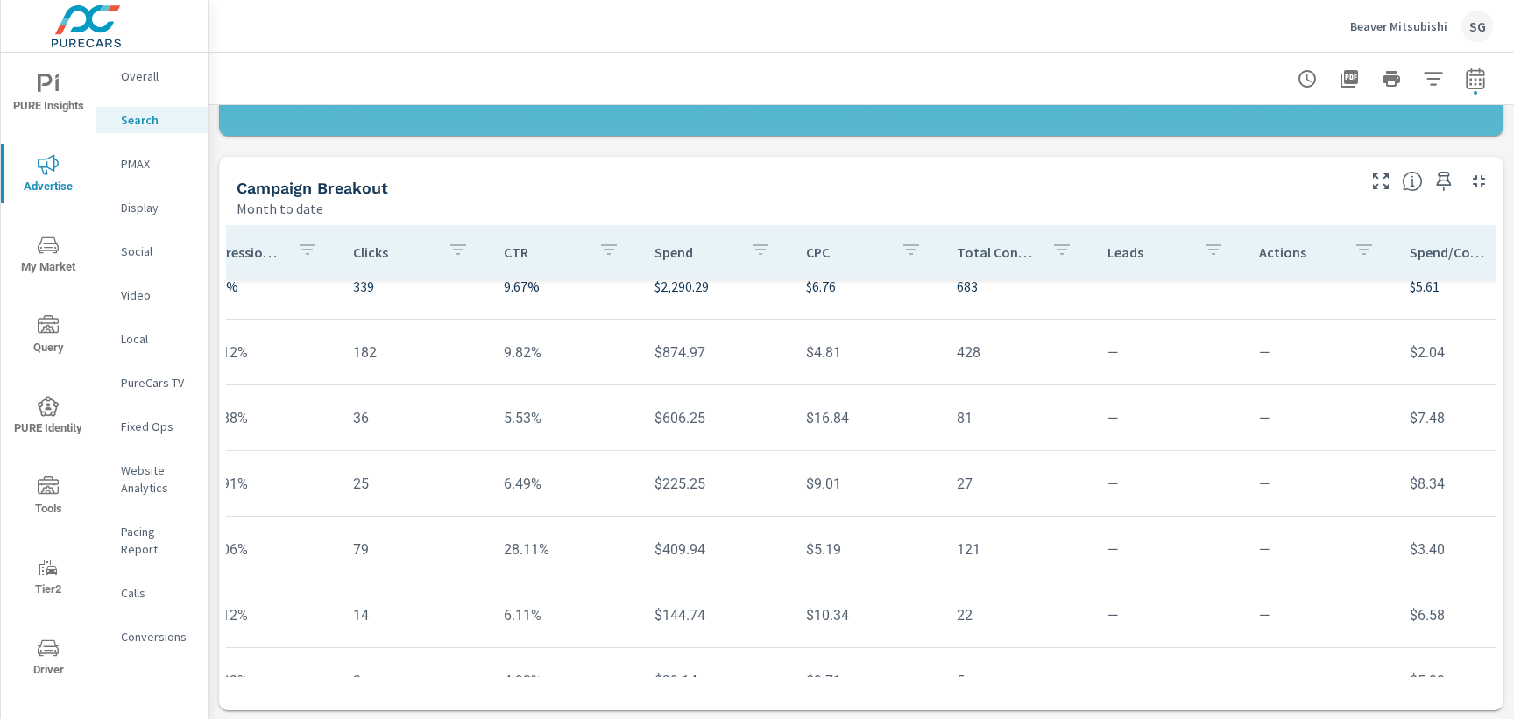
scroll to position [0, 504]
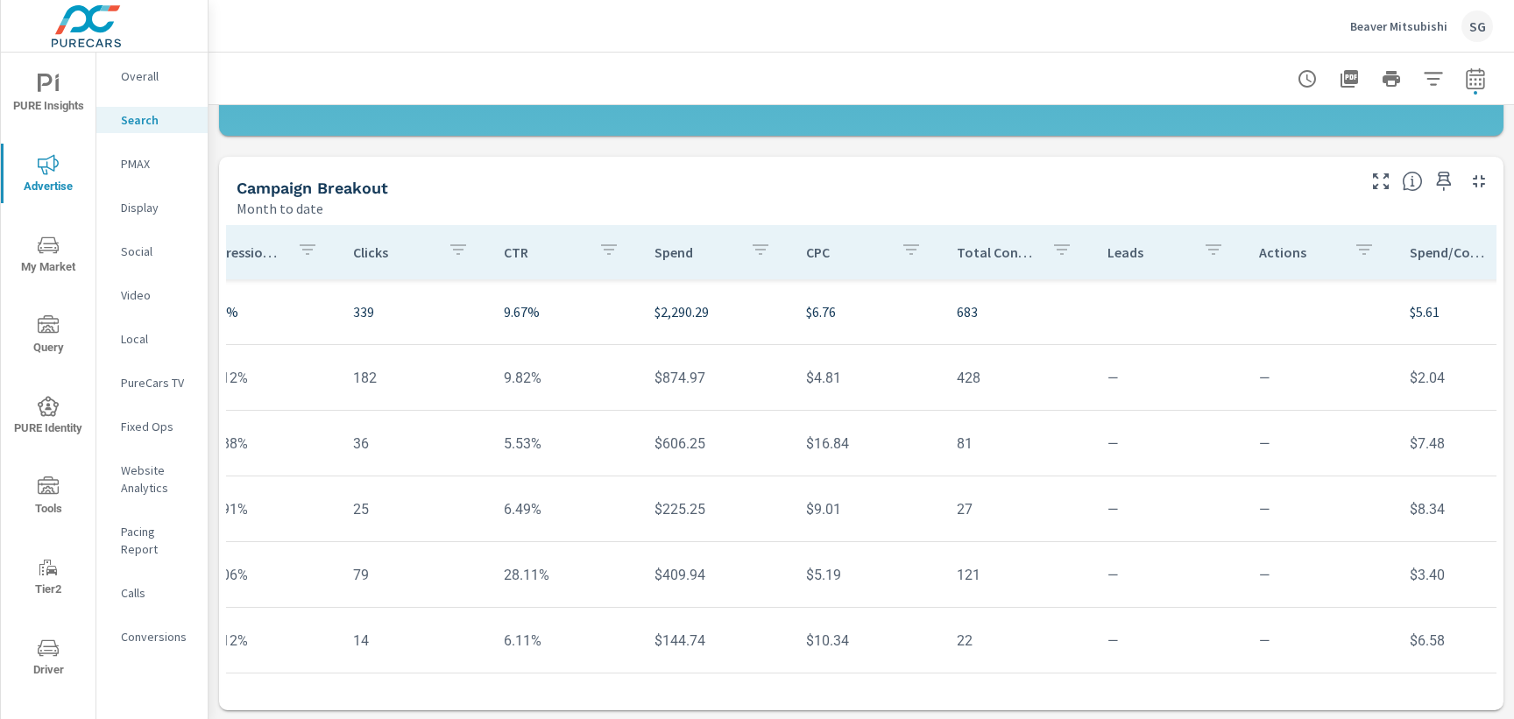
click at [155, 488] on p "Website Analytics" at bounding box center [157, 479] width 73 height 35
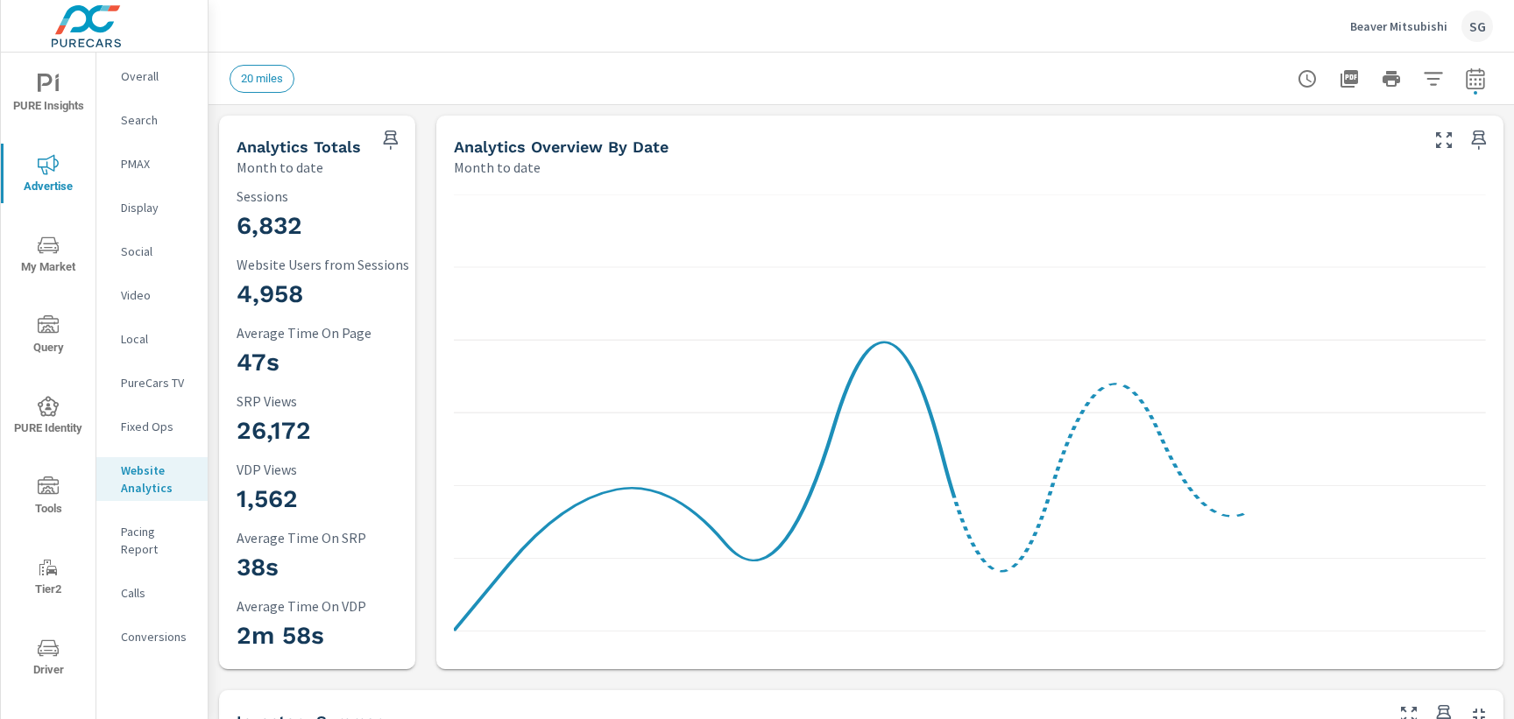
scroll to position [1, 0]
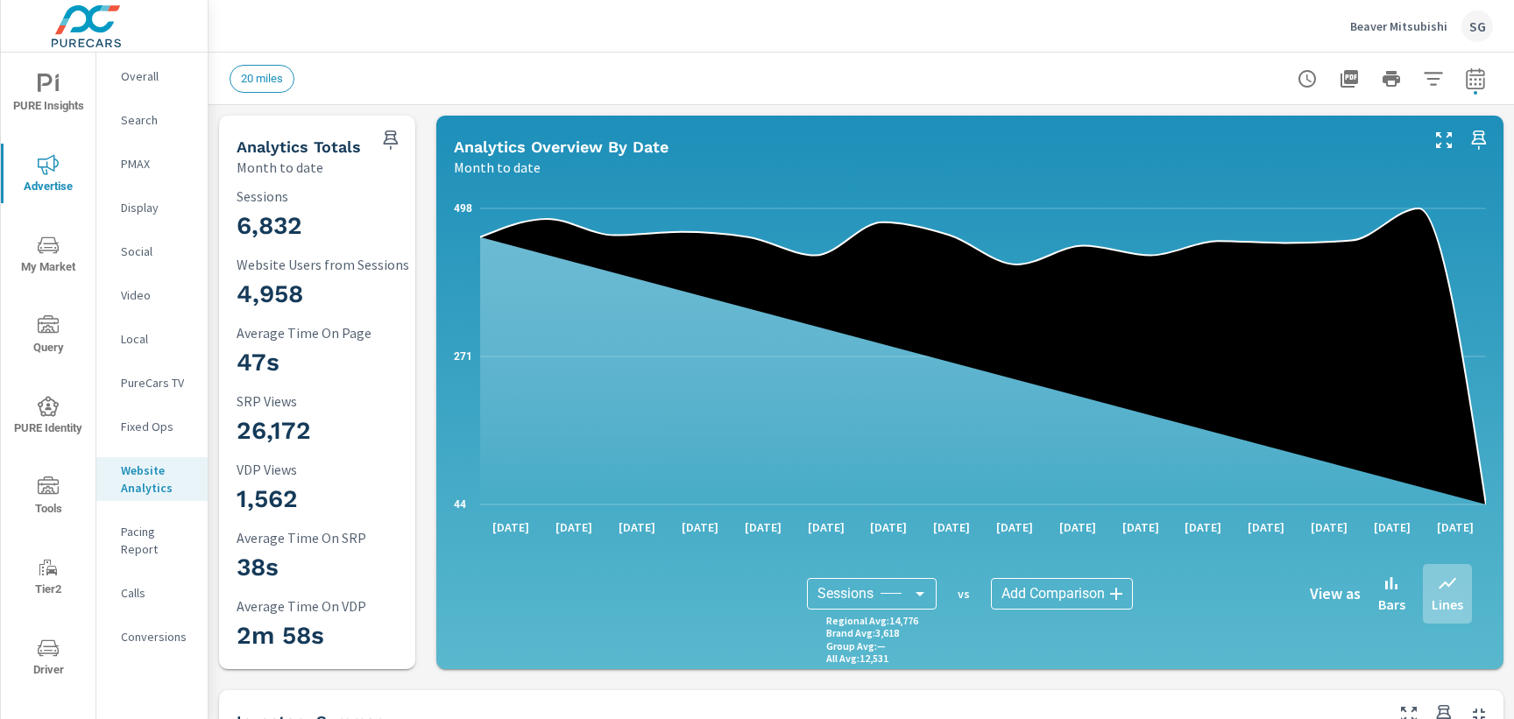
click at [1469, 86] on icon "button" at bounding box center [1475, 78] width 21 height 21
select select "Month to date"
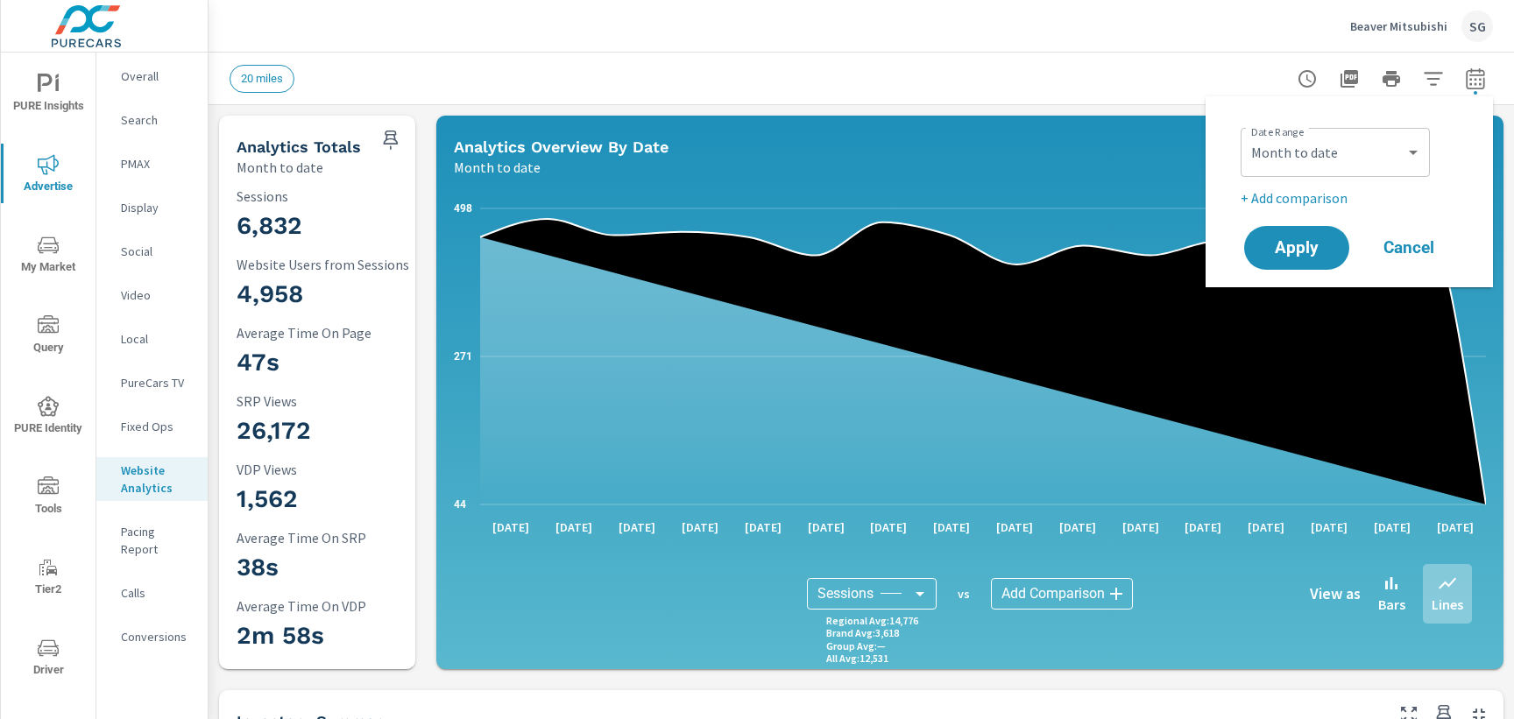
click at [1060, 70] on div "20 miles" at bounding box center [739, 79] width 1018 height 28
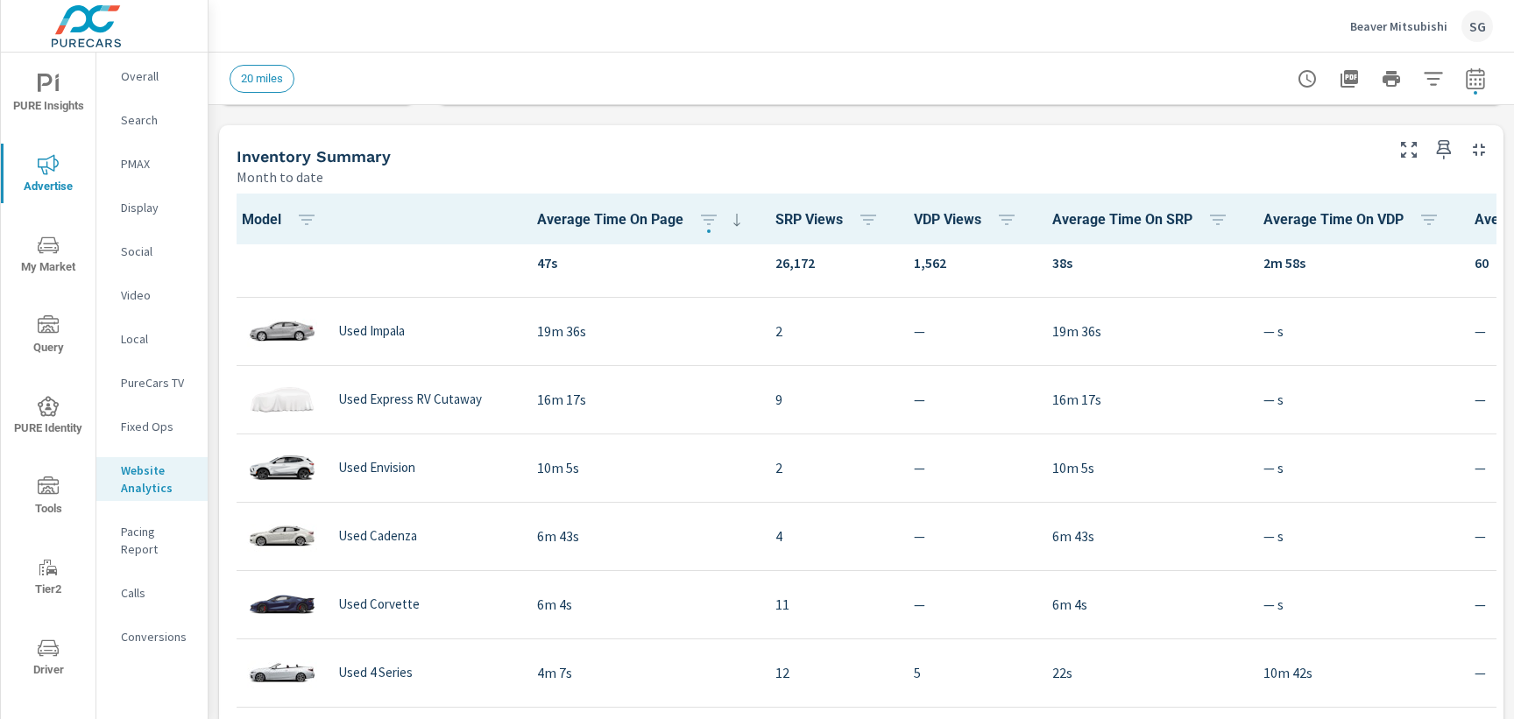
scroll to position [0, 0]
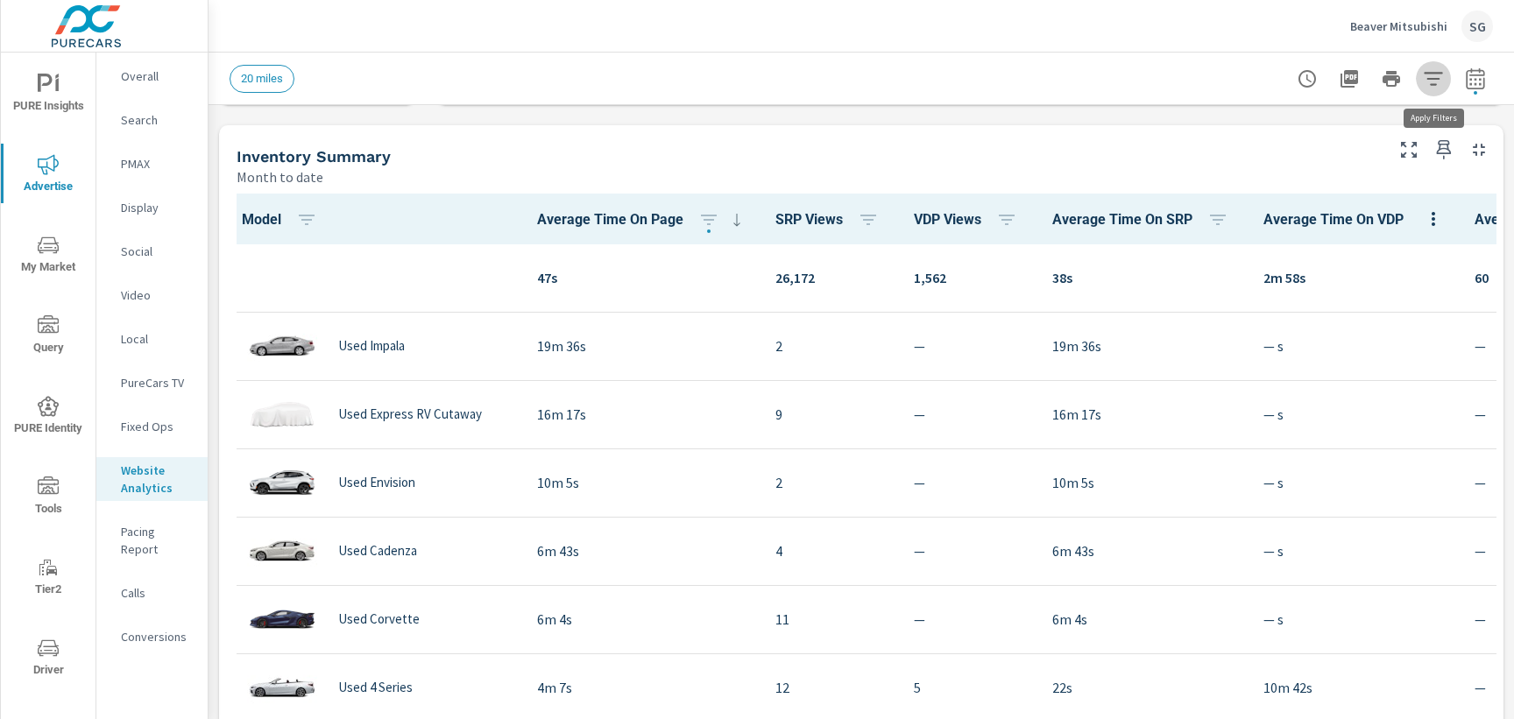
click at [1426, 82] on icon "button" at bounding box center [1433, 78] width 21 height 21
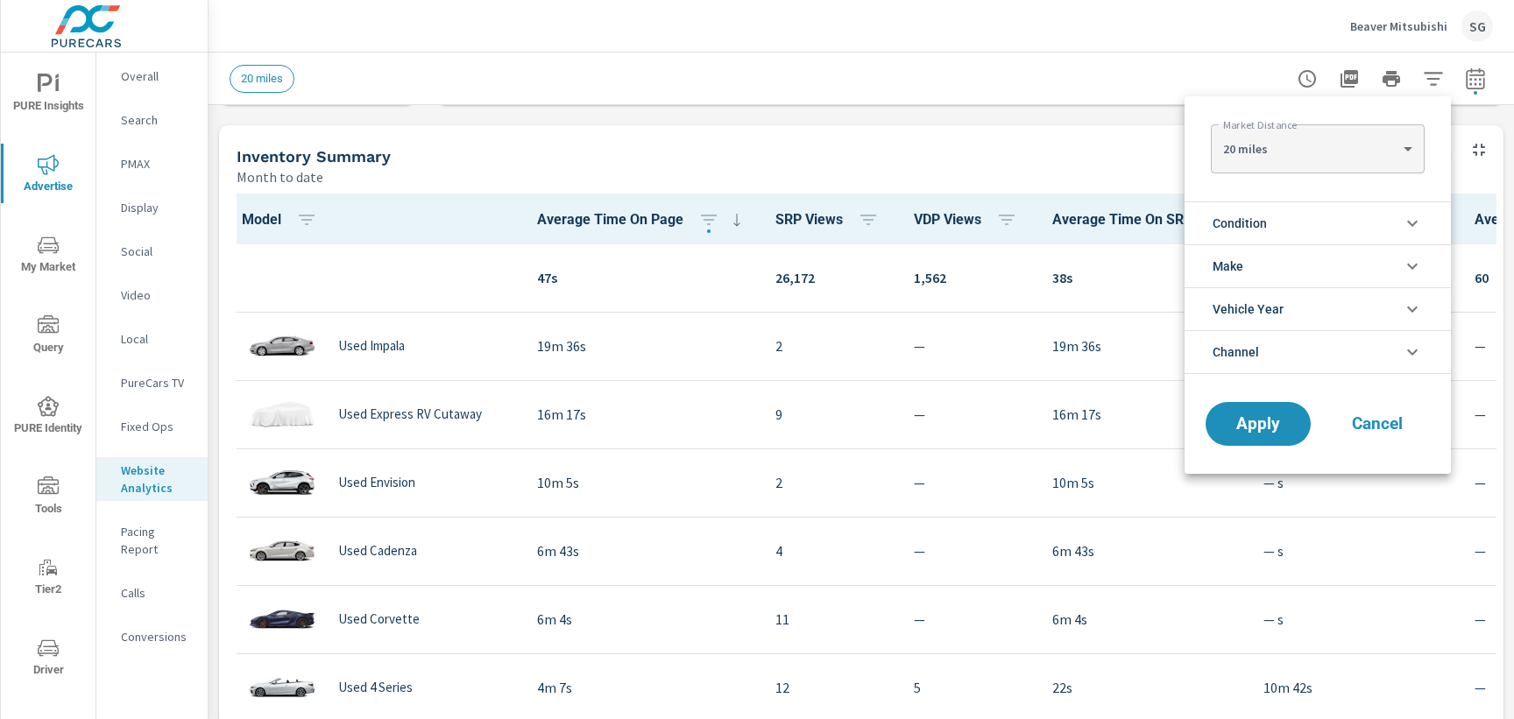
click at [1337, 215] on li "Condition" at bounding box center [1318, 223] width 266 height 43
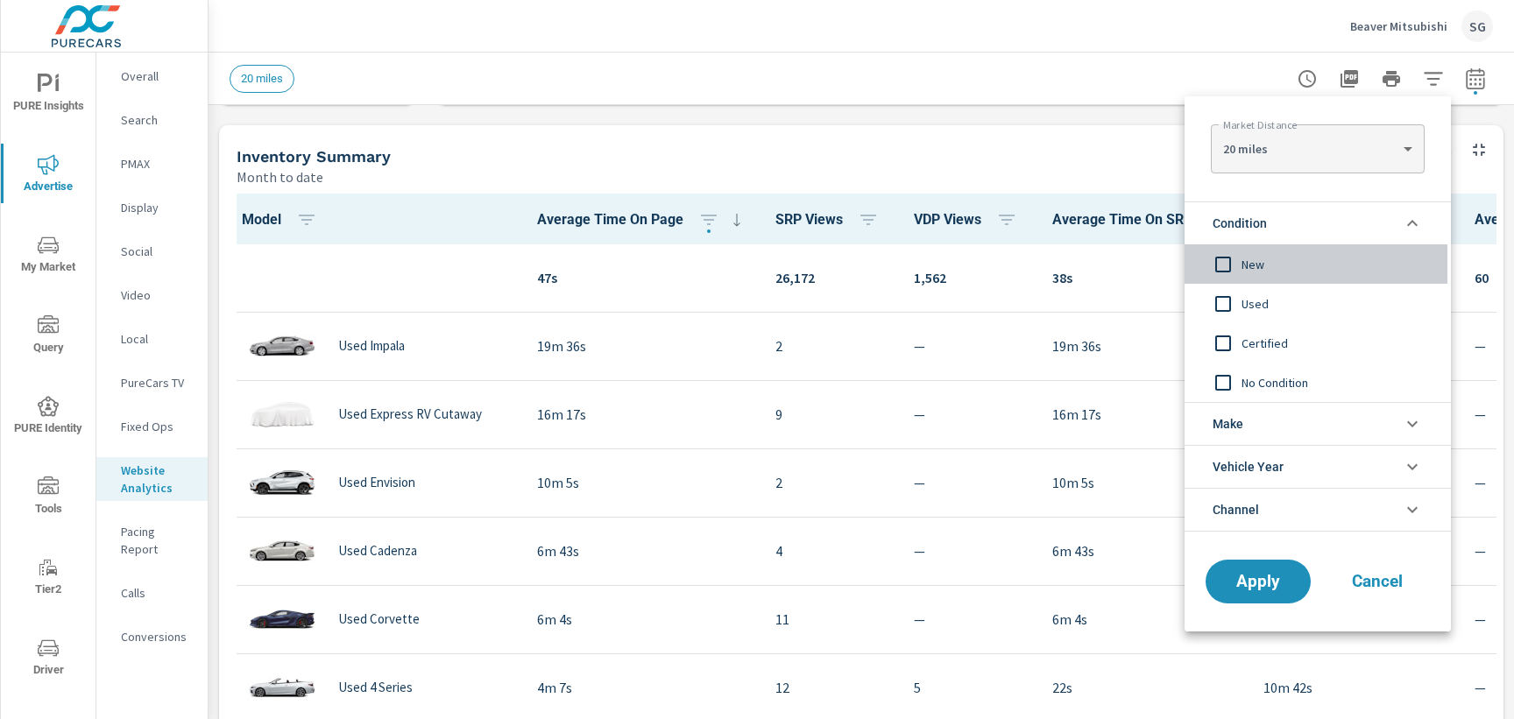
click at [1235, 264] on input "filter options" at bounding box center [1223, 264] width 37 height 37
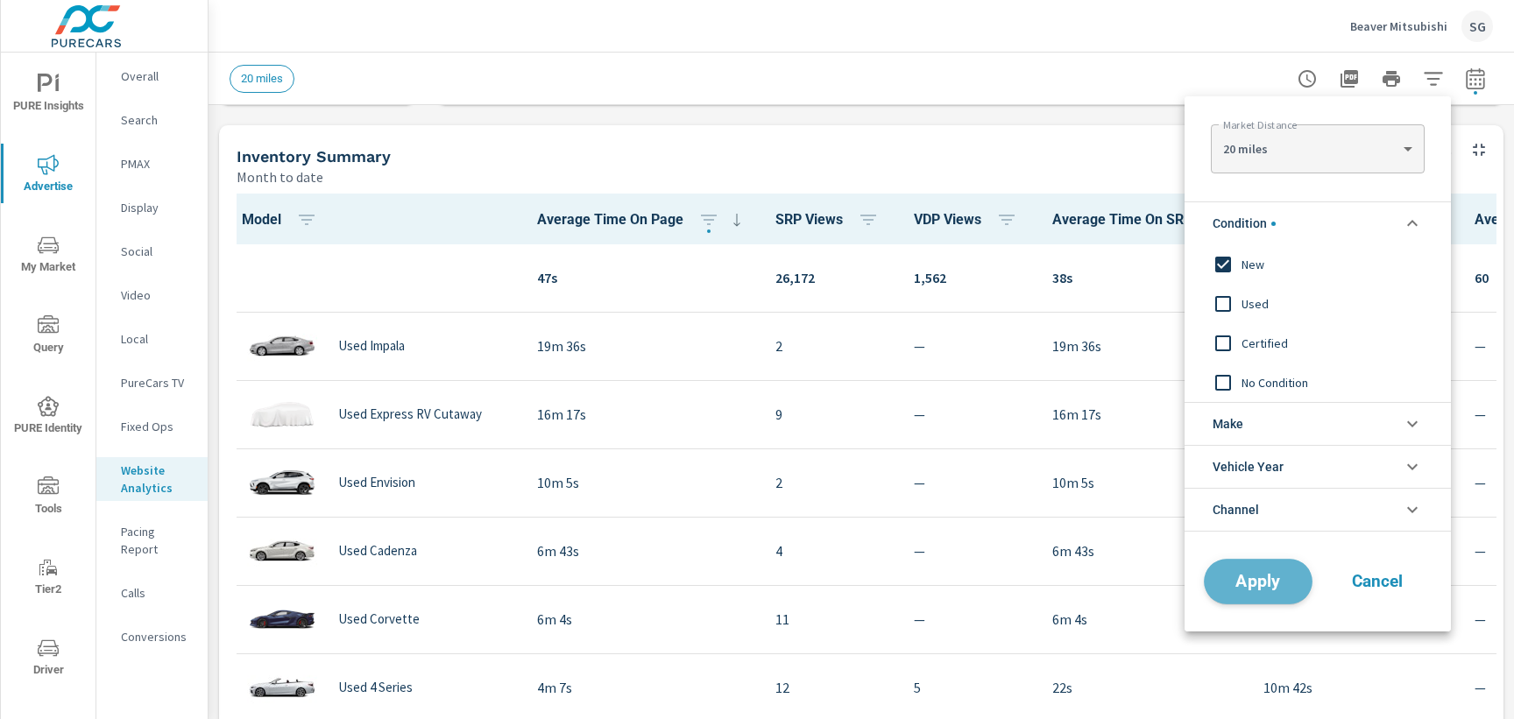
click at [1249, 586] on span "Apply" at bounding box center [1259, 582] width 72 height 17
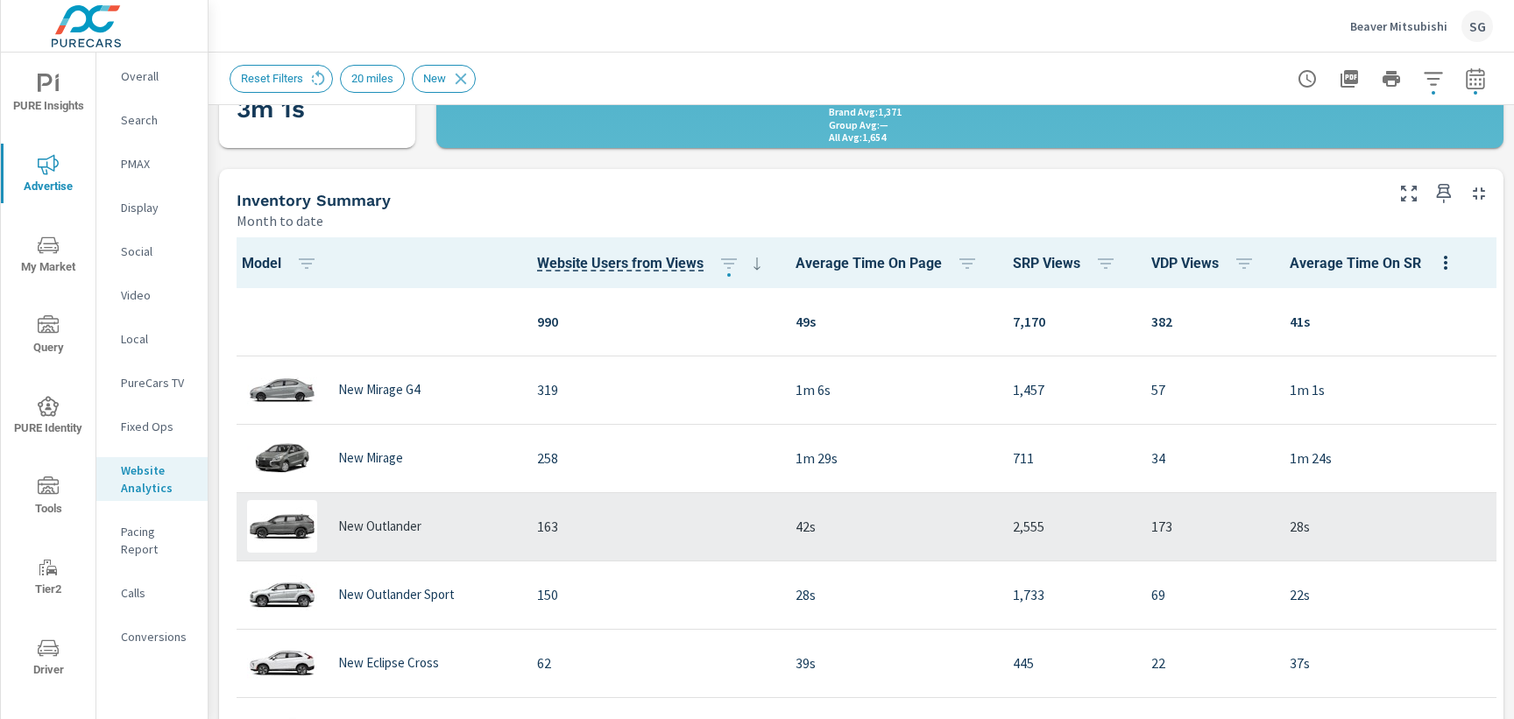
scroll to position [529, 0]
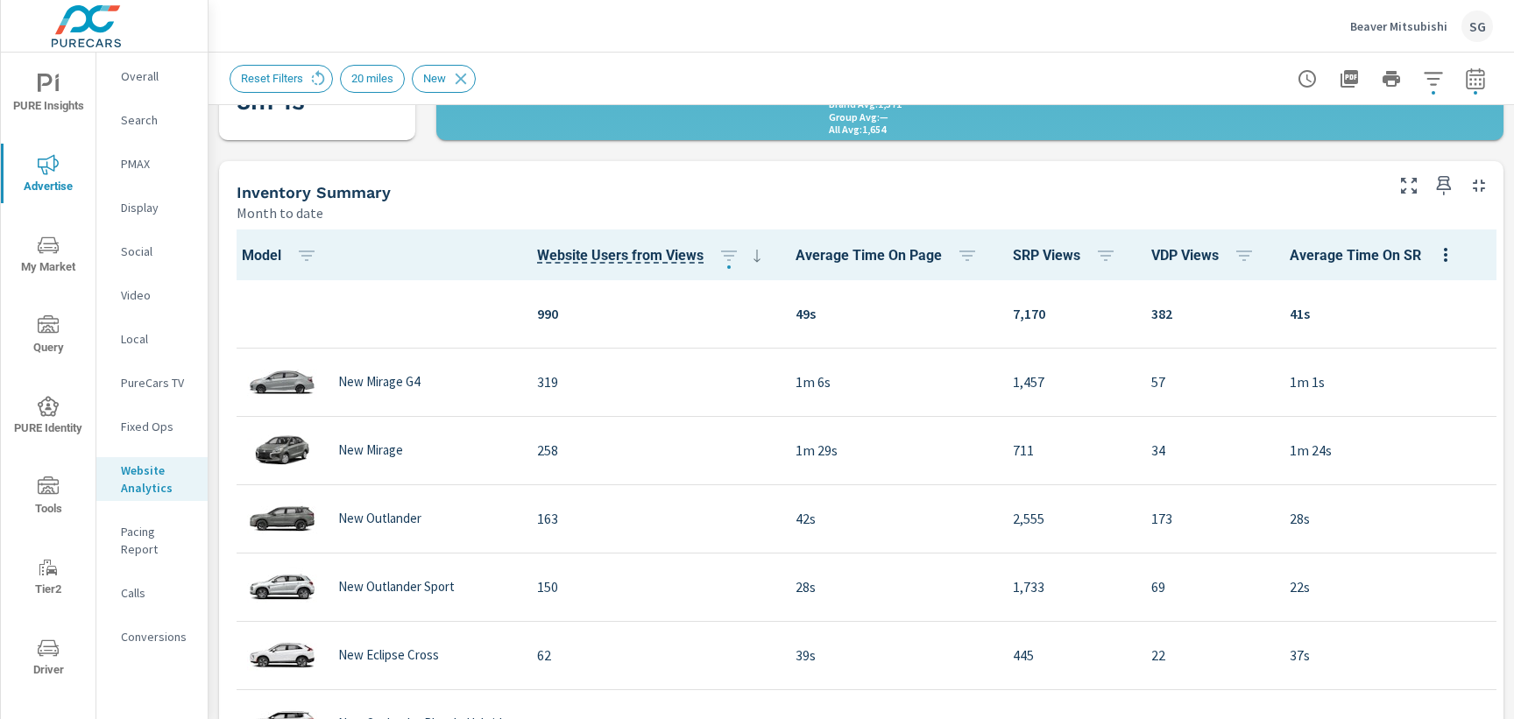
click at [144, 628] on p "Conversions" at bounding box center [157, 637] width 73 height 18
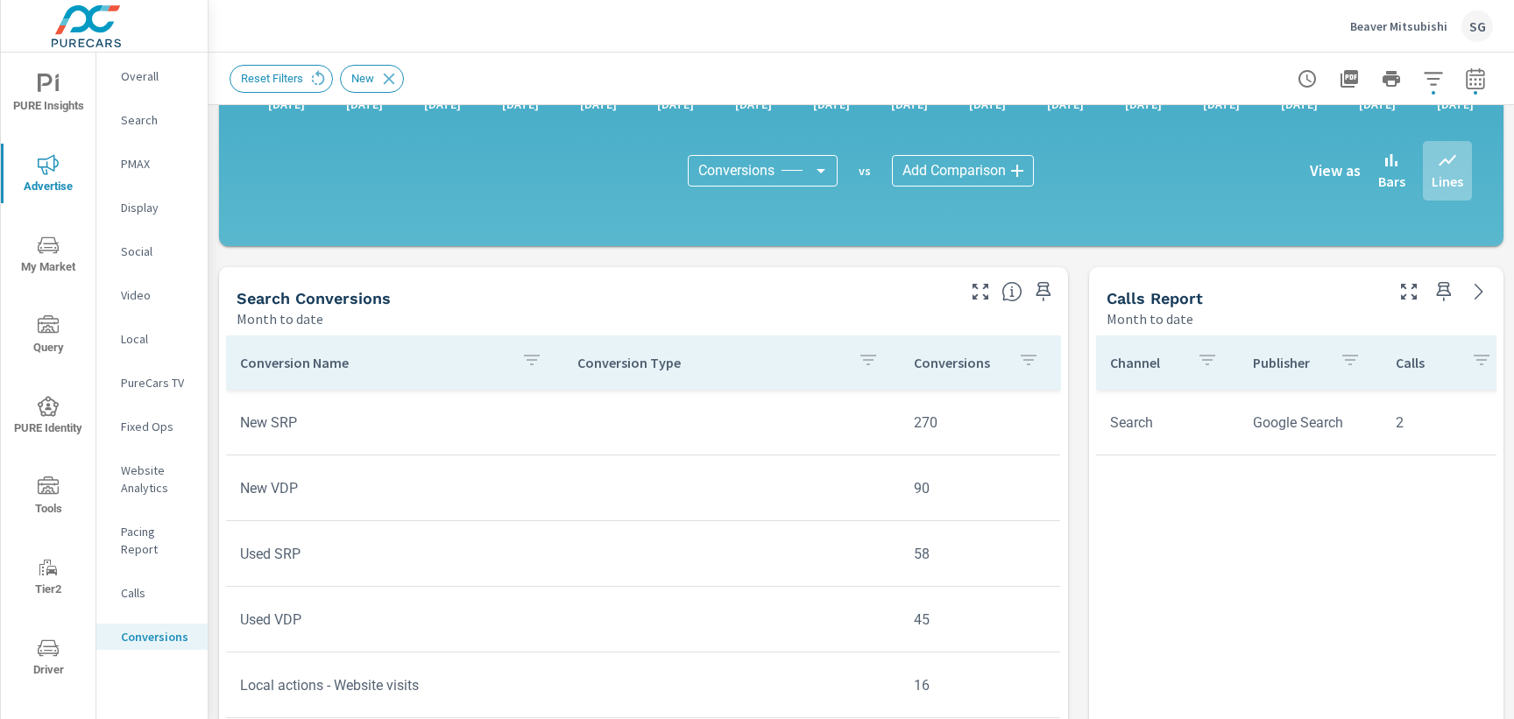
scroll to position [594, 0]
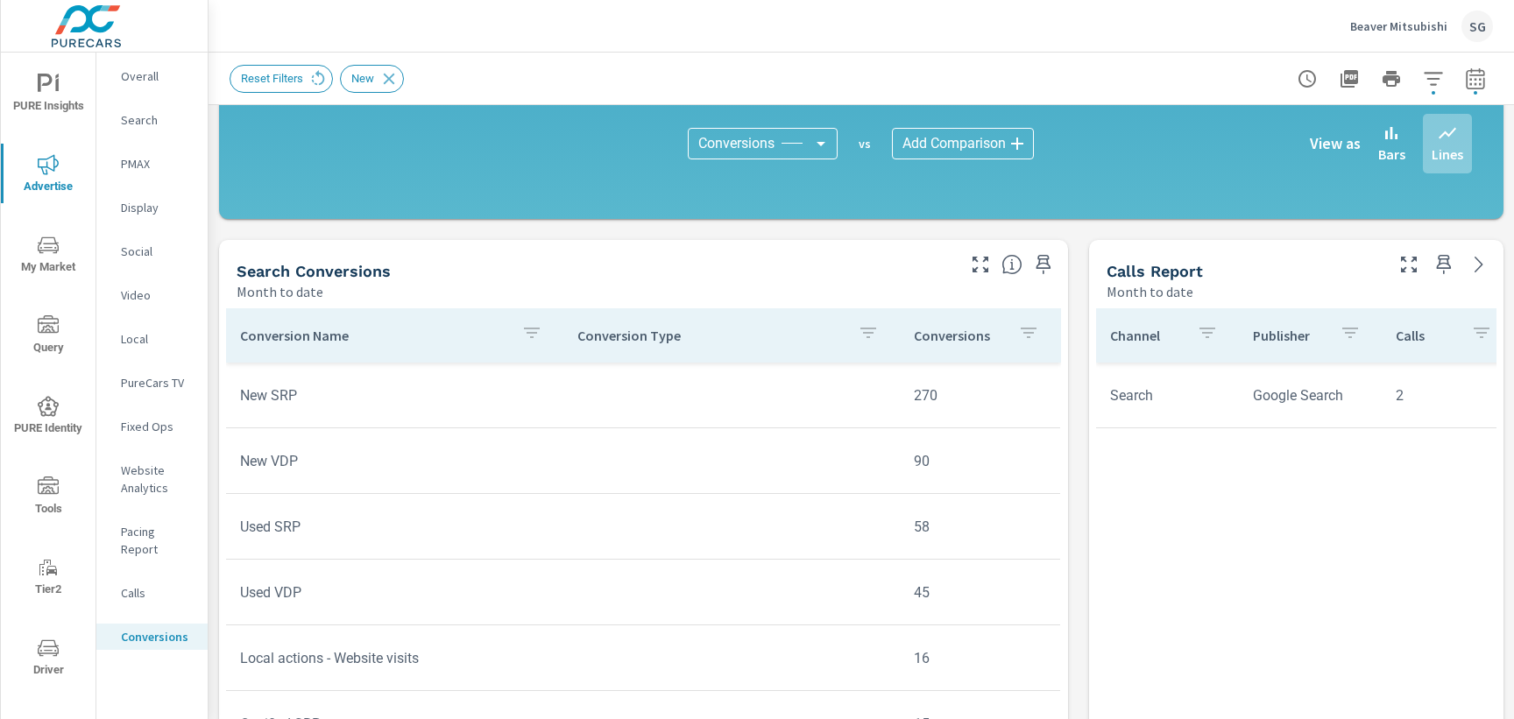
click at [537, 337] on icon "button" at bounding box center [531, 333] width 21 height 21
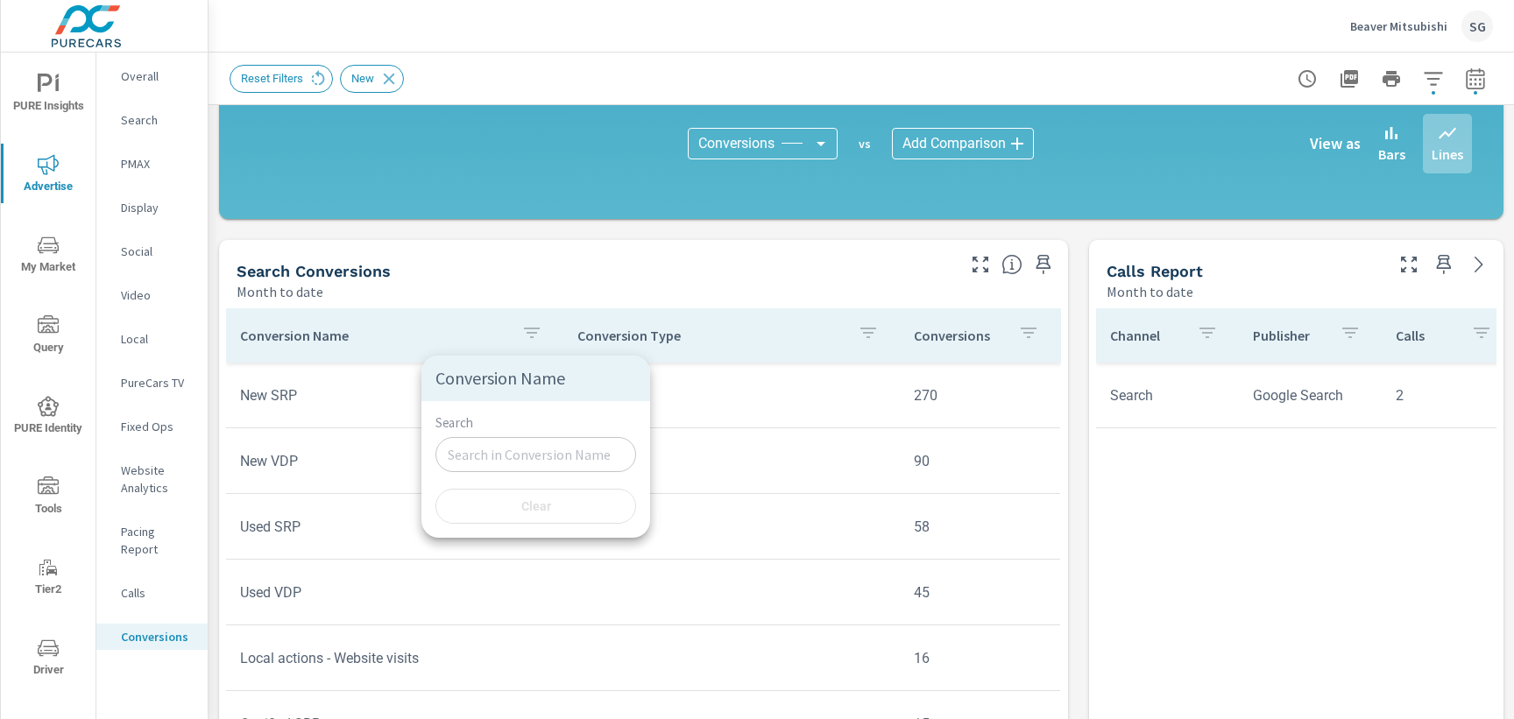
click at [521, 460] on input "Search" at bounding box center [536, 454] width 201 height 35
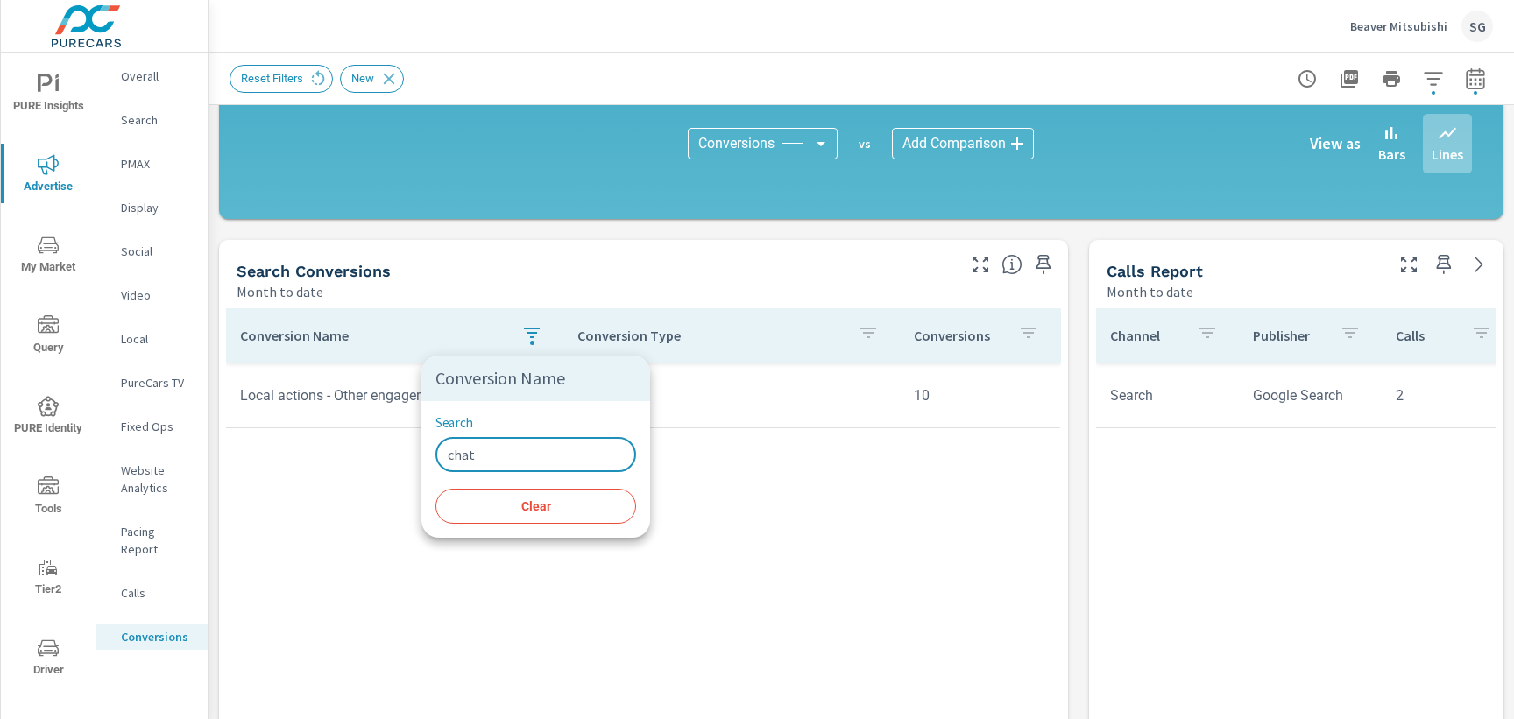
type input "chat"
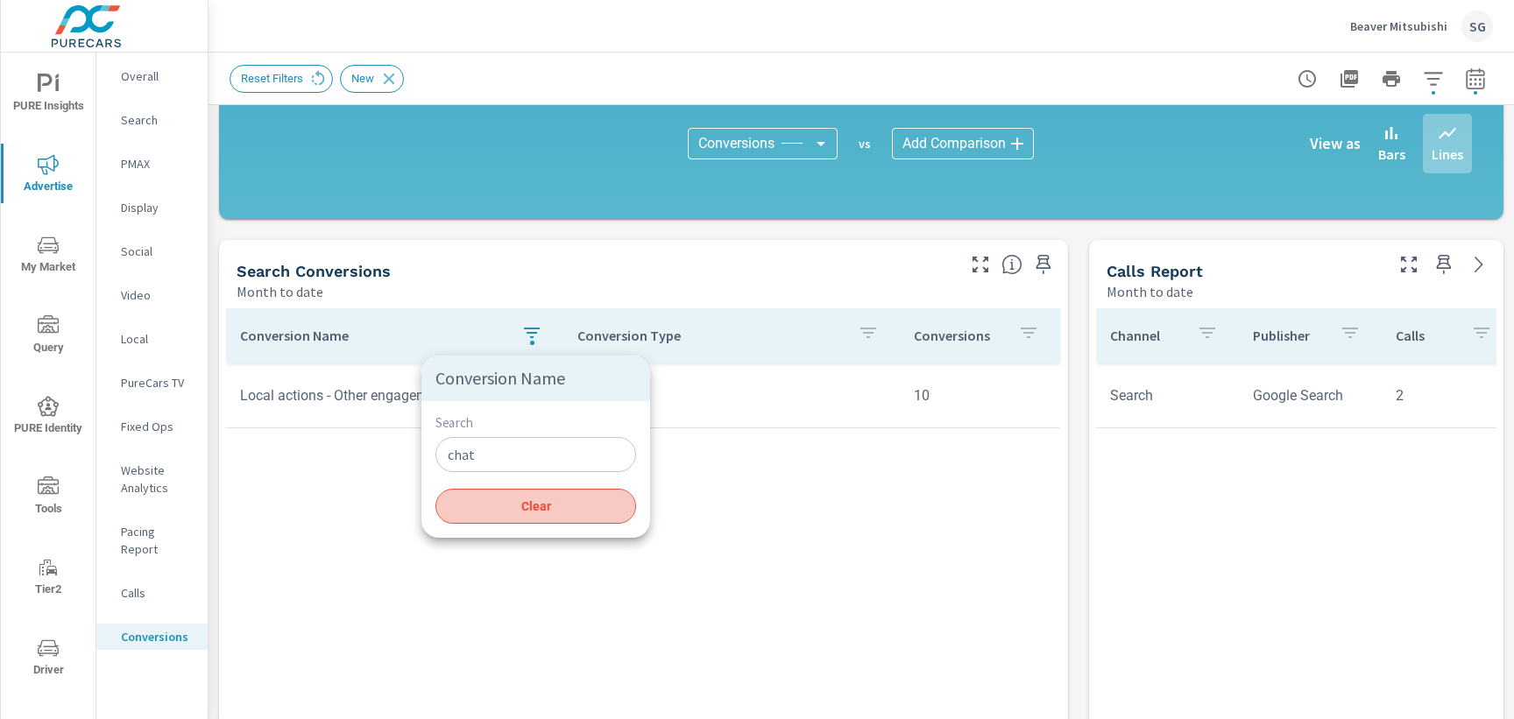
click at [557, 517] on button "Clear" at bounding box center [536, 506] width 201 height 35
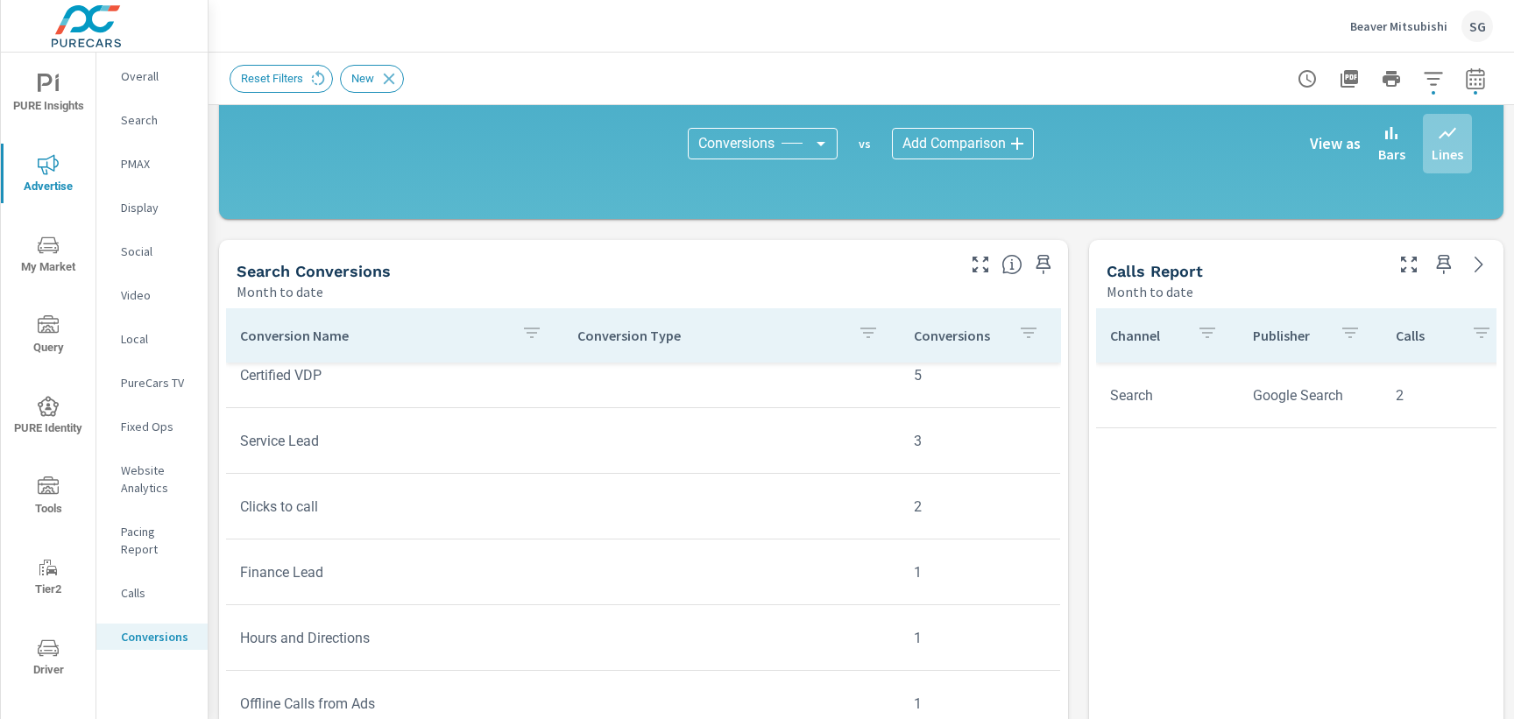
scroll to position [654, 0]
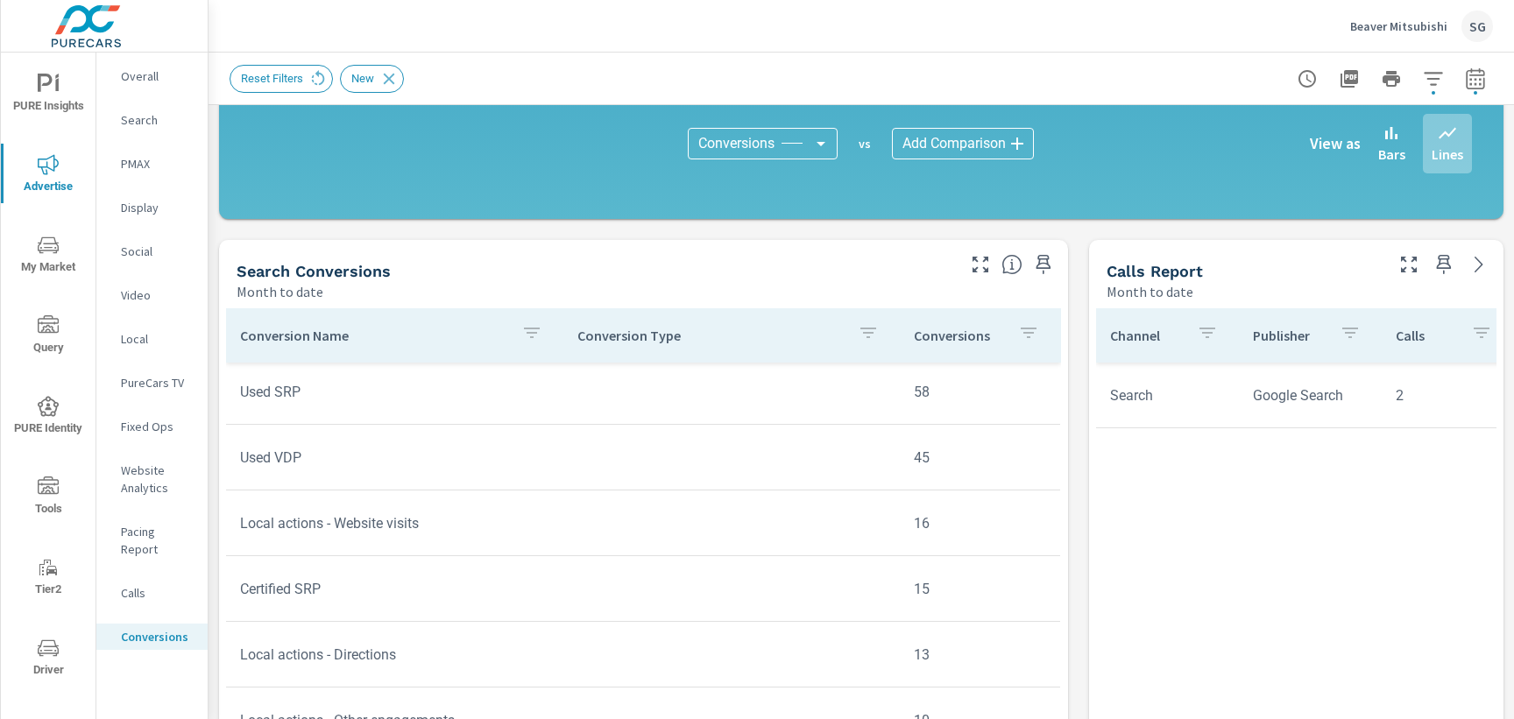
scroll to position [131, 0]
click at [143, 585] on p "Calls" at bounding box center [157, 594] width 73 height 18
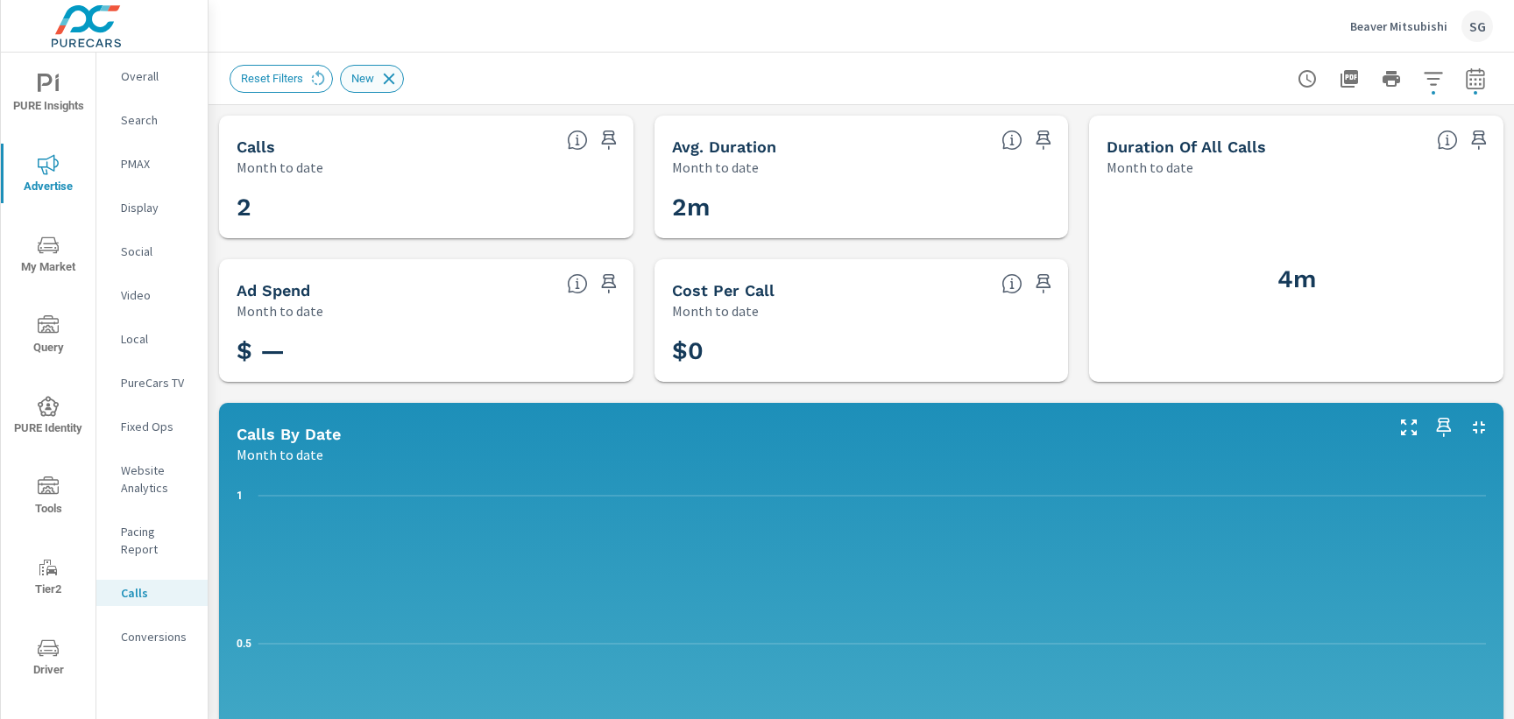
click at [393, 74] on icon at bounding box center [388, 78] width 19 height 19
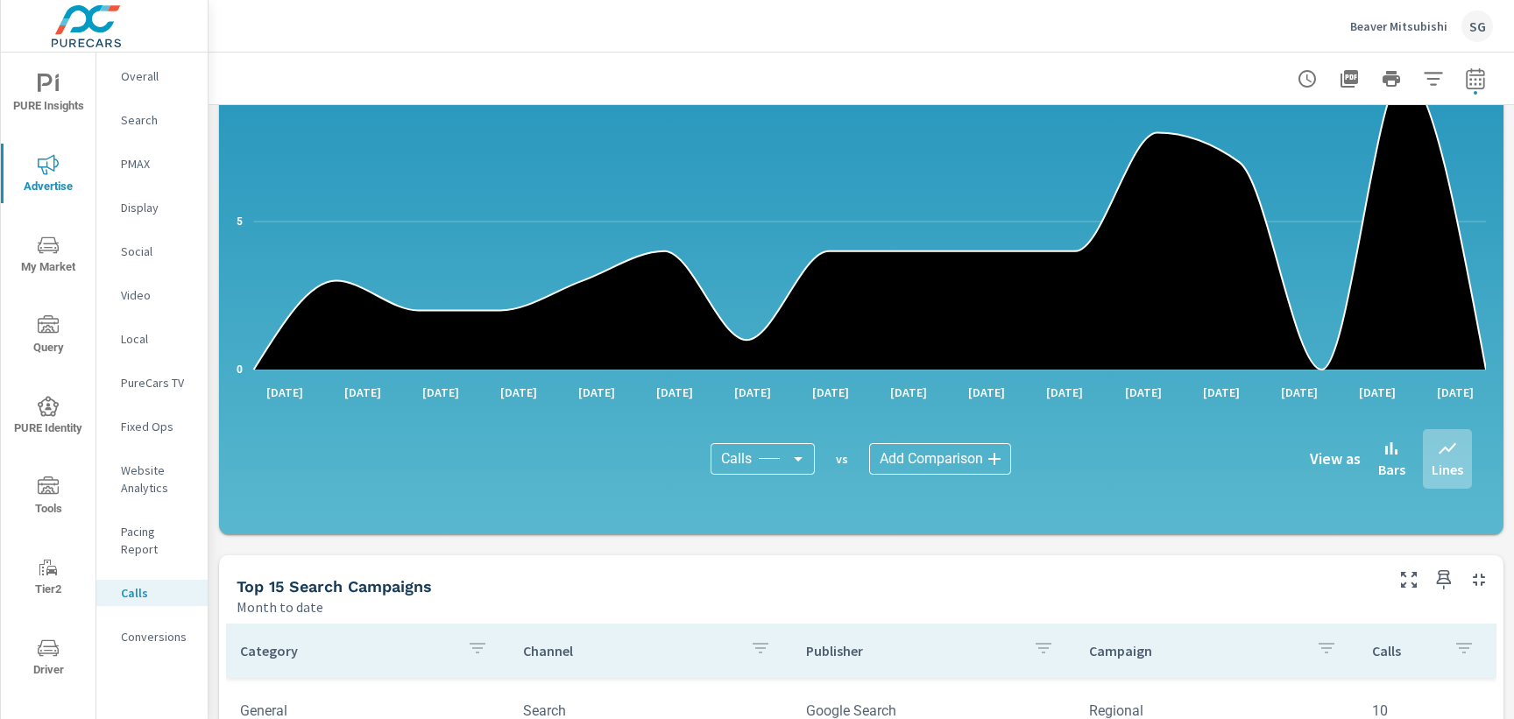
scroll to position [431, 0]
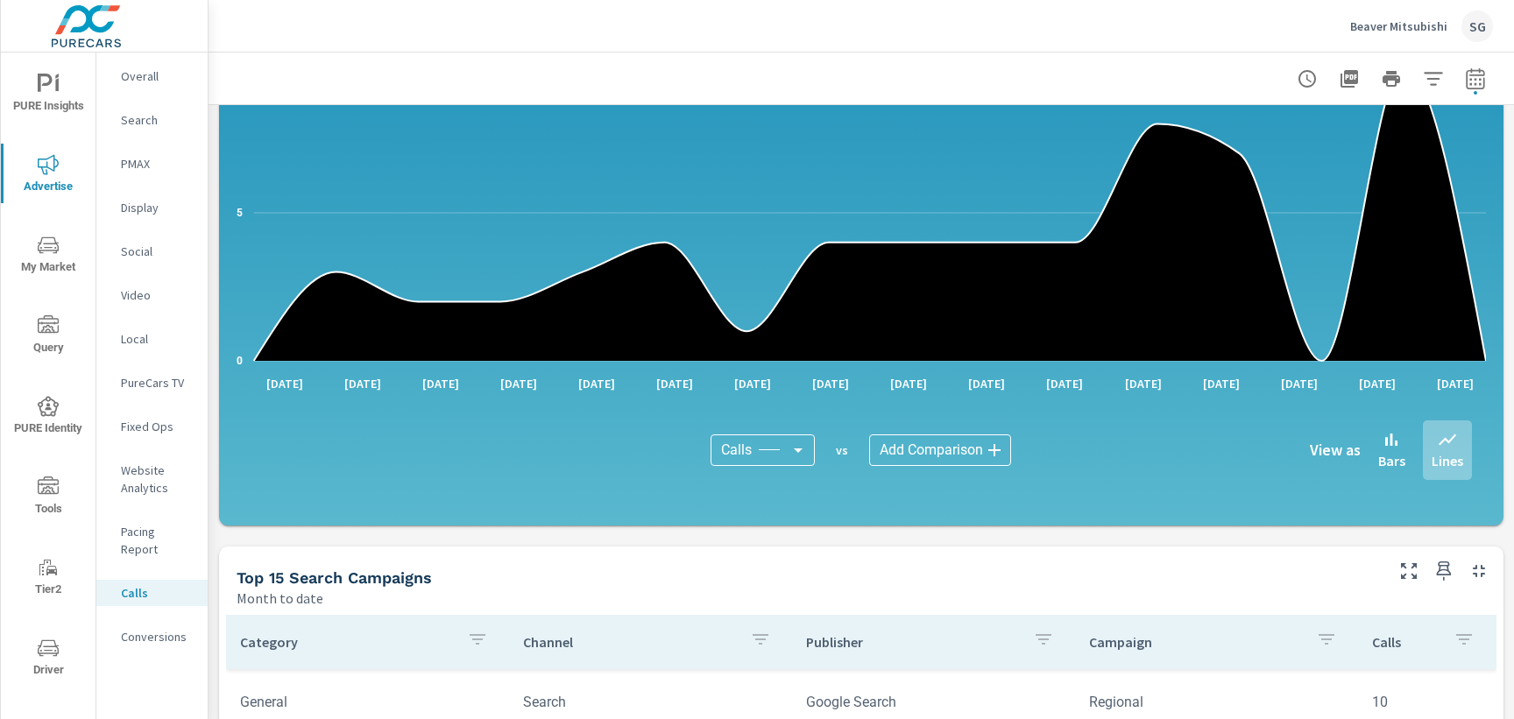
click at [663, 537] on div "Calls Month to date 56 Avg. Duration Month to date 2m 51s Duration of all Calls…" at bounding box center [862, 536] width 1306 height 1725
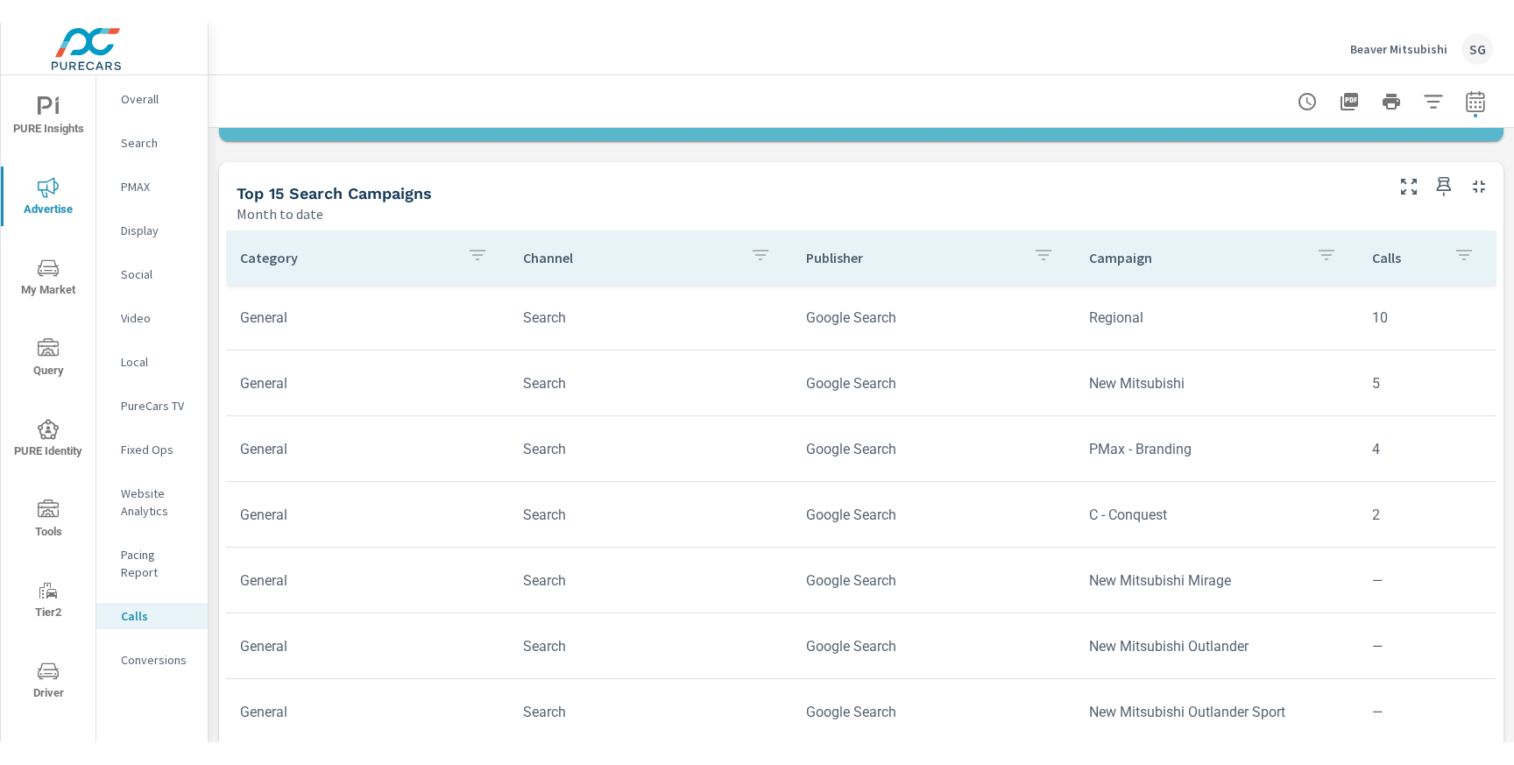
scroll to position [840, 0]
